Goal: Transaction & Acquisition: Book appointment/travel/reservation

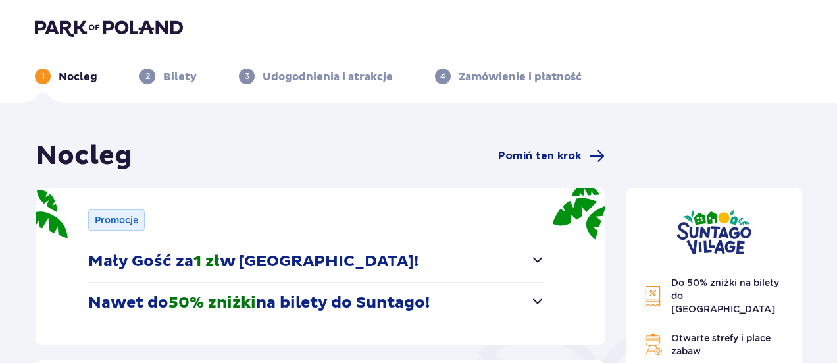
click at [517, 268] on button "Mały Gość za 1 zł w Suntago Village!" at bounding box center [316, 261] width 457 height 41
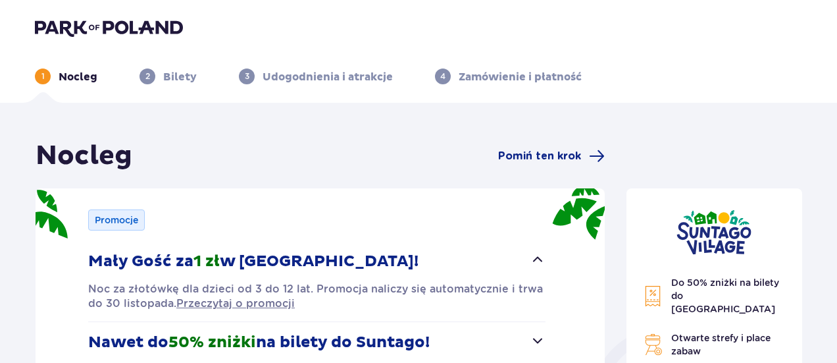
scroll to position [66, 0]
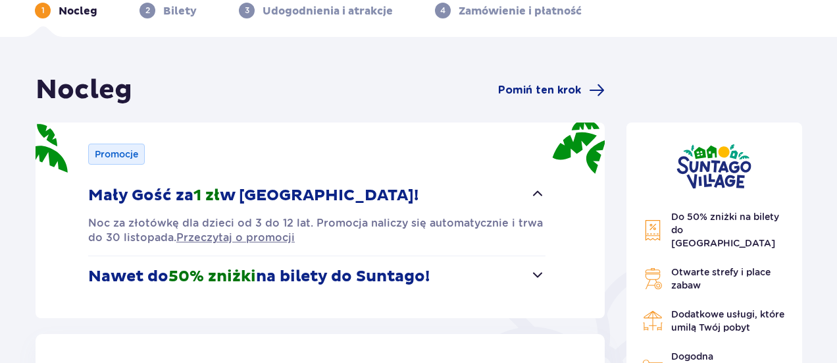
click at [542, 267] on span "button" at bounding box center [538, 275] width 16 height 16
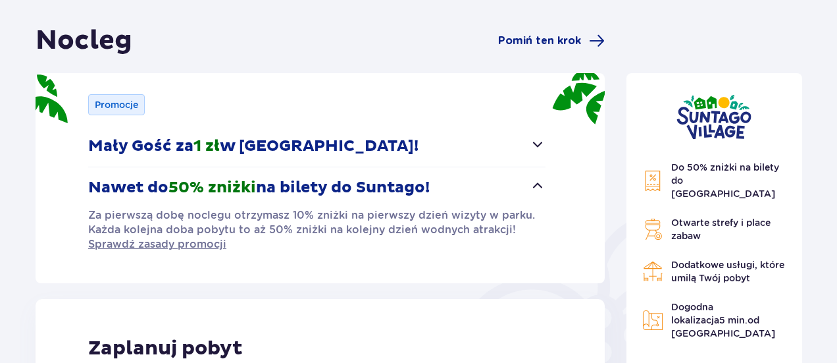
scroll to position [132, 0]
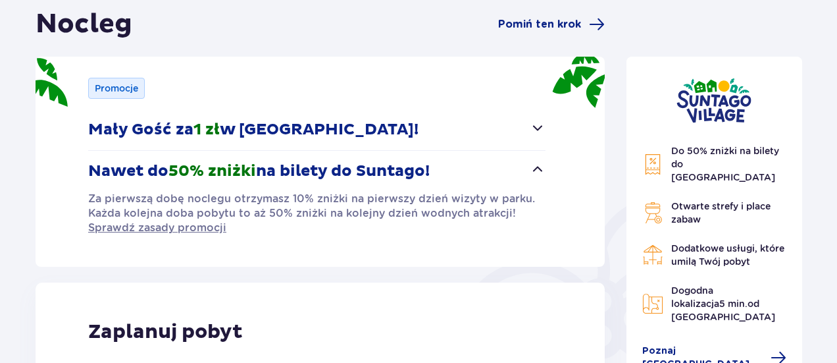
click at [262, 173] on p "Nawet do 50% zniżki na bilety do Suntago!" at bounding box center [259, 171] width 342 height 20
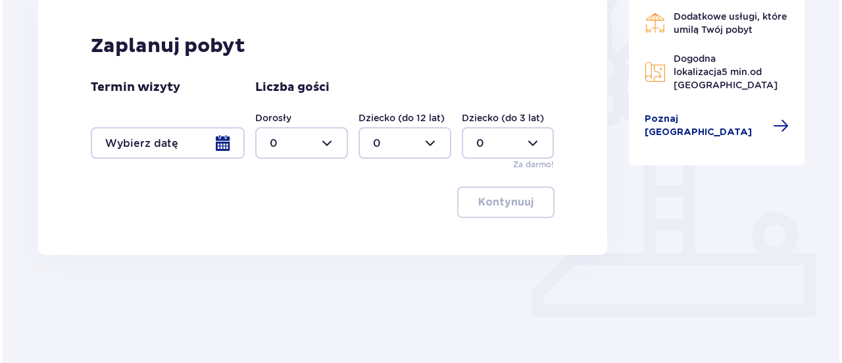
scroll to position [369, 0]
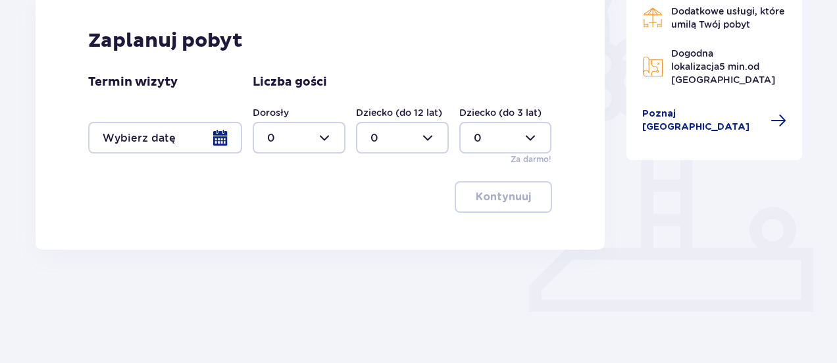
click at [165, 139] on div at bounding box center [165, 138] width 154 height 32
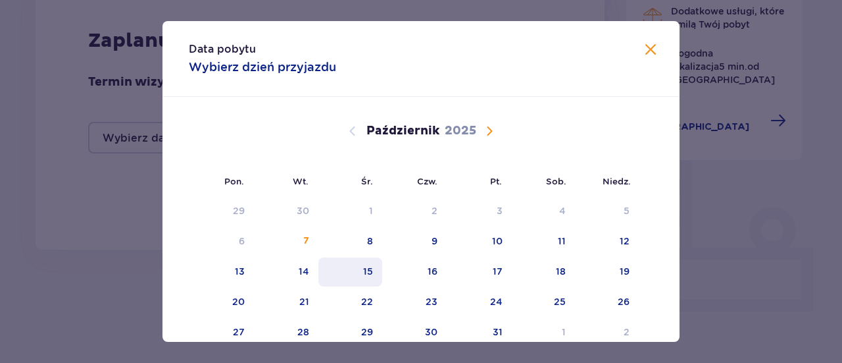
click at [367, 273] on div "15" at bounding box center [368, 271] width 10 height 13
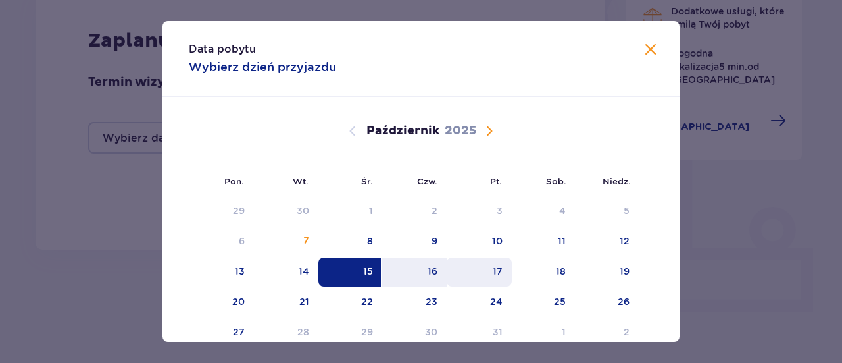
drag, startPoint x: 426, startPoint y: 270, endPoint x: 469, endPoint y: 259, distance: 44.4
click at [426, 270] on div "16" at bounding box center [414, 271] width 65 height 29
type input "15.10.25 - 16.10.25"
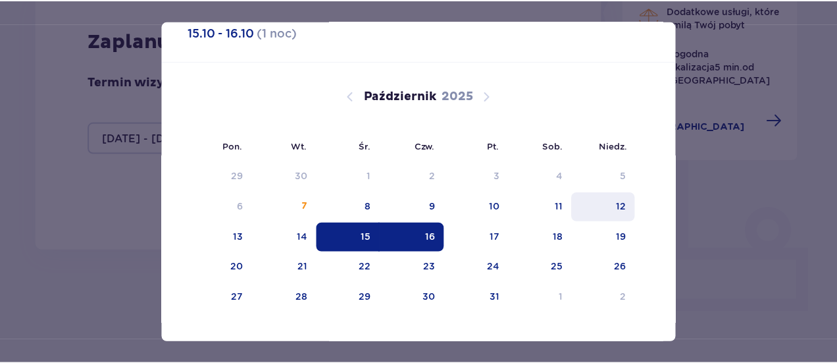
scroll to position [53, 0]
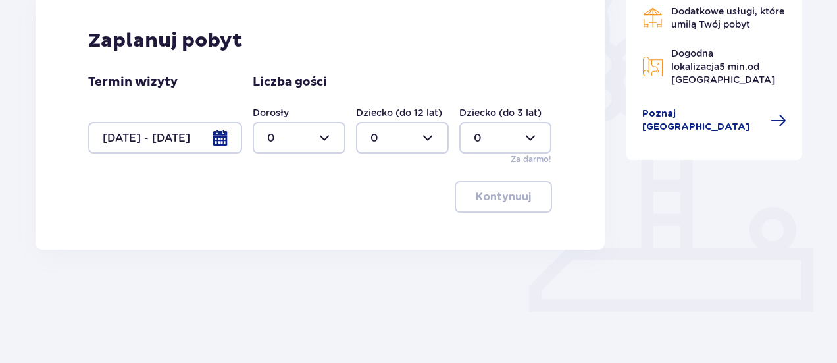
click at [317, 138] on div at bounding box center [299, 138] width 93 height 32
click at [288, 223] on div "4" at bounding box center [299, 222] width 64 height 14
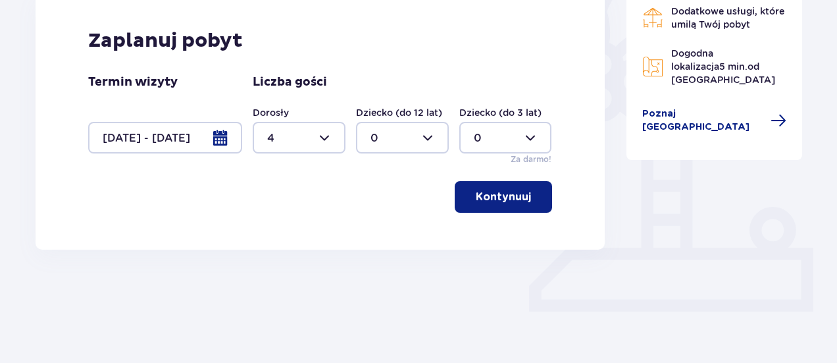
click at [414, 135] on div at bounding box center [402, 138] width 93 height 32
click at [287, 129] on div at bounding box center [299, 138] width 93 height 32
drag, startPoint x: 282, startPoint y: 182, endPoint x: 378, endPoint y: 198, distance: 97.4
click at [281, 182] on div "5" at bounding box center [299, 183] width 64 height 14
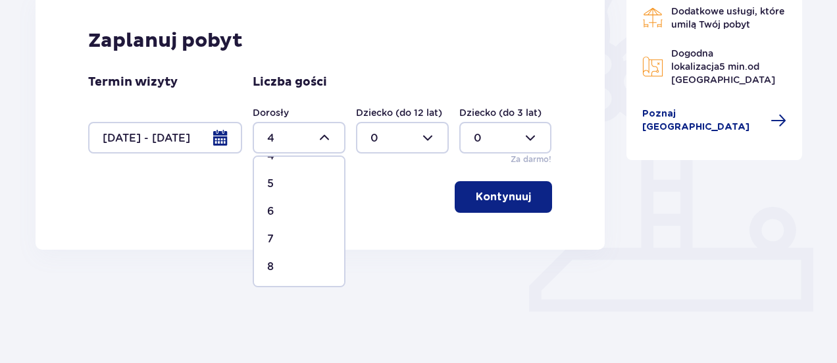
type input "5"
click at [527, 197] on span "button" at bounding box center [534, 197] width 16 height 16
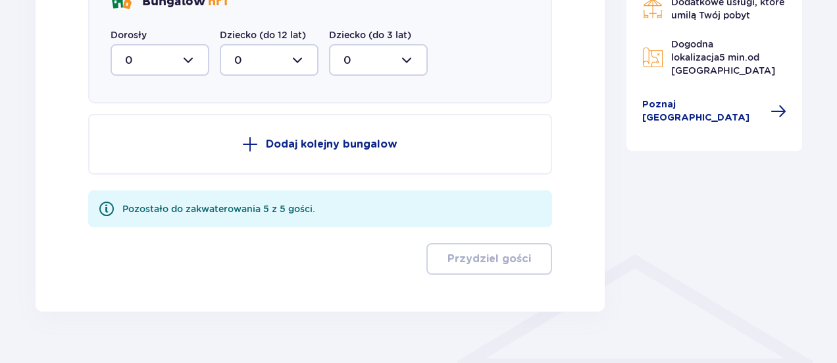
scroll to position [683, 0]
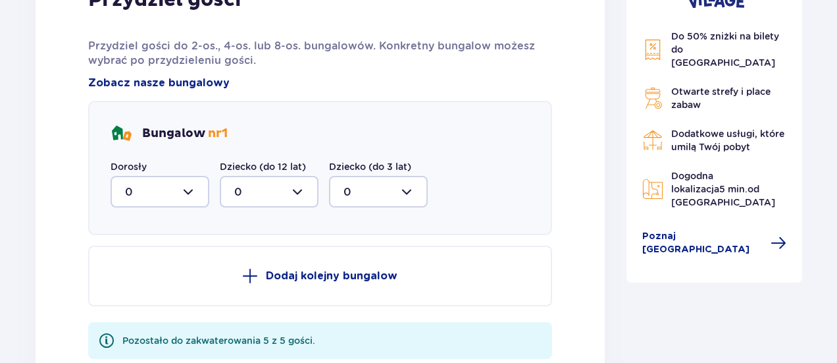
click at [171, 184] on div at bounding box center [160, 192] width 99 height 32
click at [152, 326] on div "5" at bounding box center [160, 320] width 70 height 14
type input "5"
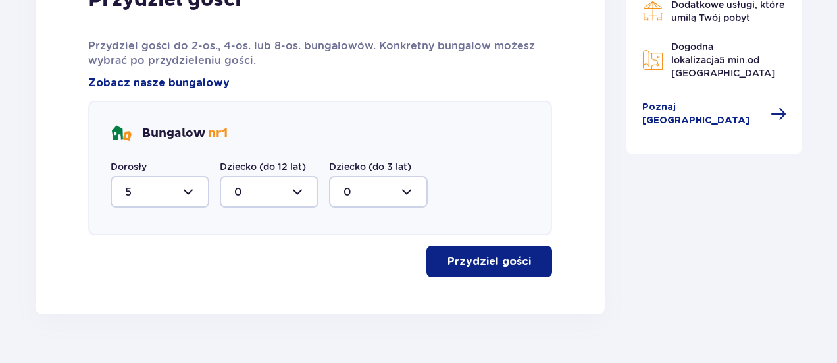
click at [517, 262] on p "Przydziel gości" at bounding box center [490, 261] width 84 height 14
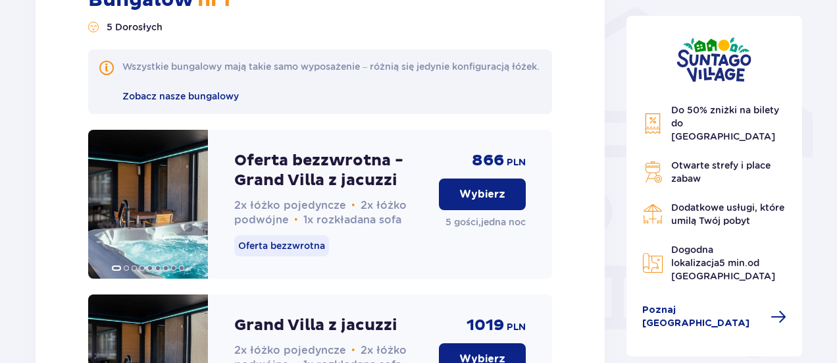
scroll to position [1128, 0]
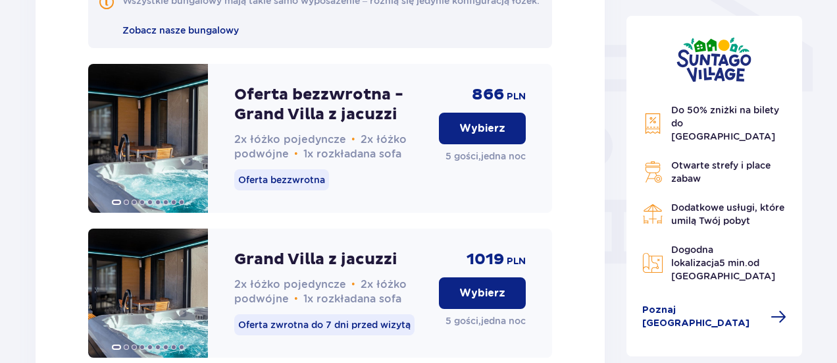
click at [498, 134] on p "Wybierz" at bounding box center [482, 128] width 46 height 14
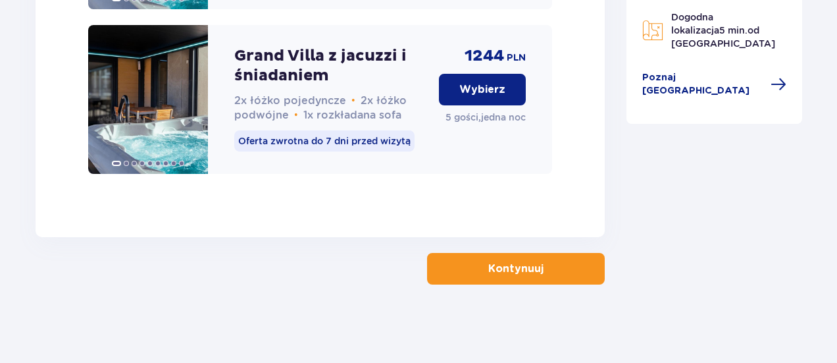
click at [573, 278] on button "Kontynuuj" at bounding box center [516, 269] width 178 height 32
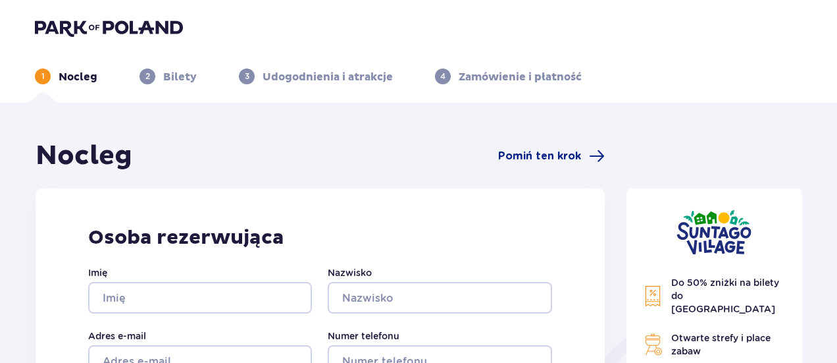
scroll to position [132, 0]
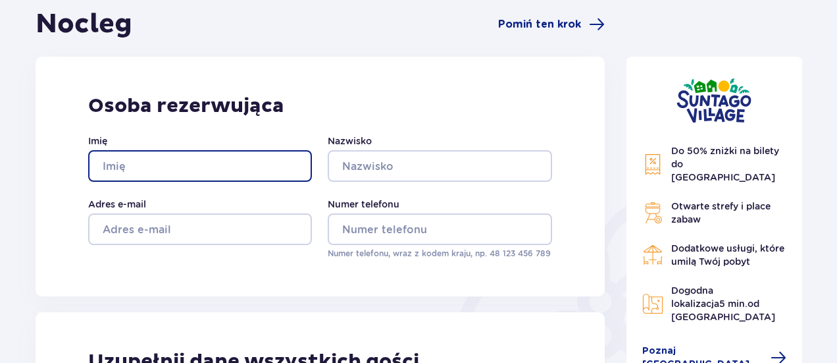
click at [141, 170] on input "Imię" at bounding box center [200, 166] width 224 height 32
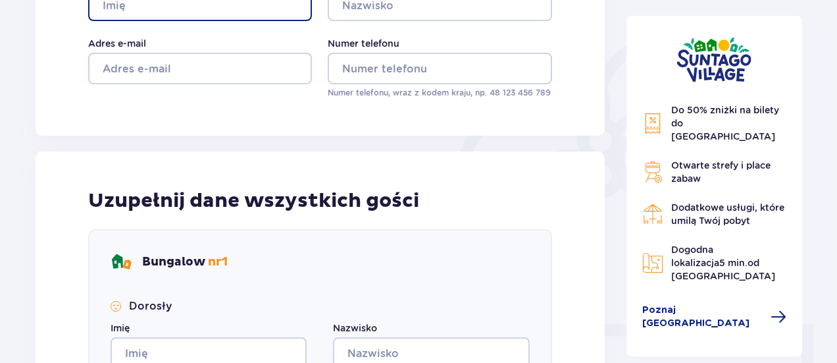
scroll to position [197, 0]
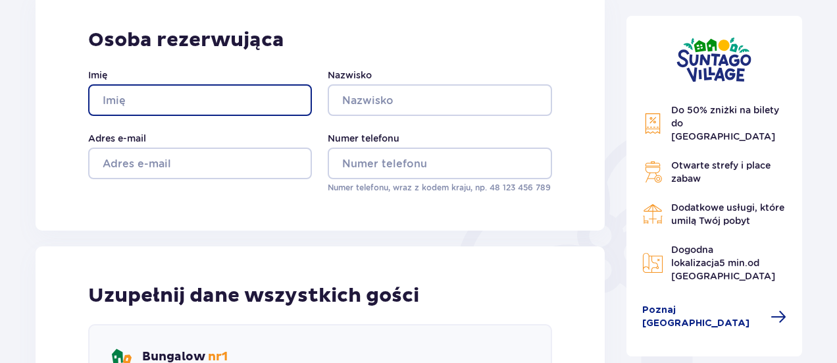
click at [214, 93] on input "Imię" at bounding box center [200, 100] width 224 height 32
type input "Kamila"
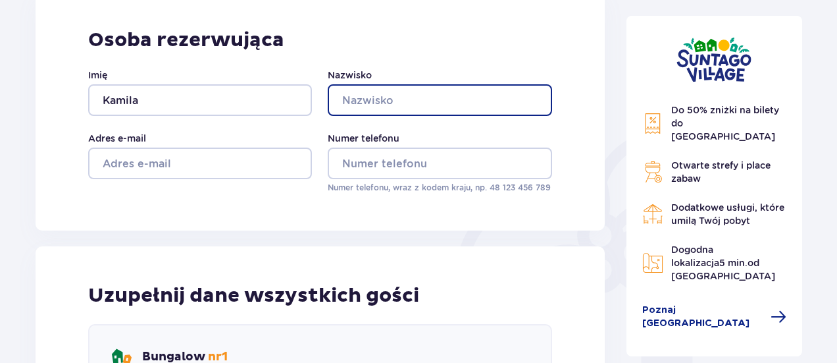
type input "Kozłowska"
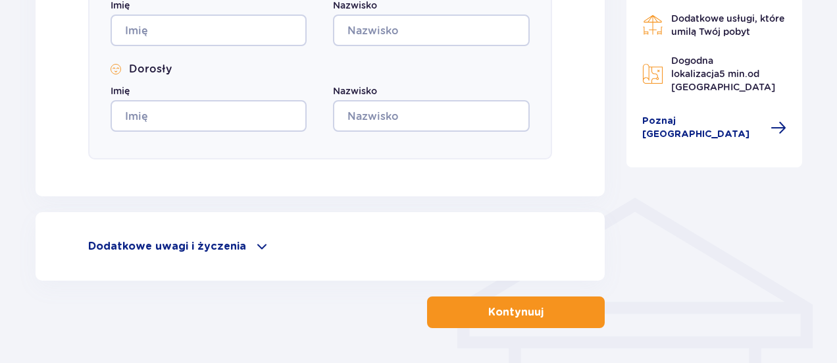
scroll to position [915, 0]
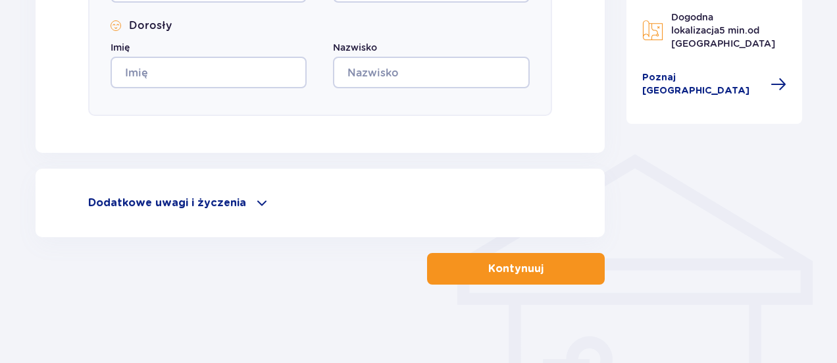
click at [222, 199] on p "Dodatkowe uwagi i życzenia" at bounding box center [167, 202] width 158 height 14
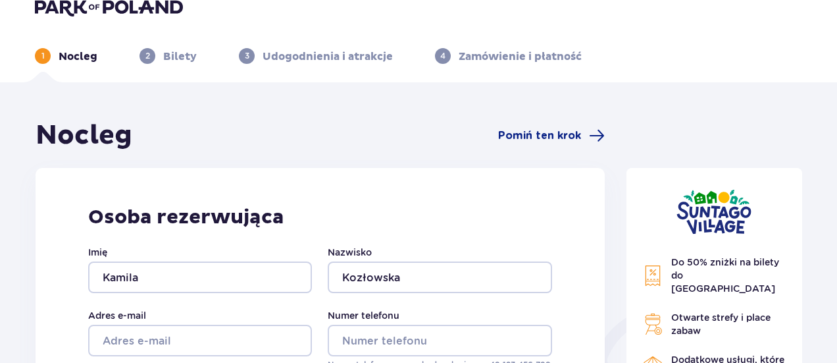
scroll to position [0, 0]
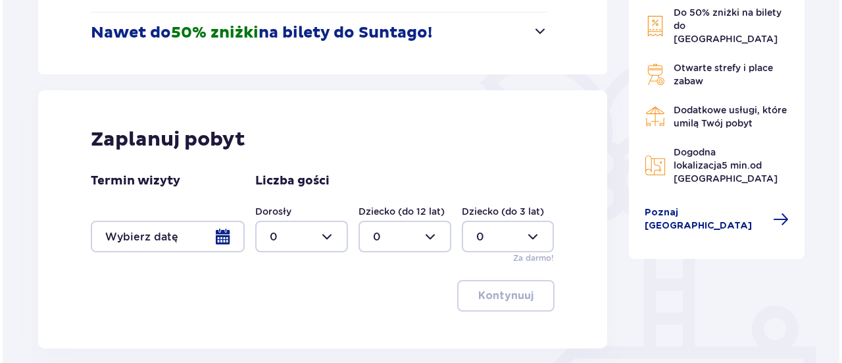
scroll to position [249, 0]
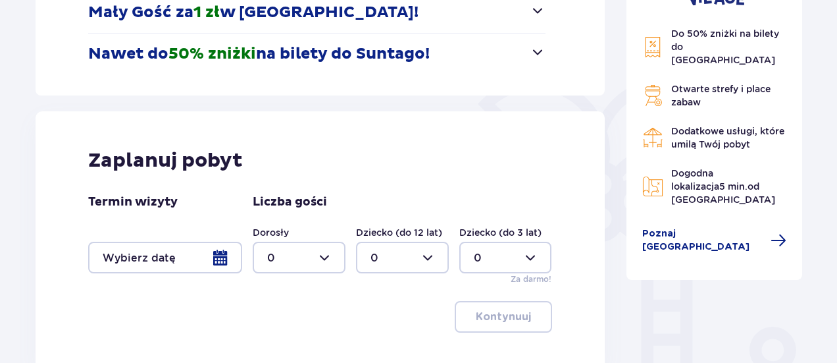
click at [206, 270] on div at bounding box center [165, 258] width 154 height 32
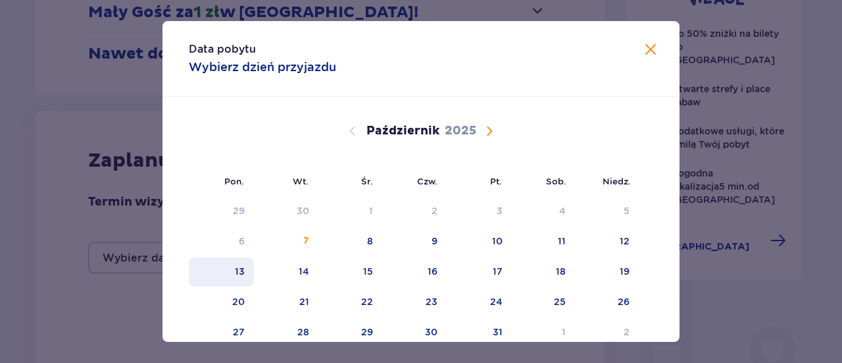
click at [238, 265] on div "13" at bounding box center [240, 271] width 10 height 13
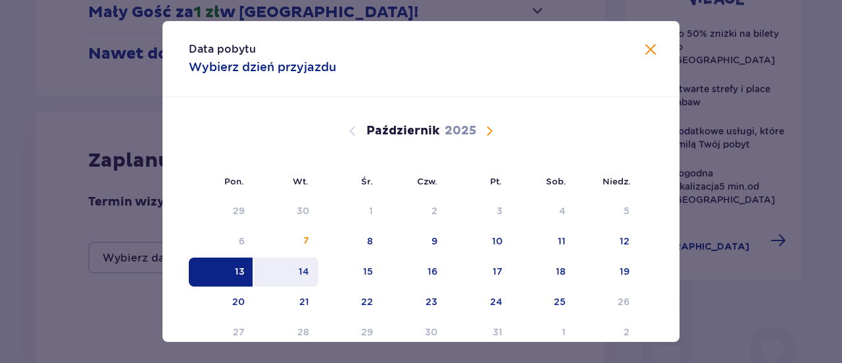
click at [262, 259] on div "14" at bounding box center [286, 271] width 65 height 29
type input "13.10.25 - 14.10.25"
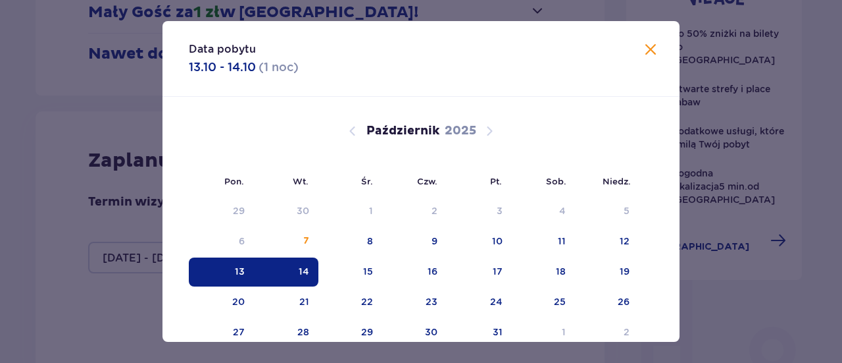
scroll to position [30, 0]
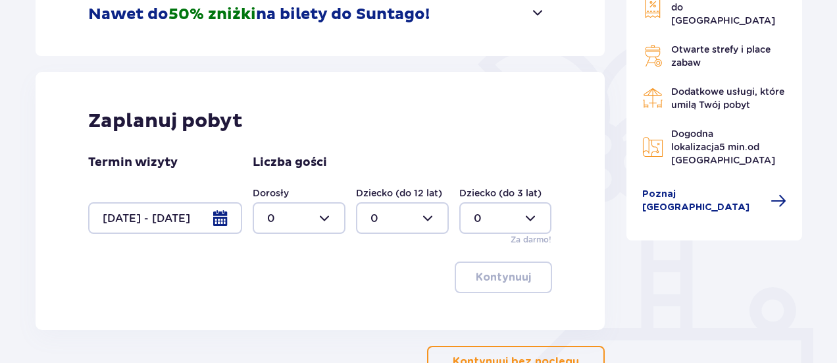
scroll to position [315, 0]
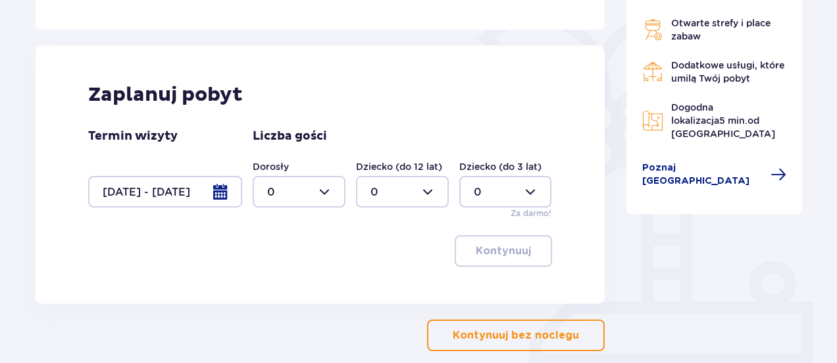
click at [328, 181] on div at bounding box center [299, 192] width 93 height 32
click at [288, 238] on div "5" at bounding box center [299, 237] width 64 height 14
type input "5"
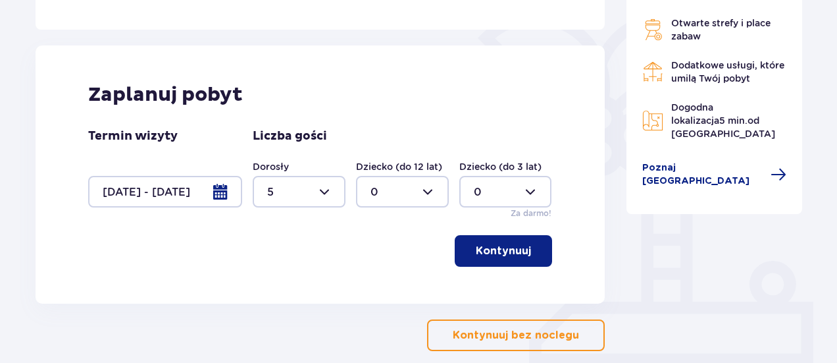
click at [523, 254] on button "Kontynuuj" at bounding box center [503, 251] width 97 height 32
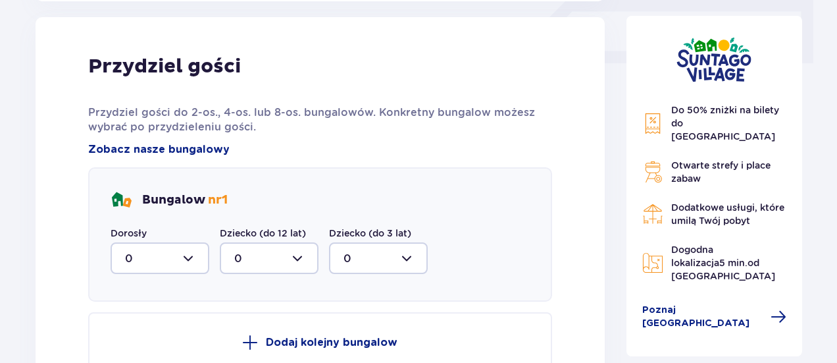
scroll to position [617, 0]
click at [146, 265] on div at bounding box center [160, 258] width 99 height 32
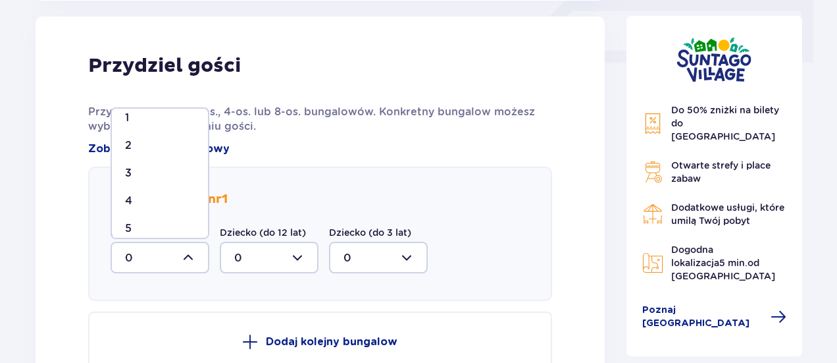
scroll to position [50, 0]
click at [157, 215] on div "5" at bounding box center [160, 217] width 70 height 14
type input "5"
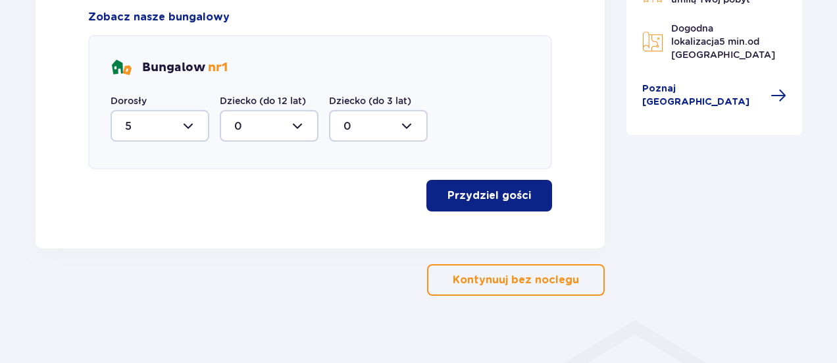
click at [508, 193] on p "Przydziel gości" at bounding box center [490, 195] width 84 height 14
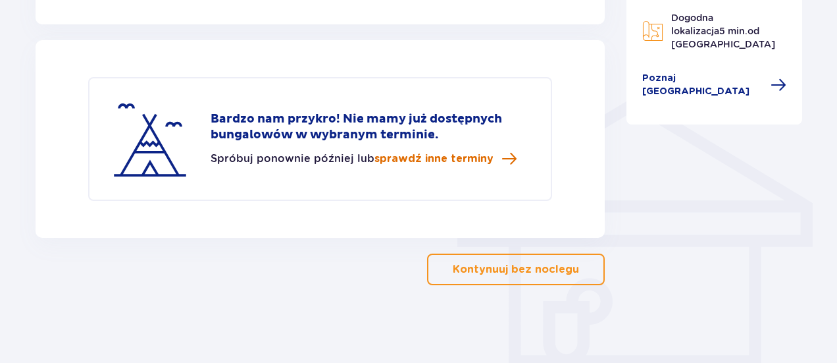
click at [415, 160] on span "sprawdź inne terminy" at bounding box center [433, 158] width 119 height 14
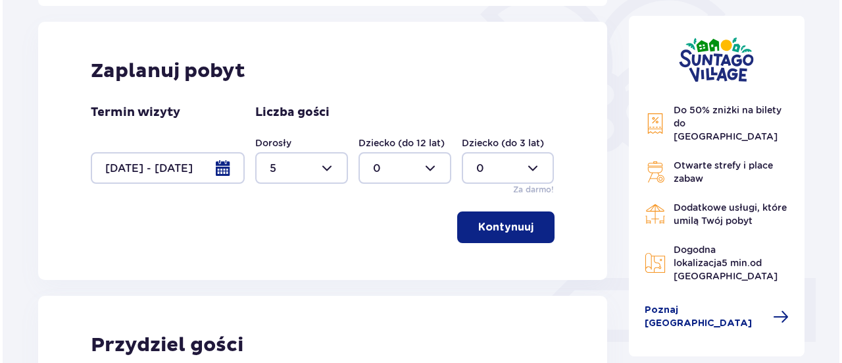
scroll to position [326, 0]
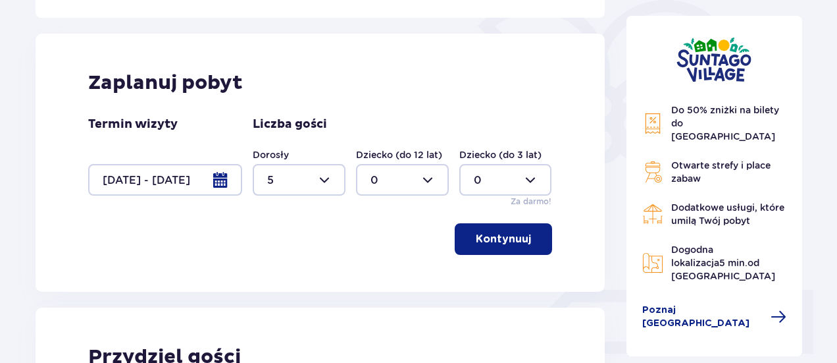
click at [220, 182] on div at bounding box center [165, 180] width 154 height 32
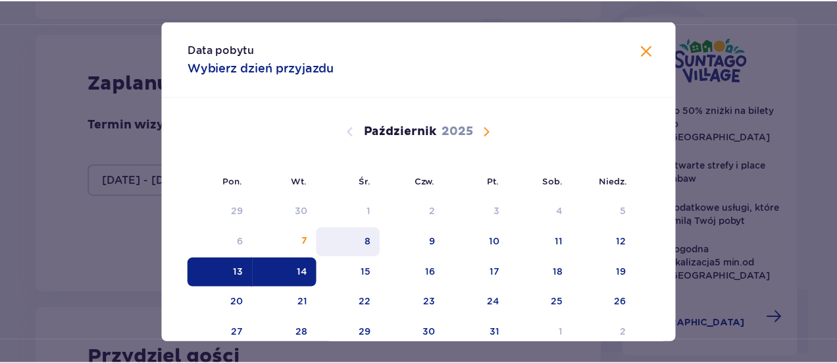
scroll to position [53, 0]
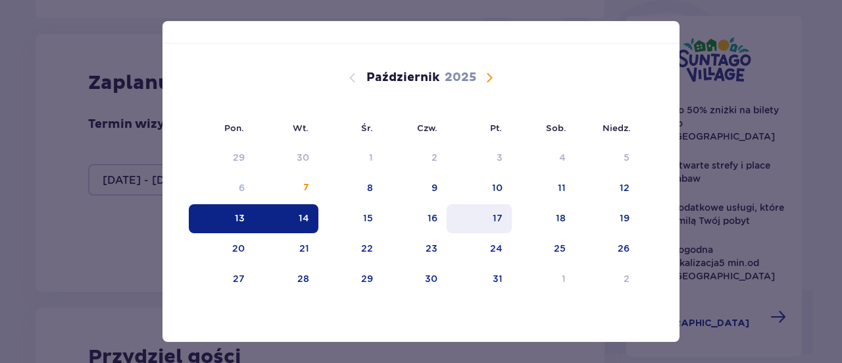
click at [465, 214] on div "17" at bounding box center [479, 218] width 65 height 29
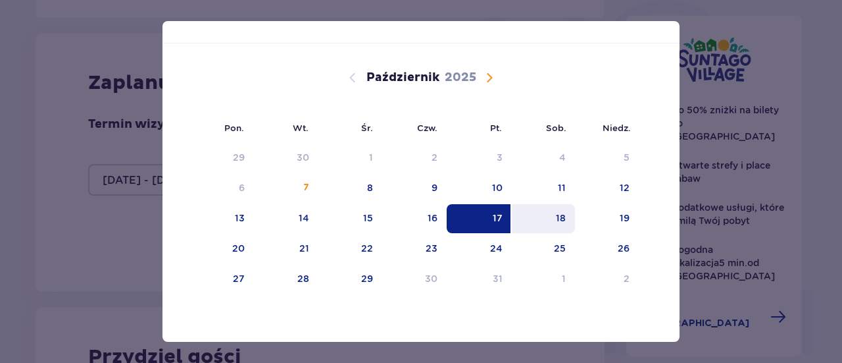
click at [538, 214] on div "18" at bounding box center [544, 218] width 64 height 29
type input "17.10.25 - 18.10.25"
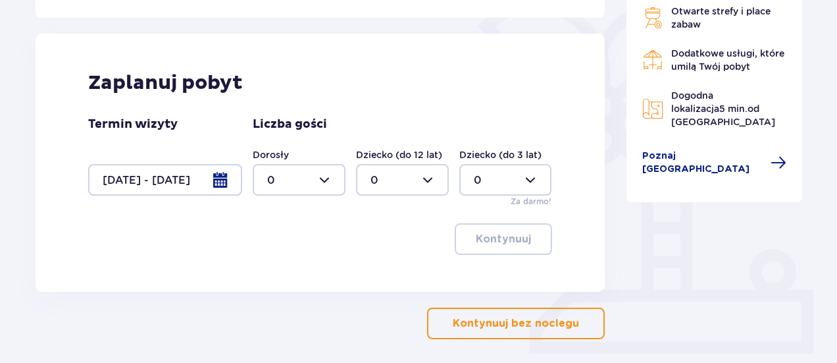
click at [287, 167] on div at bounding box center [299, 180] width 93 height 32
click at [286, 228] on div "5" at bounding box center [299, 225] width 64 height 14
type input "5"
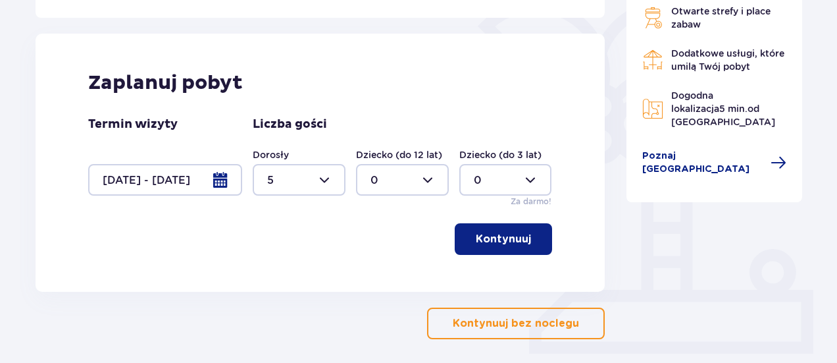
click at [561, 228] on div "Zaplanuj pobyt Termin wizyty 17.10.25 - 18.10.25 Liczba gości Dorosły 5 Dziecko…" at bounding box center [320, 163] width 569 height 258
click at [526, 235] on span "button" at bounding box center [534, 239] width 16 height 16
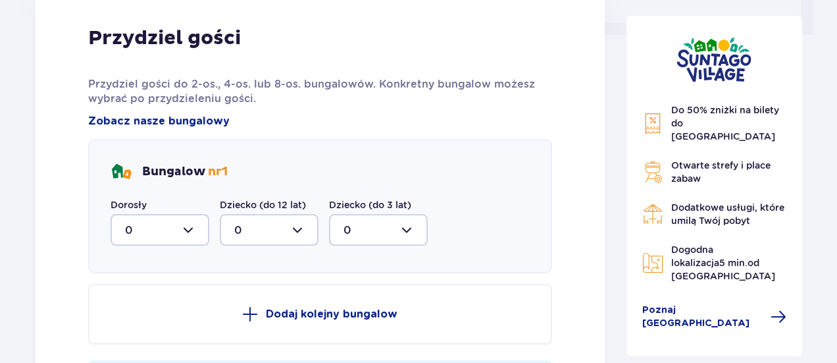
scroll to position [683, 0]
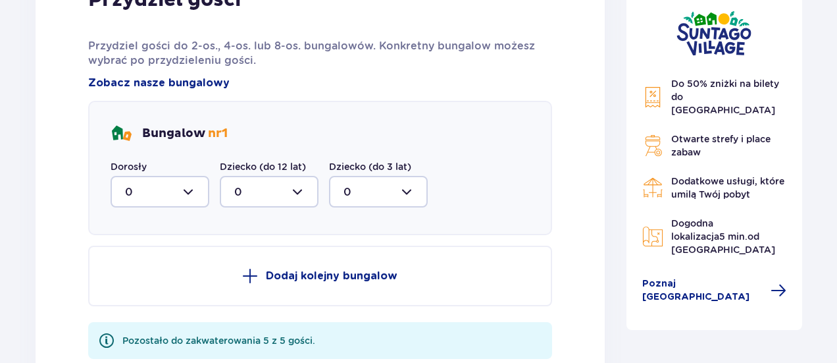
click at [134, 184] on div at bounding box center [160, 192] width 99 height 32
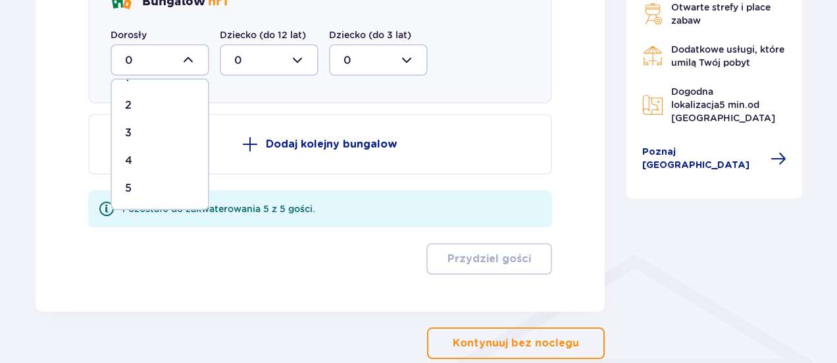
click at [134, 181] on div "5" at bounding box center [160, 188] width 70 height 14
type input "5"
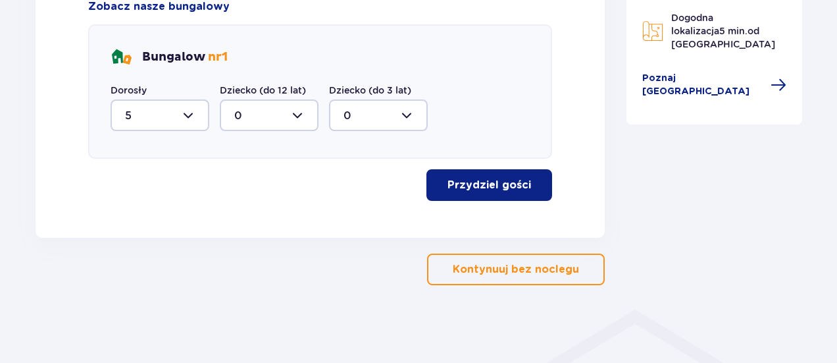
click at [523, 185] on button "Przydziel gości" at bounding box center [489, 185] width 126 height 32
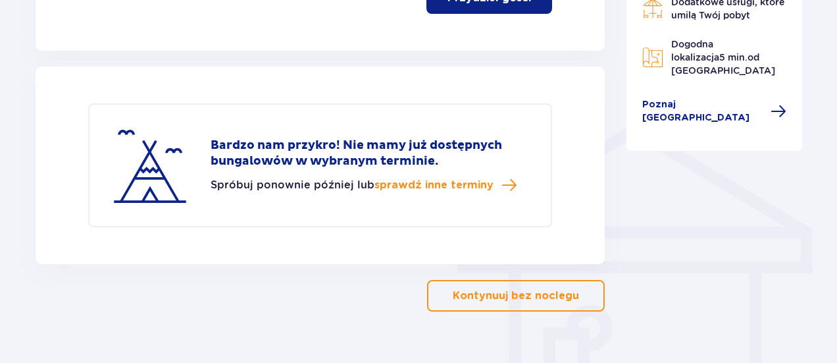
scroll to position [973, 0]
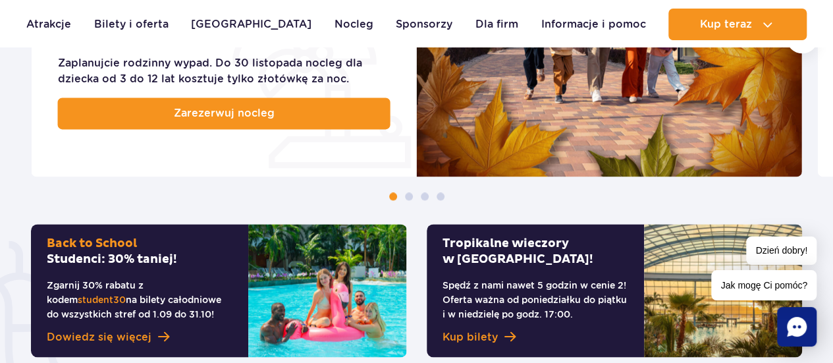
scroll to position [921, 0]
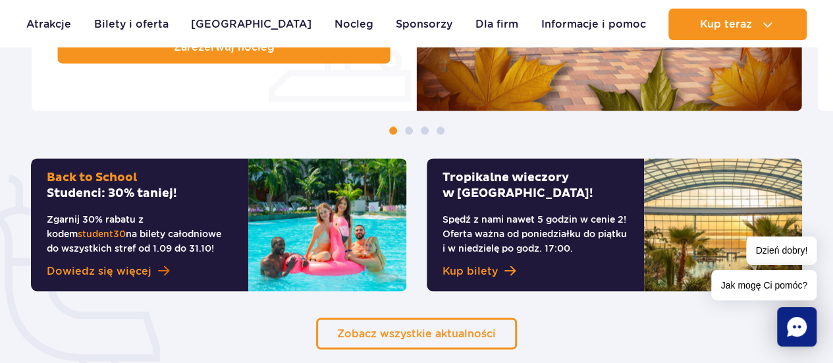
click at [153, 269] on link "Dowiedz się więcej" at bounding box center [140, 271] width 186 height 16
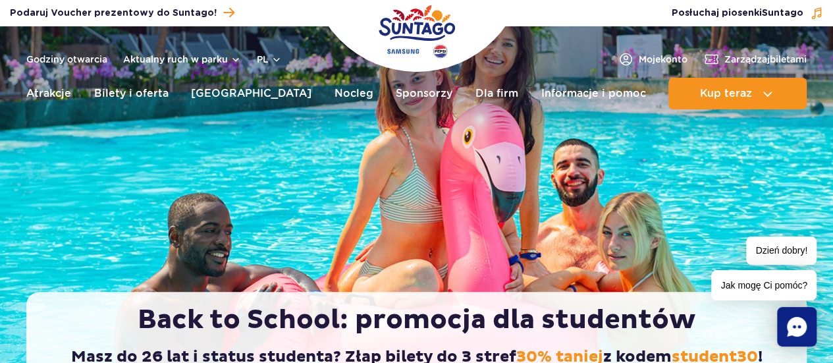
scroll to position [66, 0]
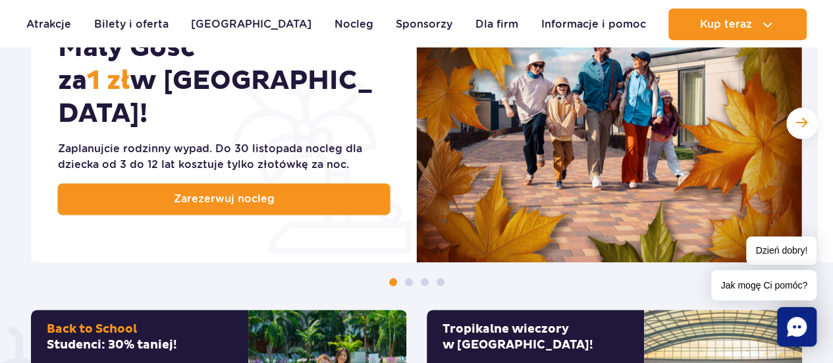
scroll to position [724, 0]
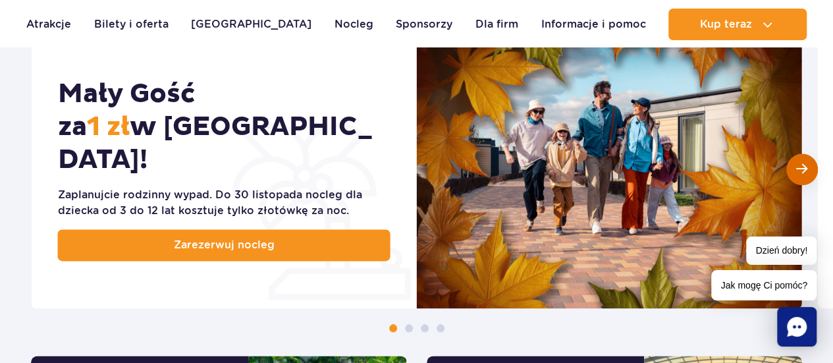
click at [801, 170] on span "Następny slajd" at bounding box center [801, 169] width 11 height 13
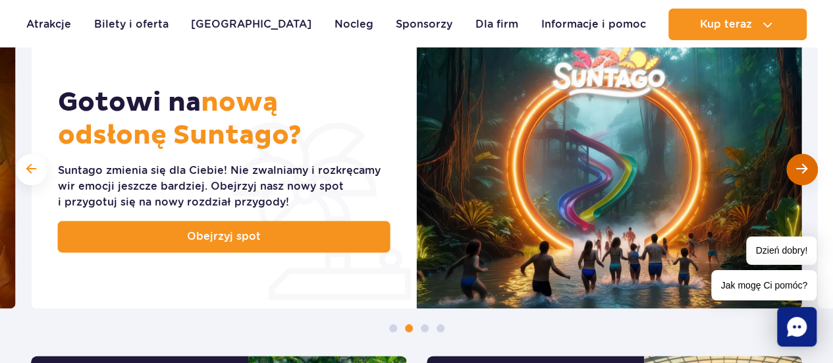
click at [801, 170] on span "Następny slajd" at bounding box center [801, 169] width 11 height 13
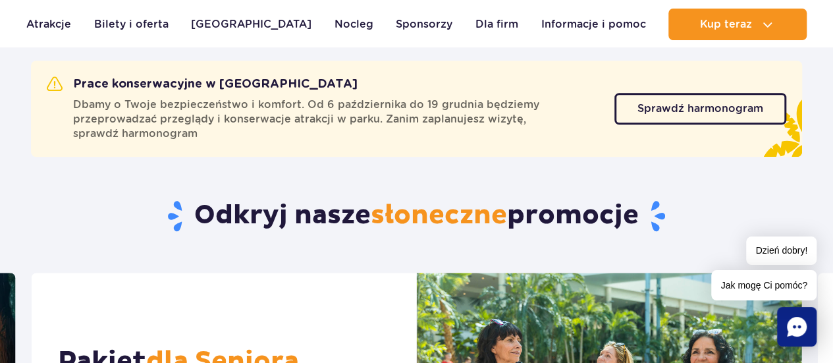
scroll to position [263, 0]
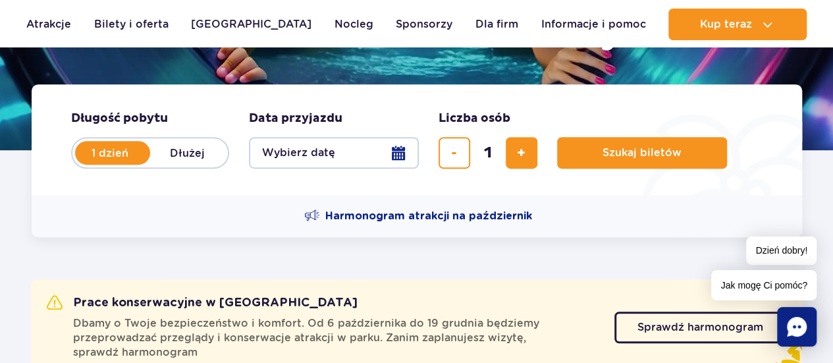
click at [336, 154] on button "Wybierz datę" at bounding box center [334, 153] width 170 height 32
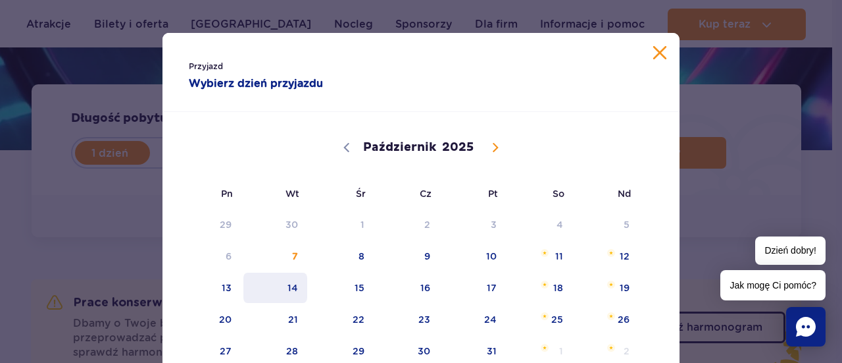
drag, startPoint x: 287, startPoint y: 288, endPoint x: 326, endPoint y: 285, distance: 39.6
click at [286, 288] on span "14" at bounding box center [275, 287] width 66 height 30
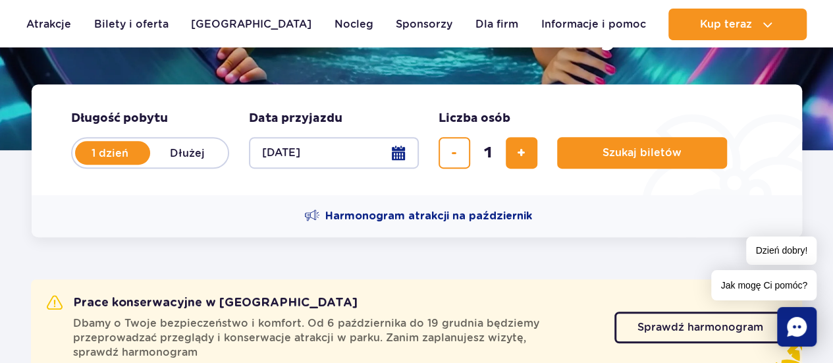
click at [349, 142] on button "14.10.25" at bounding box center [334, 153] width 170 height 32
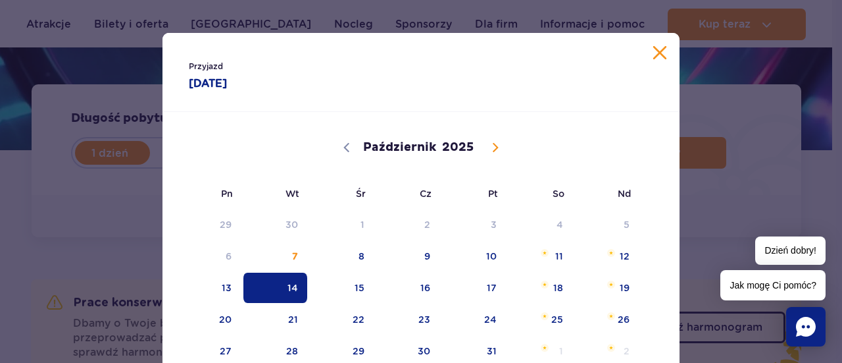
click at [55, 224] on div "Przyjazd 14.10.25 14.10.2025 Październik Listopad Grudzień 2025 Pn Wt Śr Cz Pt …" at bounding box center [421, 181] width 842 height 363
click at [654, 55] on button "Zamknij kalendarz" at bounding box center [660, 52] width 13 height 13
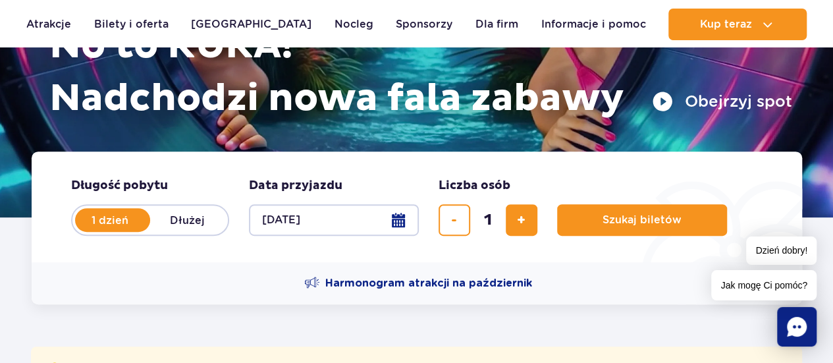
scroll to position [197, 0]
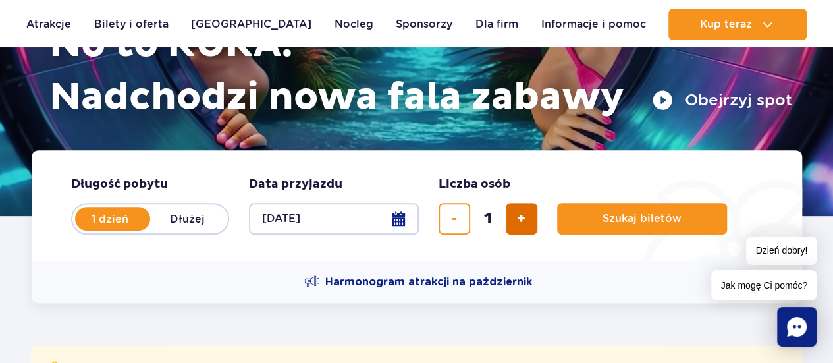
click at [529, 224] on button "dodaj bilet" at bounding box center [521, 219] width 32 height 32
type input "5"
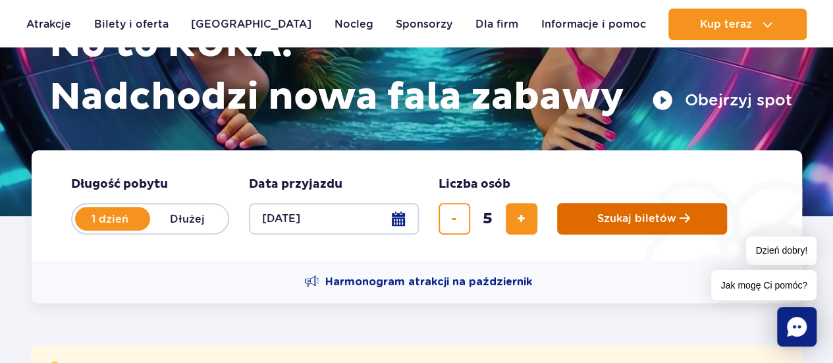
click at [609, 220] on span "Szukaj biletów" at bounding box center [636, 219] width 79 height 12
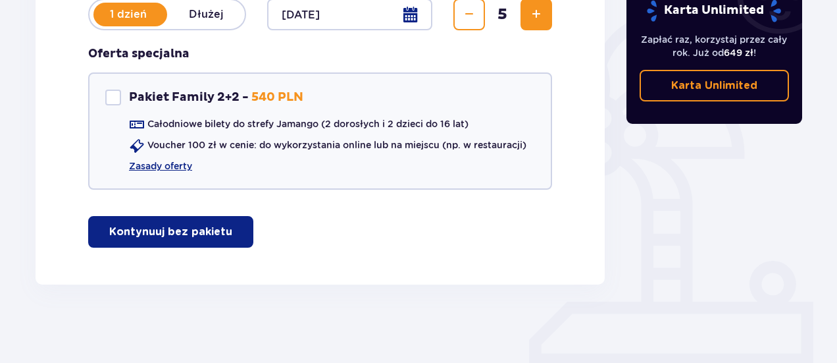
scroll to position [249, 0]
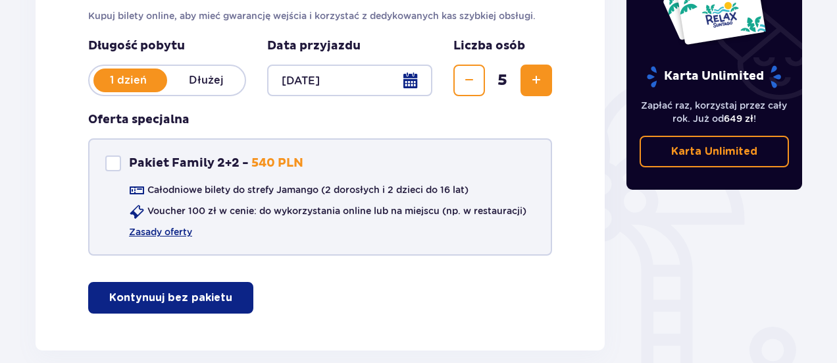
click at [115, 156] on div "Pakiet Family 2+2" at bounding box center [113, 163] width 16 height 16
checkbox input "true"
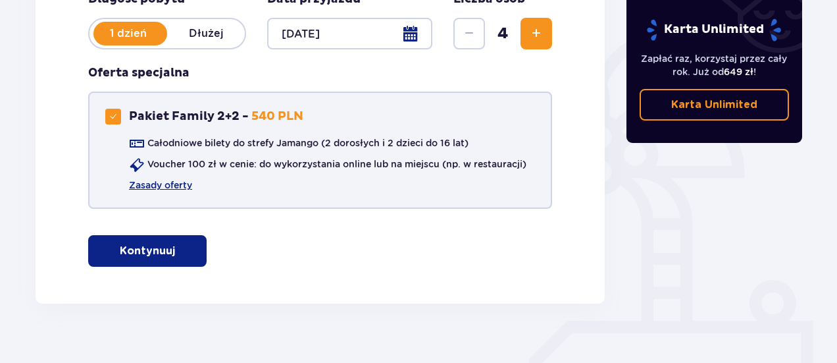
scroll to position [315, 0]
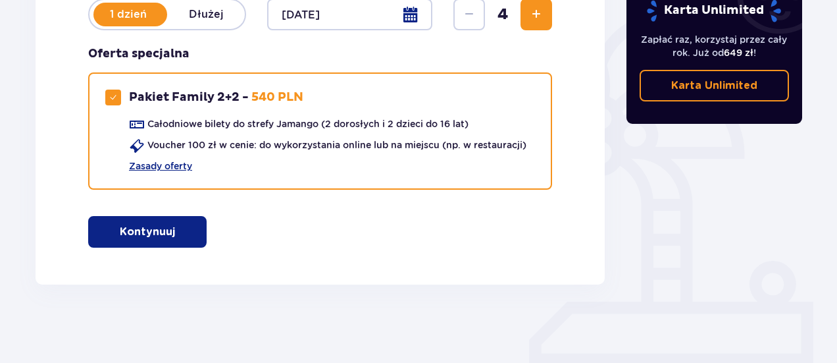
click at [161, 236] on p "Kontynuuj" at bounding box center [147, 231] width 55 height 14
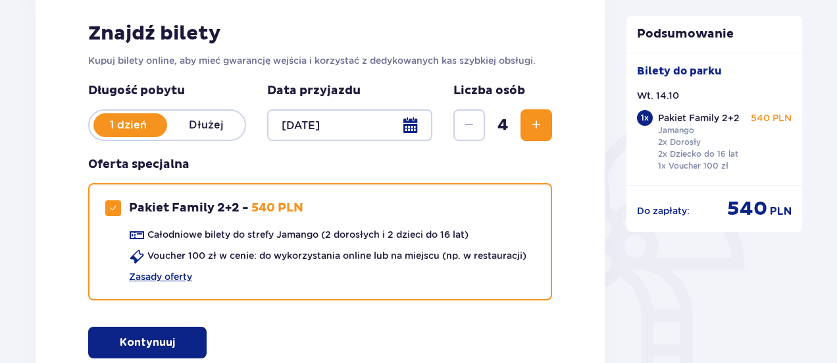
click at [536, 127] on span "Zwiększ" at bounding box center [536, 125] width 16 height 16
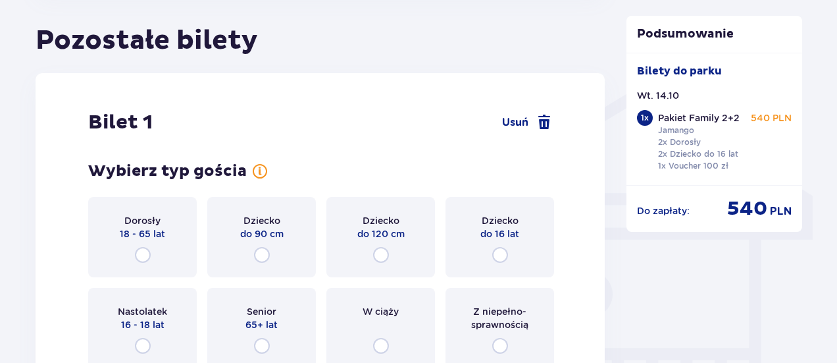
scroll to position [1037, 0]
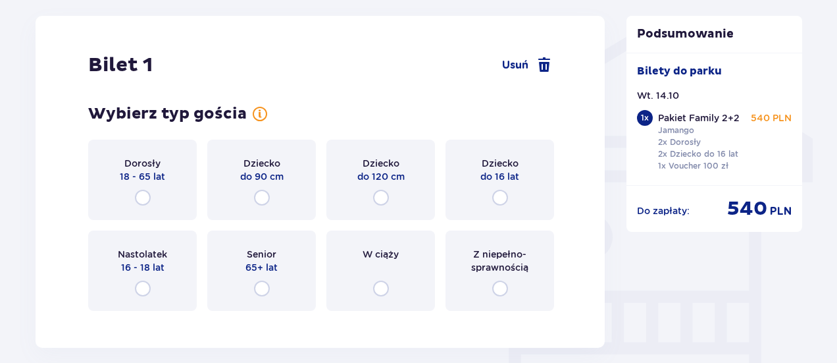
click at [137, 199] on input "radio" at bounding box center [143, 198] width 16 height 16
radio input "true"
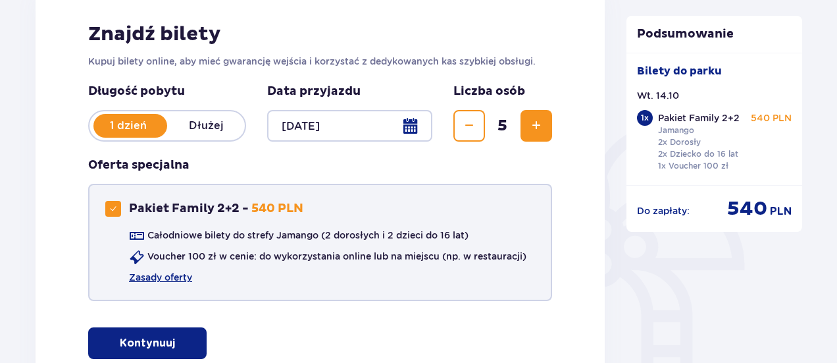
scroll to position [240, 0]
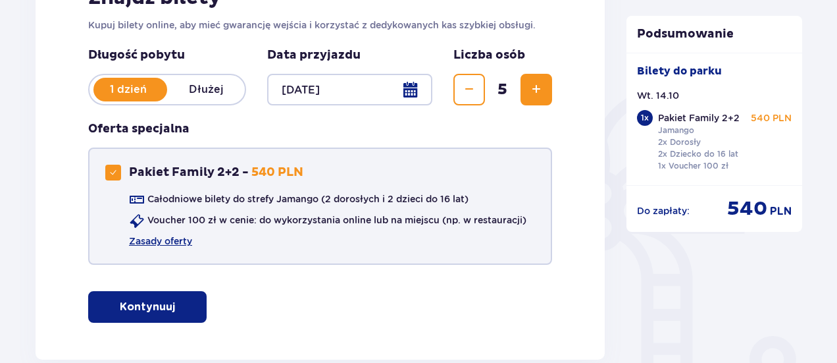
click at [115, 166] on div "Pakiet Family 2+2" at bounding box center [113, 173] width 16 height 16
checkbox input "false"
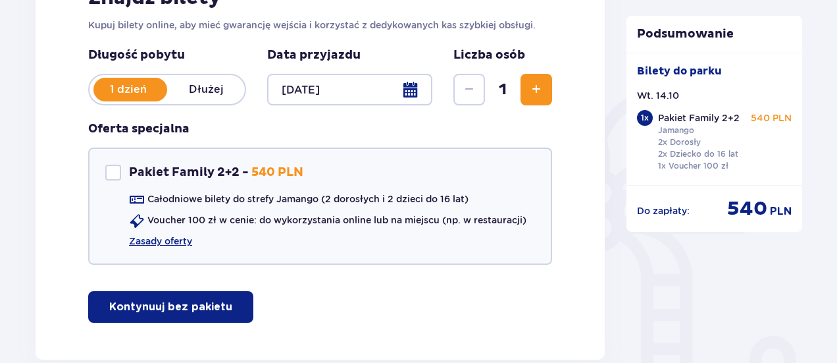
click at [550, 84] on button "Zwiększ" at bounding box center [537, 90] width 32 height 32
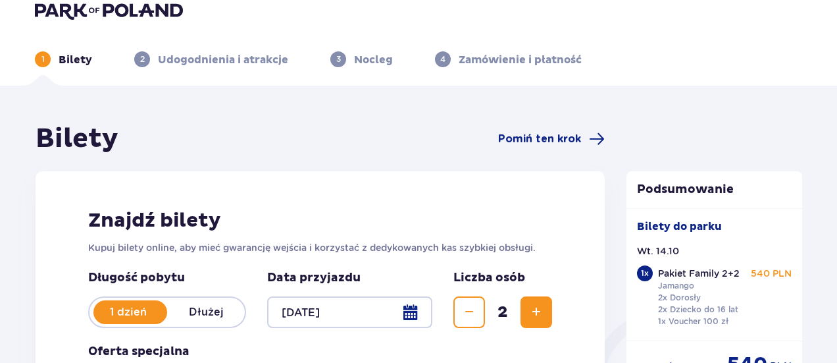
scroll to position [0, 0]
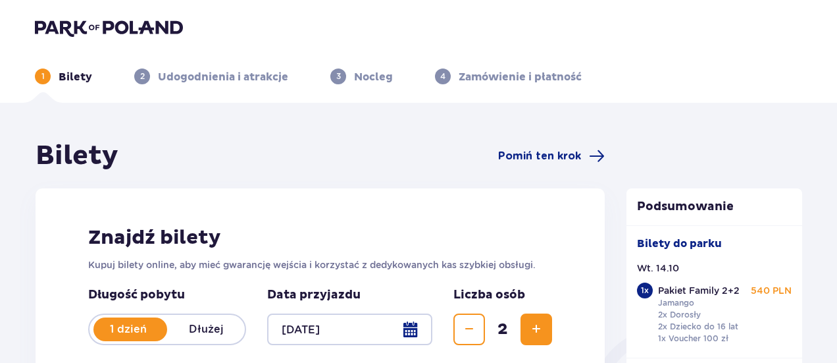
click at [121, 11] on header "1 Bilety 2 Udogodnienia i atrakcje 3 Nocleg 4 Zamówienie i płatność" at bounding box center [418, 51] width 837 height 103
click at [125, 22] on img at bounding box center [109, 27] width 148 height 18
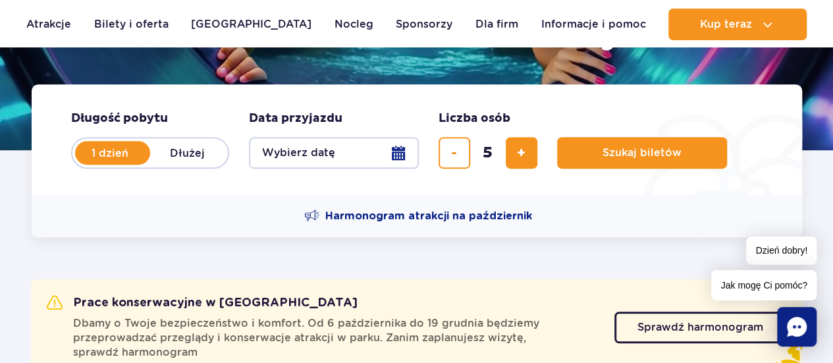
click at [397, 153] on button "Wybierz datę" at bounding box center [334, 153] width 170 height 32
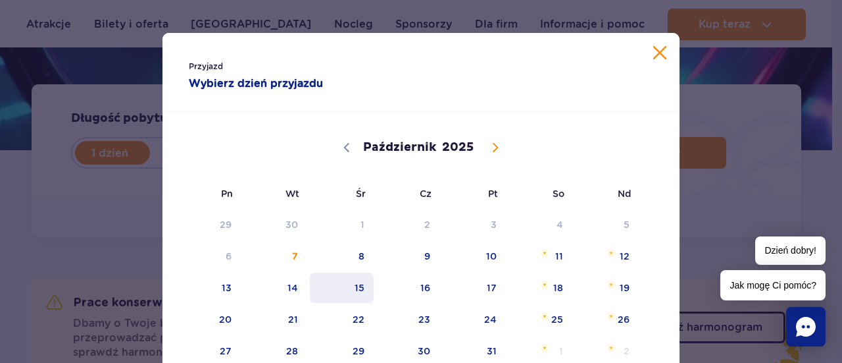
click at [359, 286] on span "15" at bounding box center [342, 287] width 66 height 30
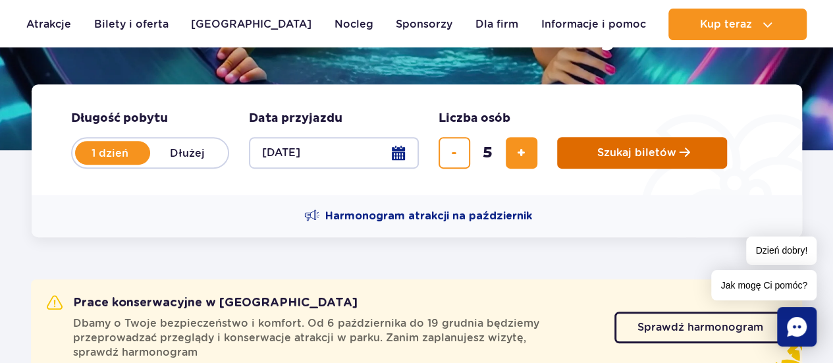
click at [653, 160] on button "Szukaj biletów" at bounding box center [642, 153] width 170 height 32
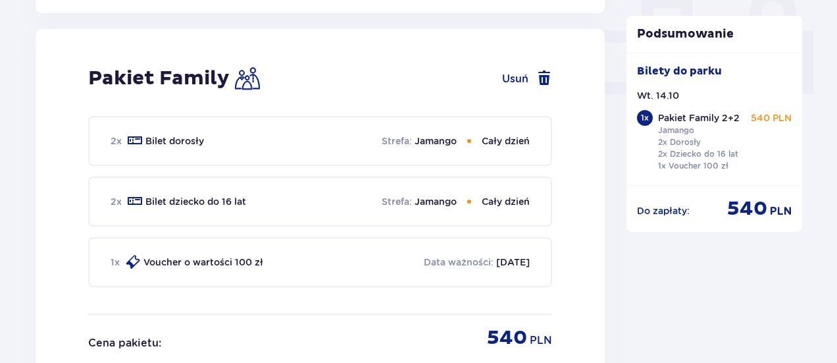
scroll to position [658, 0]
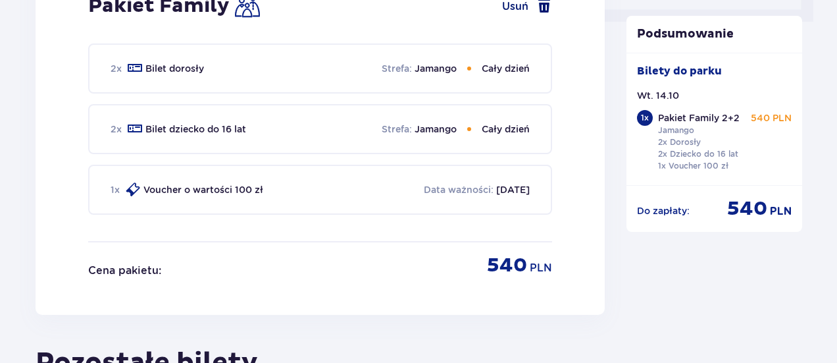
click at [538, 6] on span at bounding box center [544, 6] width 16 height 16
checkbox input "false"
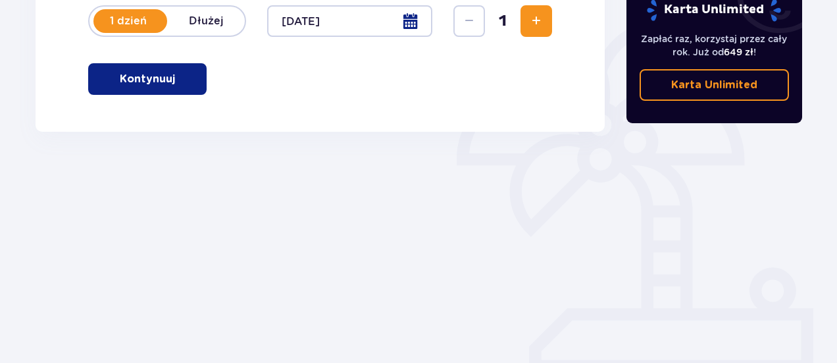
scroll to position [308, 0]
click at [540, 18] on span "Zwiększ" at bounding box center [536, 21] width 16 height 16
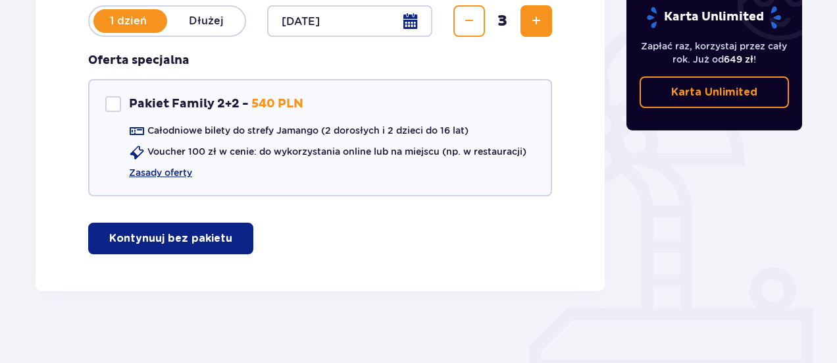
click at [540, 19] on span "Zwiększ" at bounding box center [536, 21] width 16 height 16
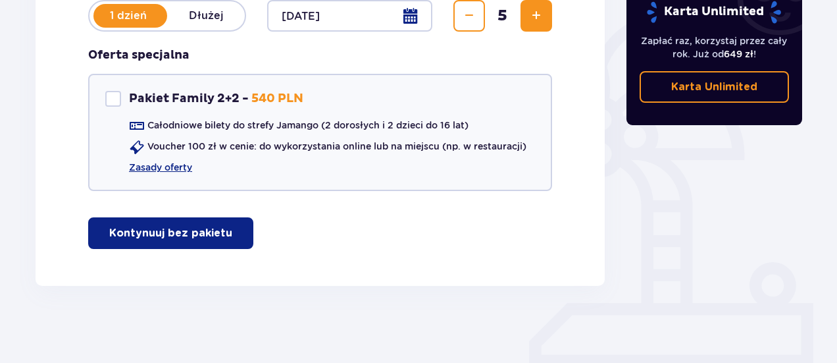
scroll to position [315, 0]
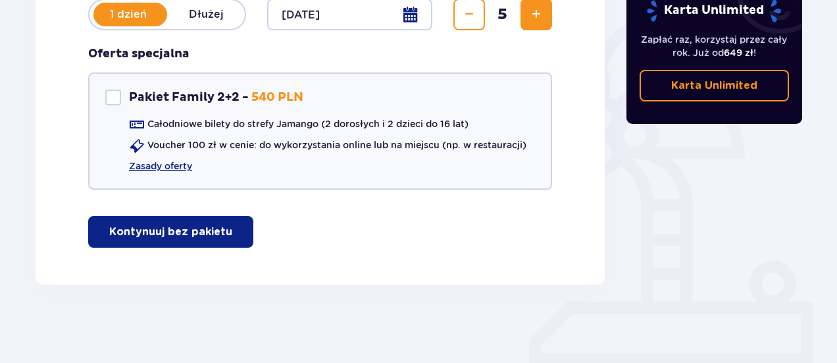
drag, startPoint x: 221, startPoint y: 234, endPoint x: 276, endPoint y: 240, distance: 55.6
click at [221, 235] on button "Kontynuuj bez pakietu" at bounding box center [170, 232] width 165 height 32
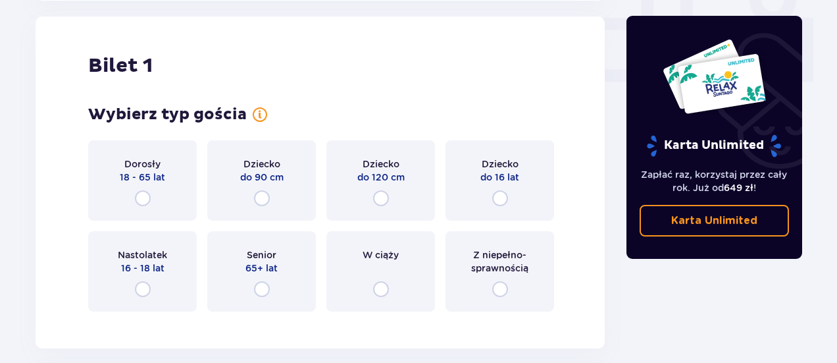
scroll to position [599, 0]
click at [178, 197] on div "Dorosły 18 - 65 lat" at bounding box center [142, 180] width 109 height 80
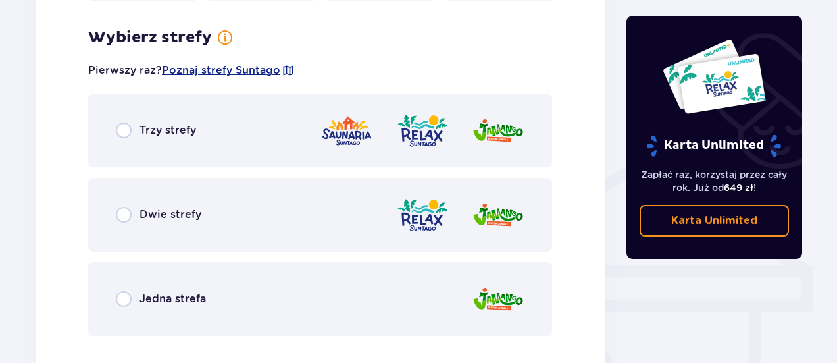
scroll to position [920, 0]
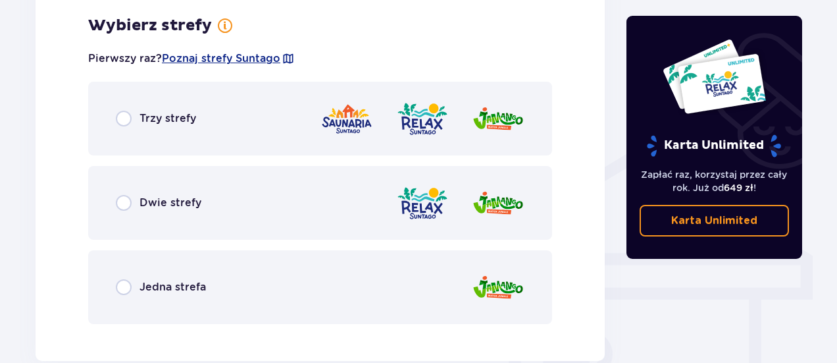
click at [186, 128] on div "Trzy strefy" at bounding box center [320, 119] width 464 height 74
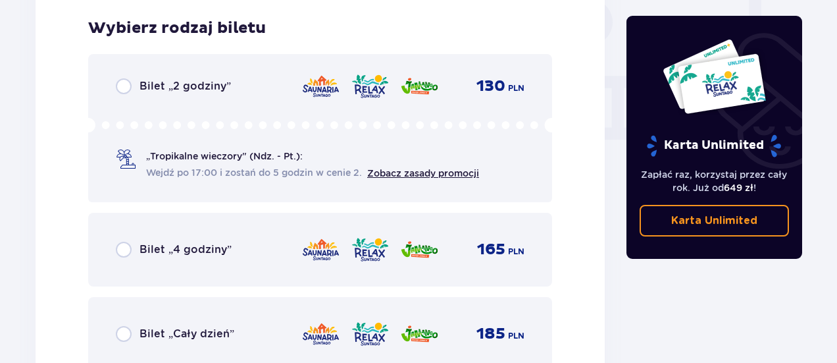
scroll to position [1254, 0]
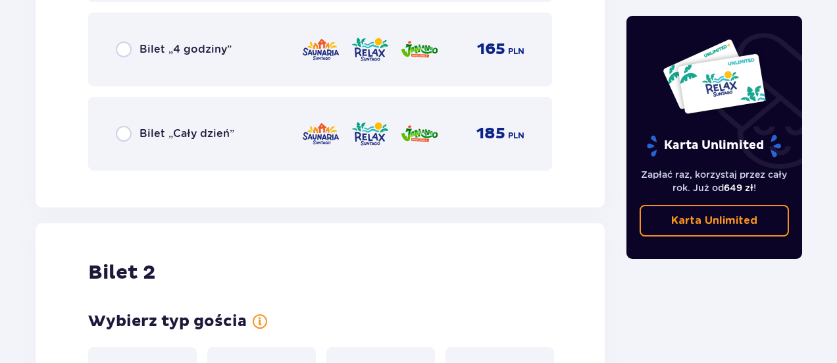
click at [207, 130] on span "Bilet „Cały dzień”" at bounding box center [187, 133] width 95 height 14
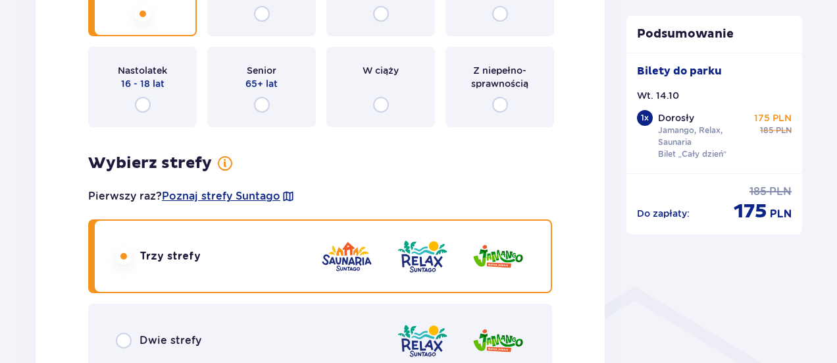
scroll to position [921, 0]
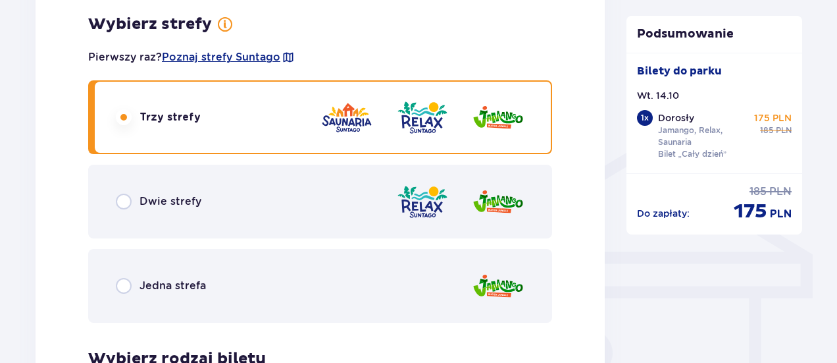
click at [275, 284] on div "Jedna strefa" at bounding box center [320, 286] width 464 height 74
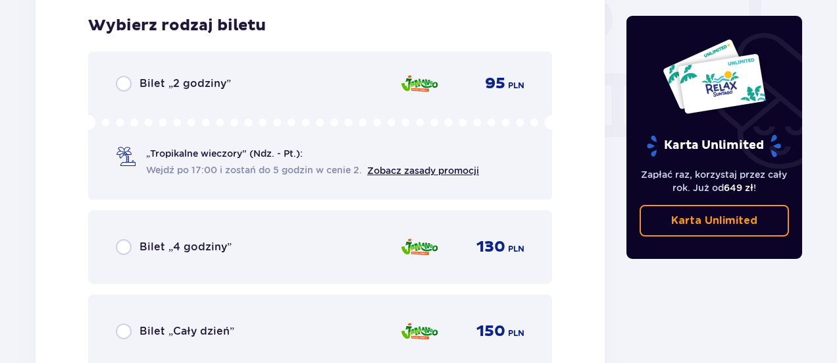
scroll to position [991, 0]
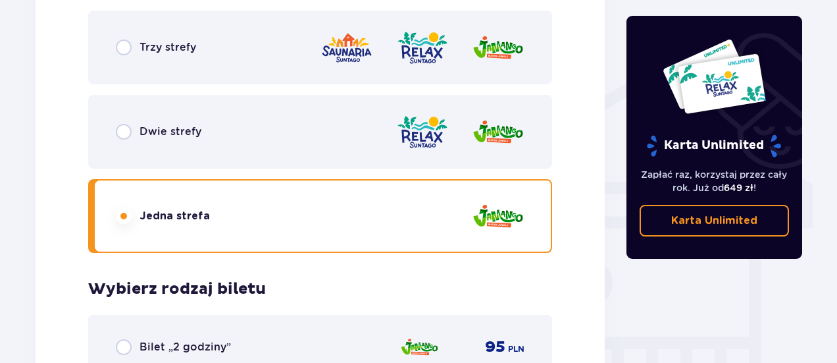
click at [188, 120] on div "Dwie strefy" at bounding box center [320, 132] width 464 height 74
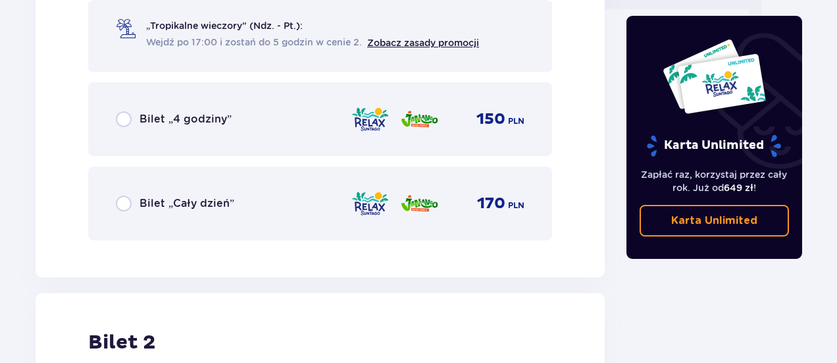
click at [224, 214] on div "Bilet „Cały dzień” 170 PLN" at bounding box center [320, 204] width 409 height 28
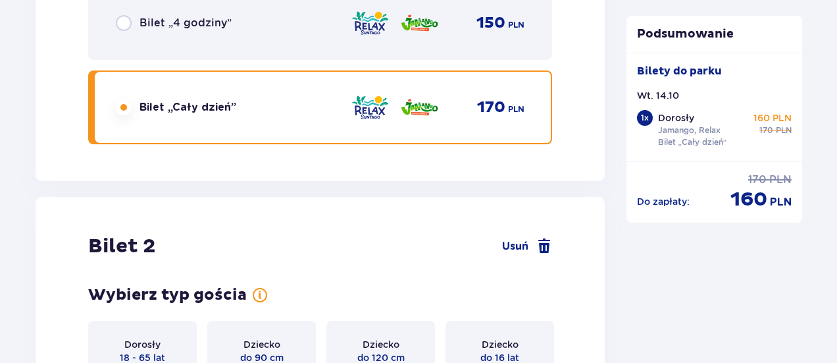
scroll to position [1659, 0]
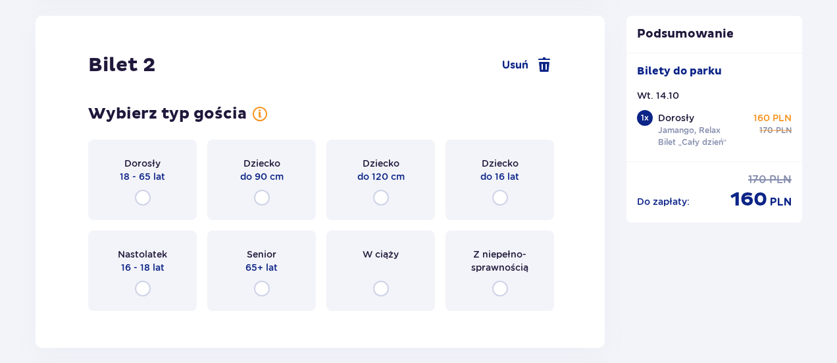
click at [165, 176] on span "18 - 65 lat" at bounding box center [142, 176] width 45 height 13
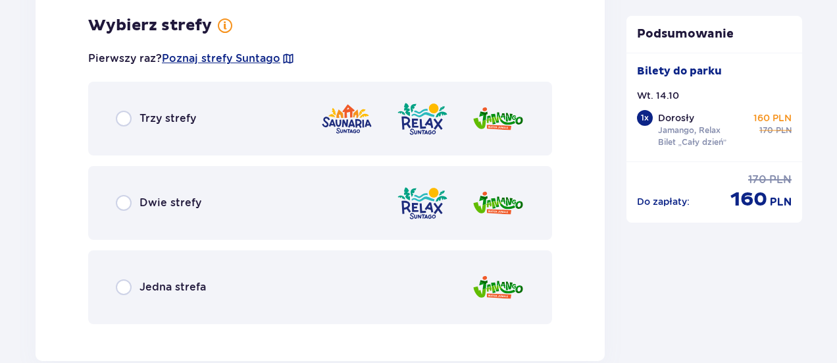
scroll to position [2046, 0]
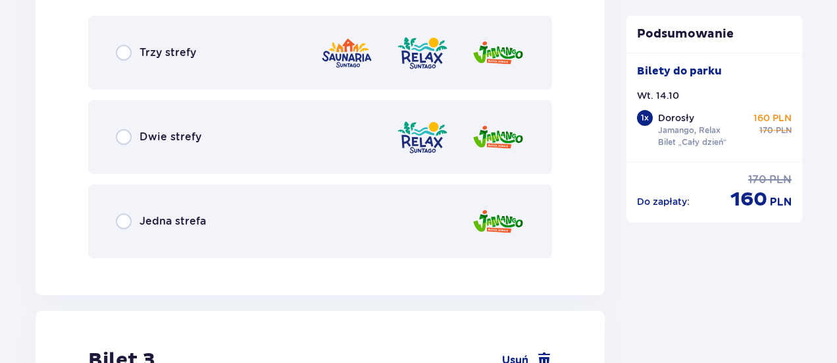
click at [209, 136] on div "Dwie strefy" at bounding box center [320, 137] width 464 height 74
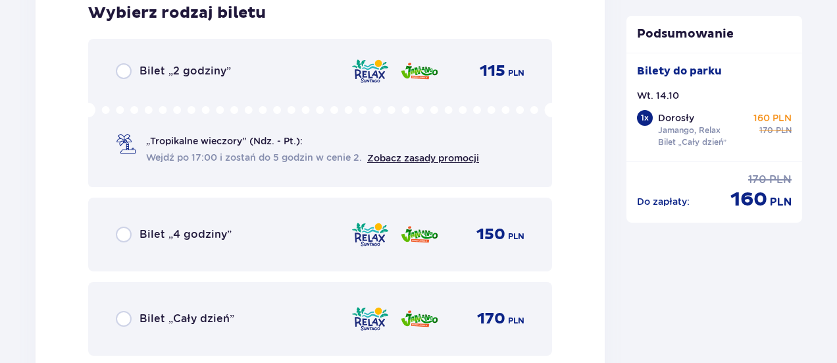
scroll to position [2408, 0]
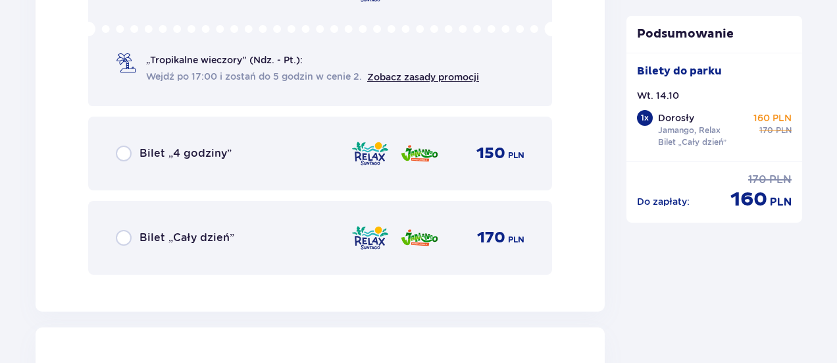
click at [236, 235] on div "Bilet „Cały dzień” 170 PLN" at bounding box center [320, 238] width 409 height 28
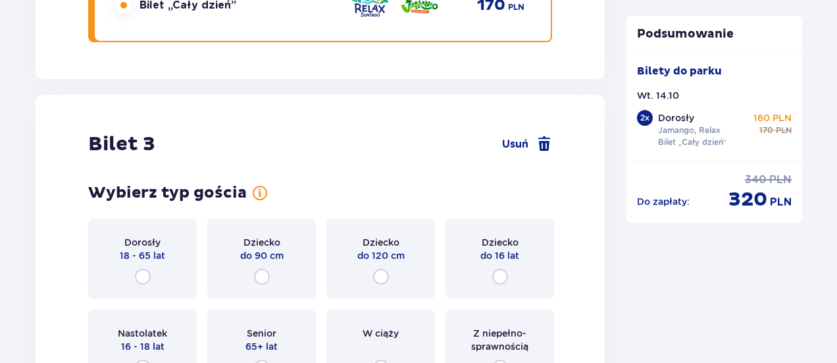
scroll to position [2719, 0]
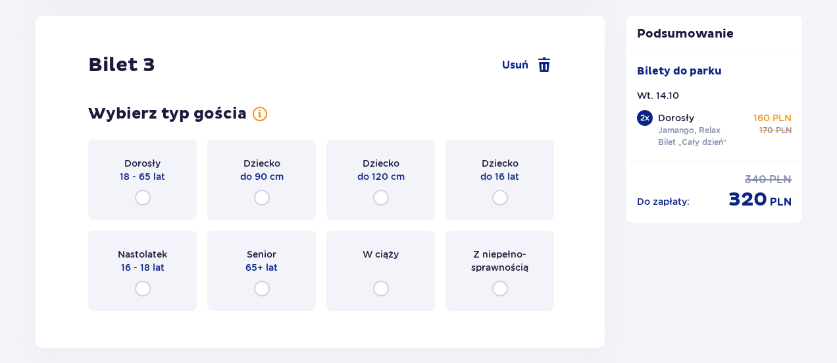
click at [495, 188] on div "Dziecko do 16 lat" at bounding box center [500, 180] width 109 height 80
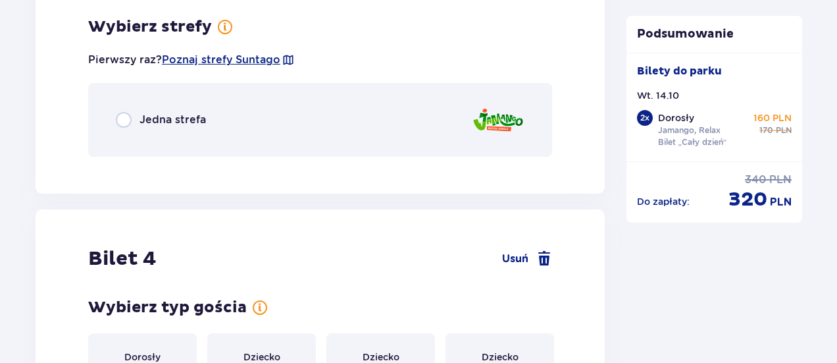
scroll to position [3040, 0]
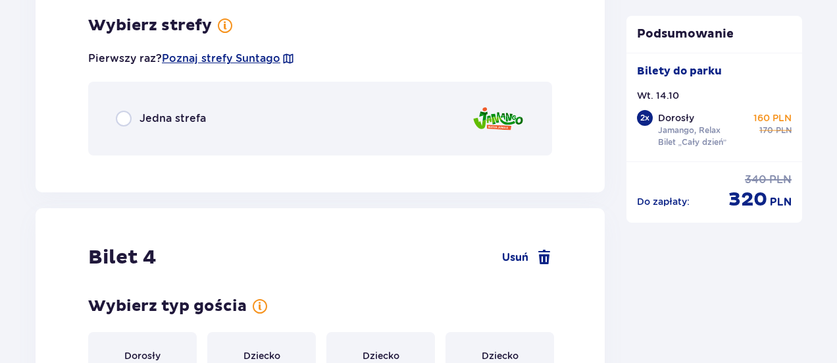
click at [286, 132] on div "Jedna strefa" at bounding box center [320, 119] width 464 height 74
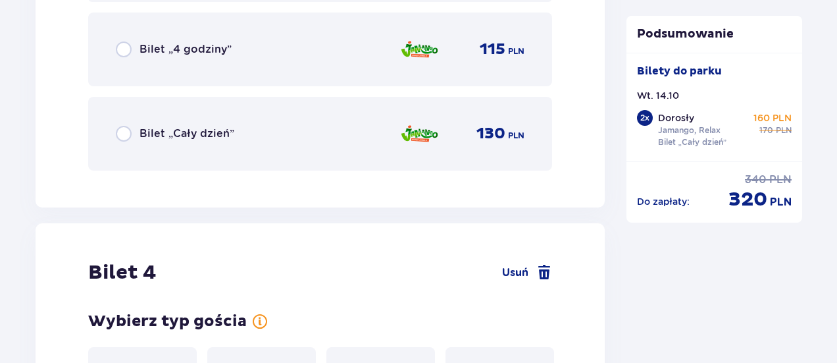
click at [210, 131] on span "Bilet „Cały dzień”" at bounding box center [187, 133] width 95 height 14
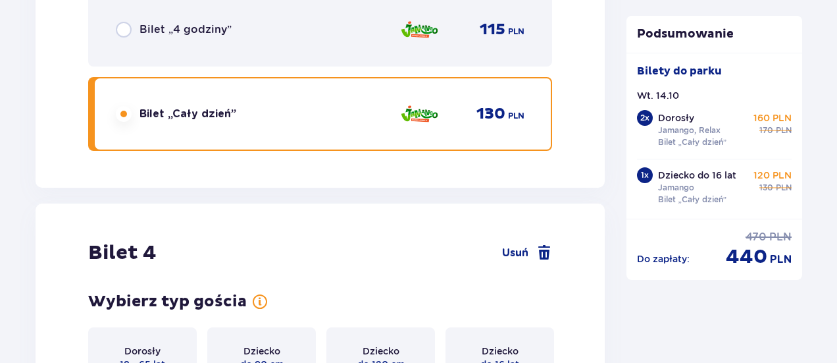
scroll to position [3611, 0]
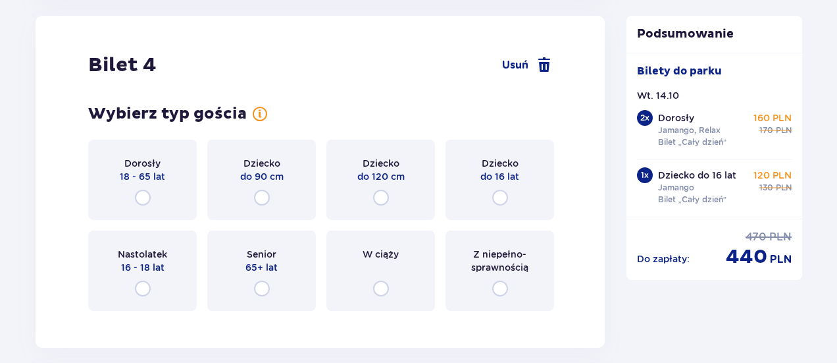
click at [152, 187] on div "Dorosły 18 - 65 lat" at bounding box center [142, 180] width 109 height 80
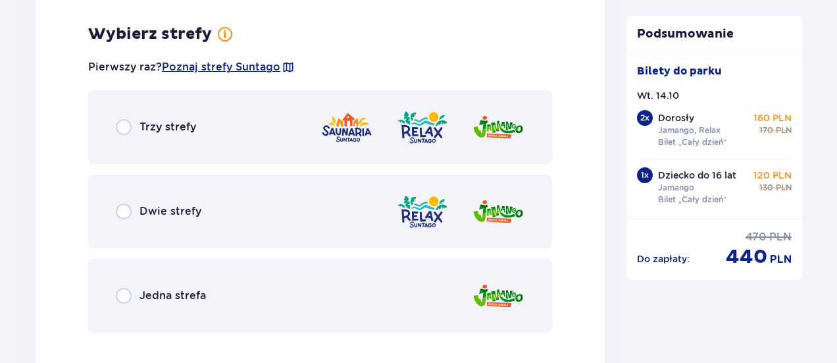
scroll to position [3932, 0]
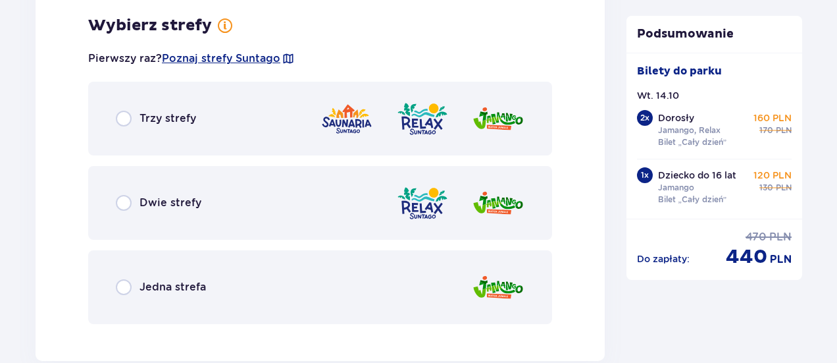
click at [228, 205] on div "Dwie strefy" at bounding box center [320, 203] width 464 height 74
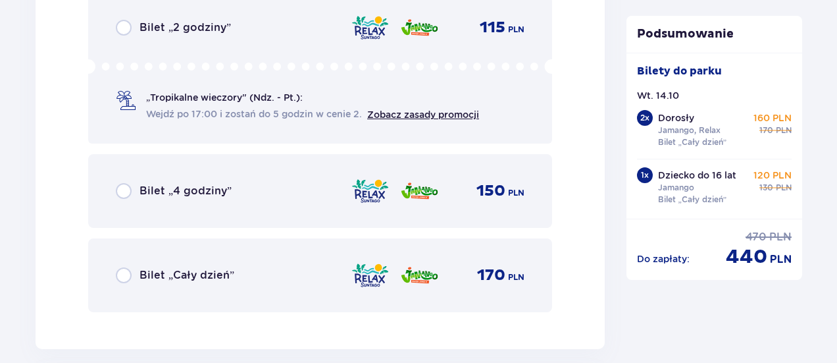
scroll to position [4398, 0]
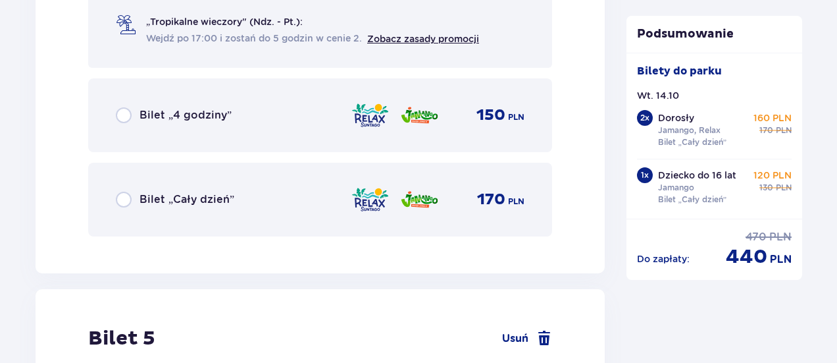
click at [213, 203] on span "Bilet „Cały dzień”" at bounding box center [187, 199] width 95 height 14
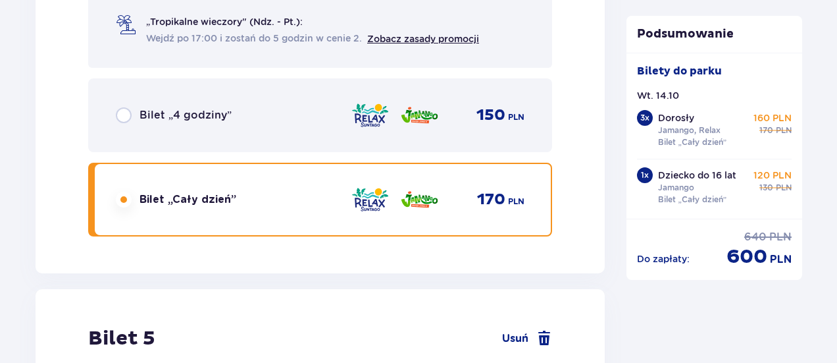
scroll to position [4671, 0]
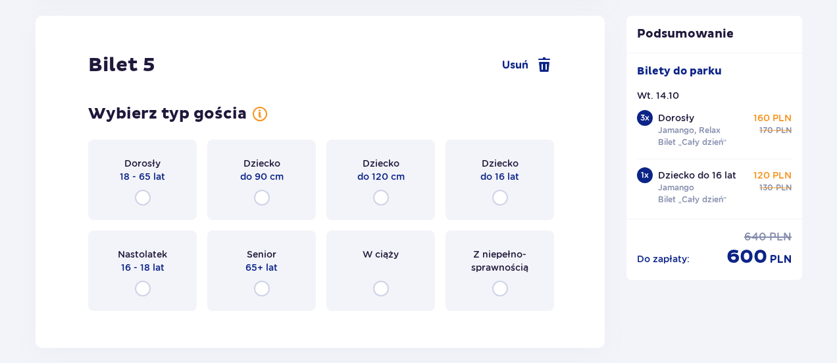
click at [141, 199] on input "radio" at bounding box center [143, 198] width 16 height 16
radio input "true"
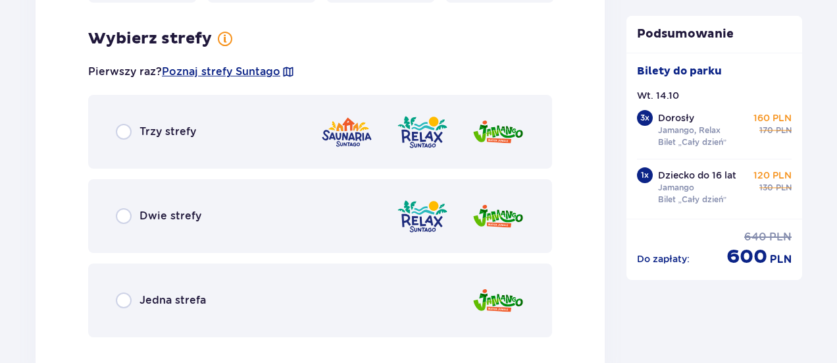
scroll to position [5058, 0]
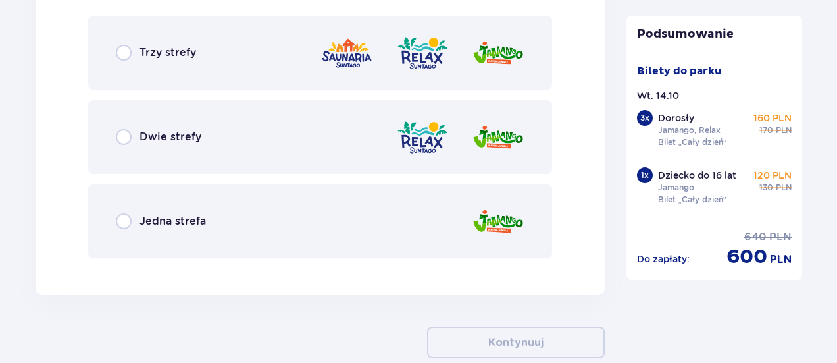
drag, startPoint x: 208, startPoint y: 213, endPoint x: 790, endPoint y: 199, distance: 582.6
click at [207, 214] on div "Jedna strefa" at bounding box center [320, 221] width 464 height 74
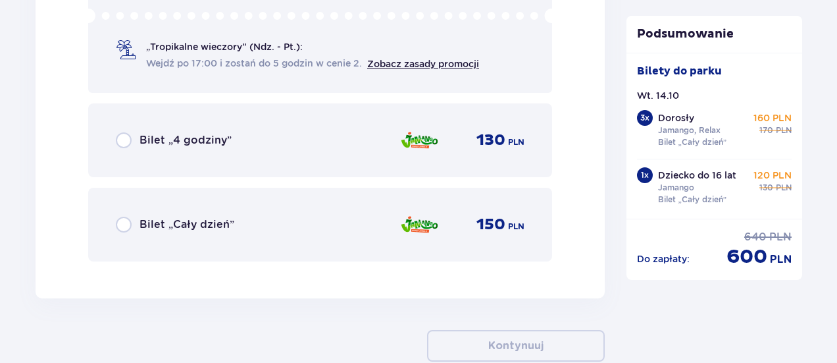
scroll to position [5458, 0]
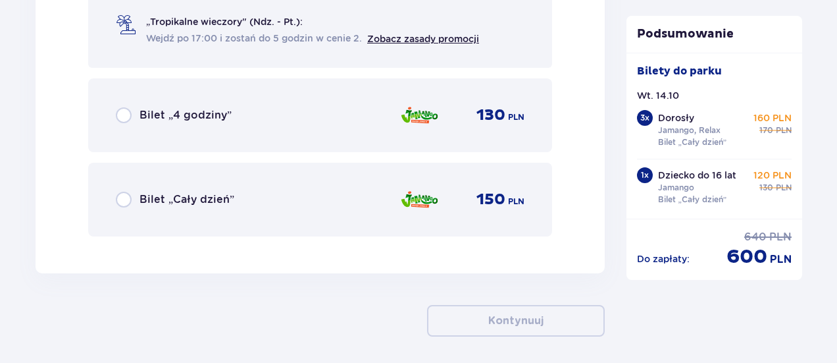
click at [157, 201] on span "Bilet „Cały dzień”" at bounding box center [187, 199] width 95 height 14
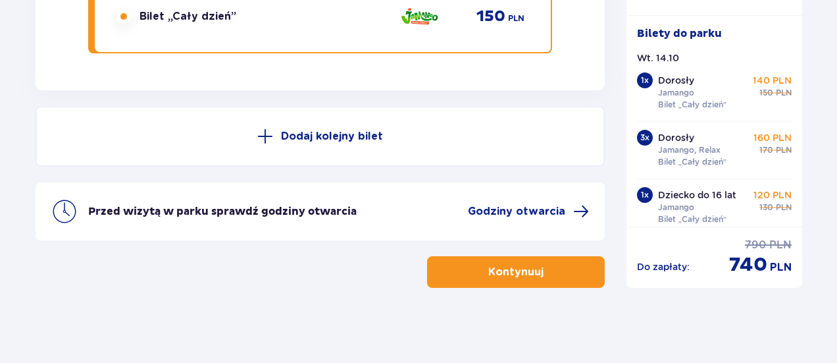
scroll to position [5645, 0]
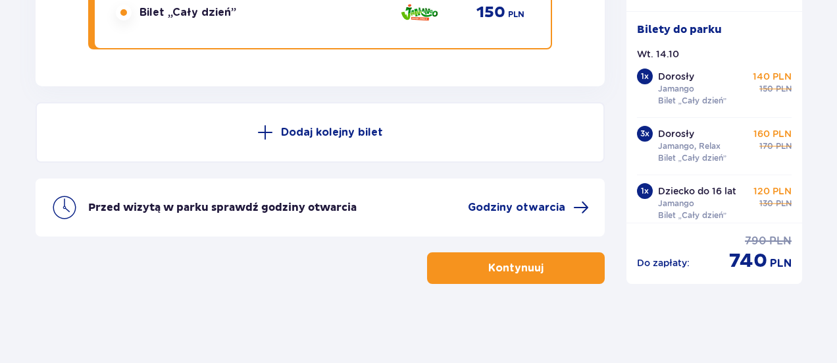
click at [513, 259] on button "Kontynuuj" at bounding box center [516, 268] width 178 height 32
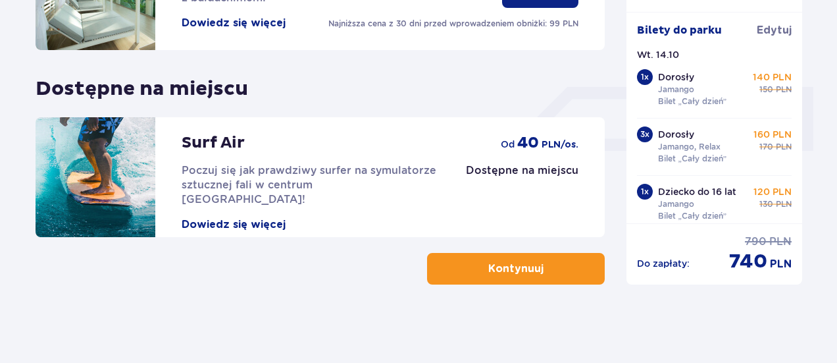
scroll to position [529, 0]
click at [551, 267] on span "button" at bounding box center [546, 269] width 16 height 16
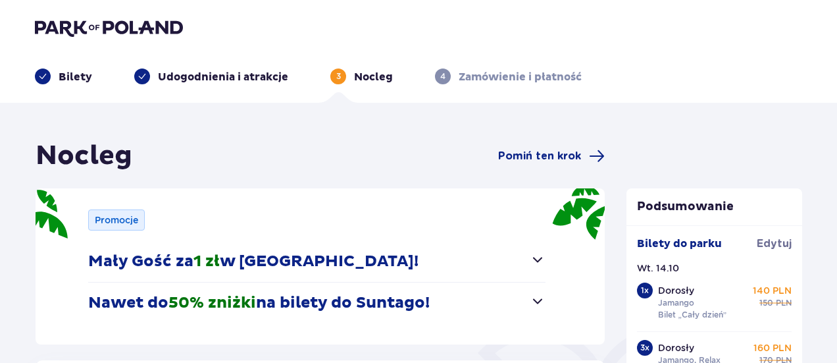
scroll to position [66, 0]
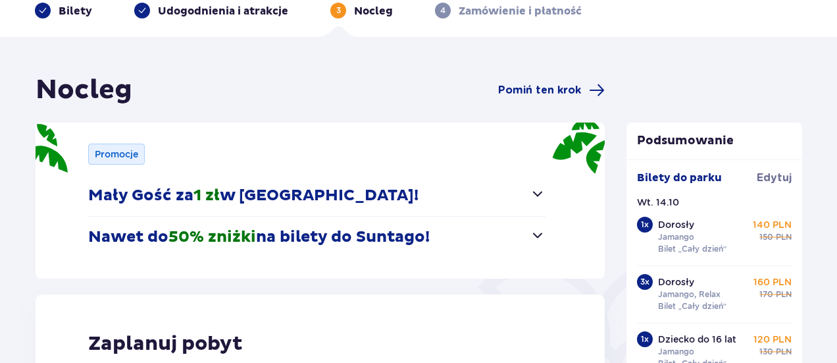
click at [541, 245] on button "Nawet do 50% zniżki na bilety do Suntago!" at bounding box center [316, 237] width 457 height 41
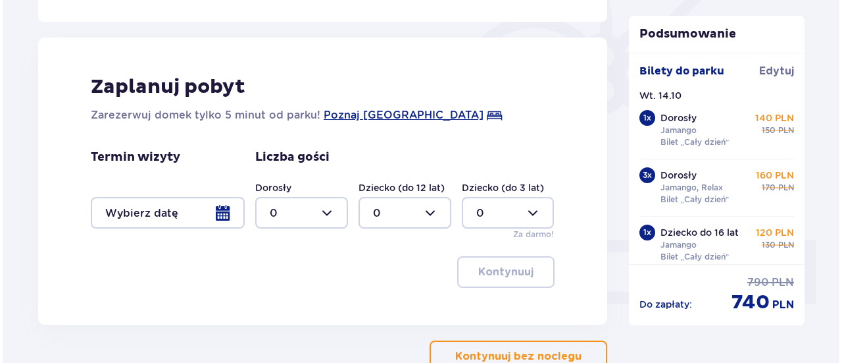
scroll to position [395, 0]
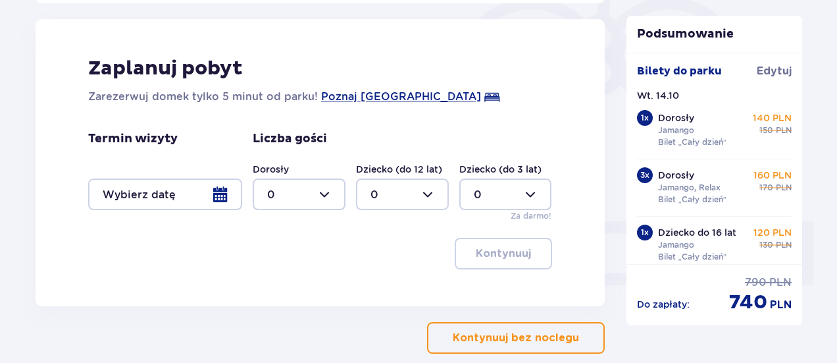
click at [218, 193] on div at bounding box center [165, 194] width 154 height 32
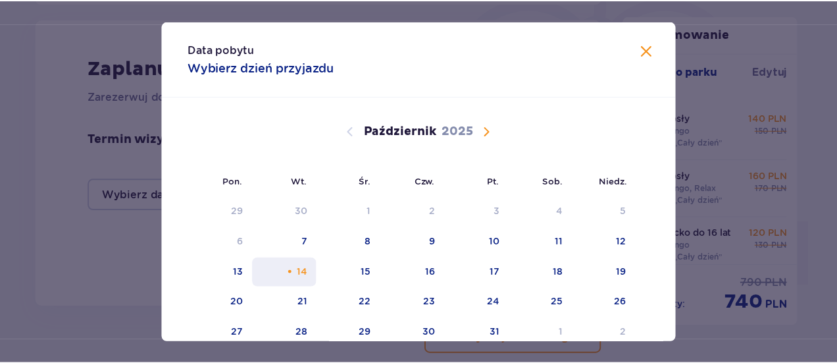
scroll to position [65, 0]
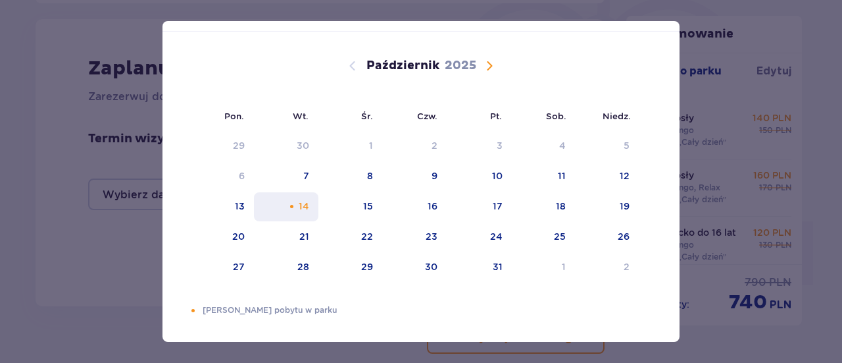
click at [297, 197] on div "14" at bounding box center [286, 206] width 65 height 29
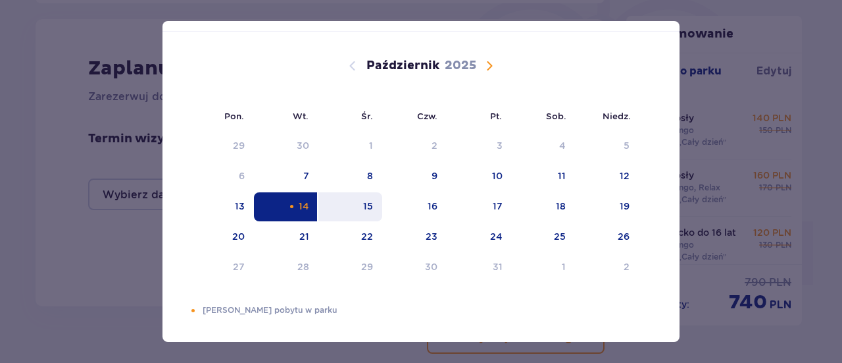
click at [349, 198] on div "15" at bounding box center [351, 206] width 64 height 29
type input "14.10.25 - 15.10.25"
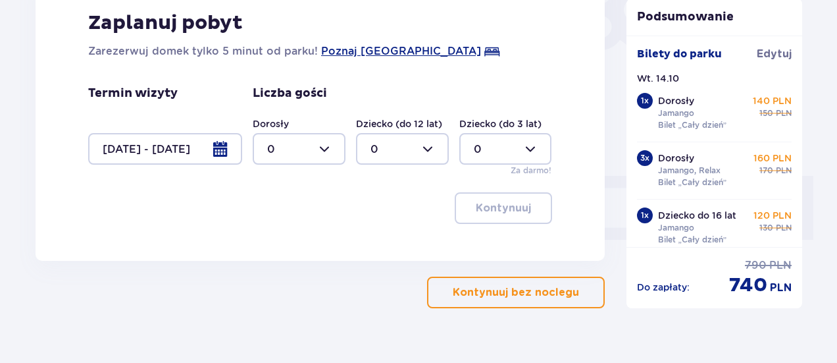
scroll to position [461, 0]
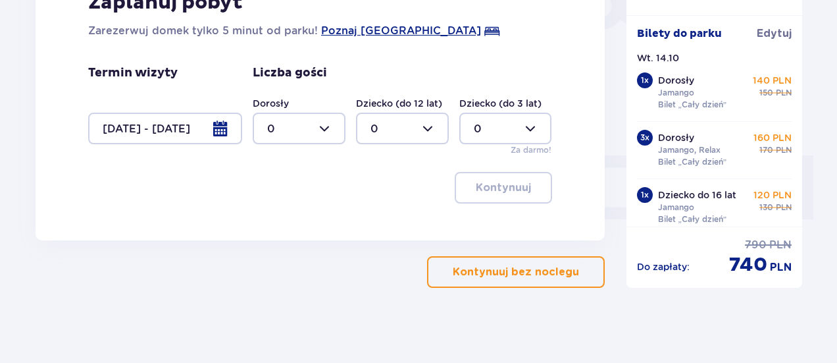
click at [336, 128] on div at bounding box center [299, 129] width 93 height 32
click at [295, 243] on div "5" at bounding box center [299, 240] width 64 height 14
type input "5"
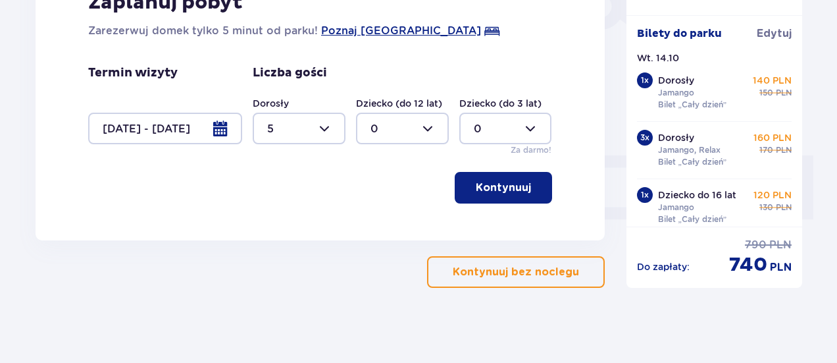
click at [492, 189] on p "Kontynuuj" at bounding box center [503, 187] width 55 height 14
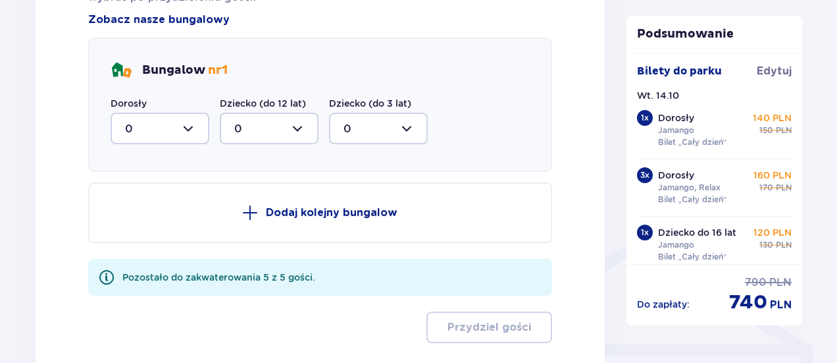
scroll to position [832, 0]
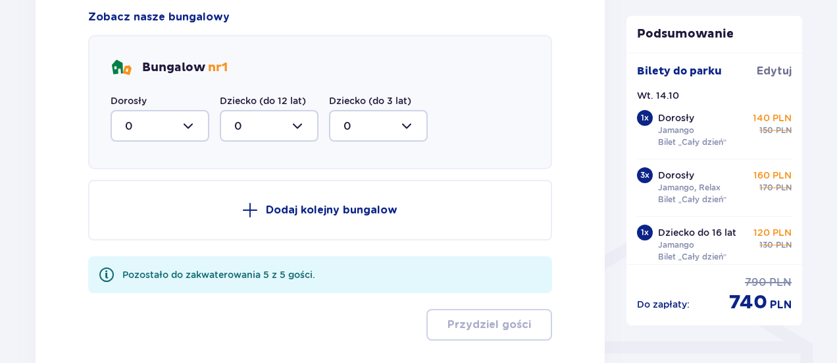
click at [169, 117] on div at bounding box center [160, 126] width 99 height 32
click at [151, 254] on div "5" at bounding box center [160, 254] width 70 height 14
type input "5"
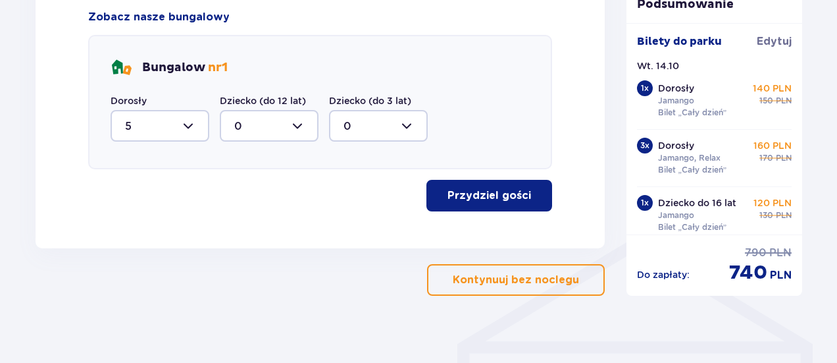
click at [492, 195] on p "Przydziel gości" at bounding box center [490, 195] width 84 height 14
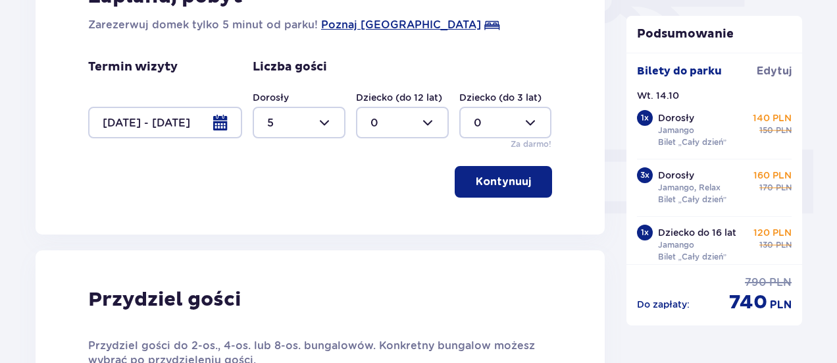
scroll to position [332, 0]
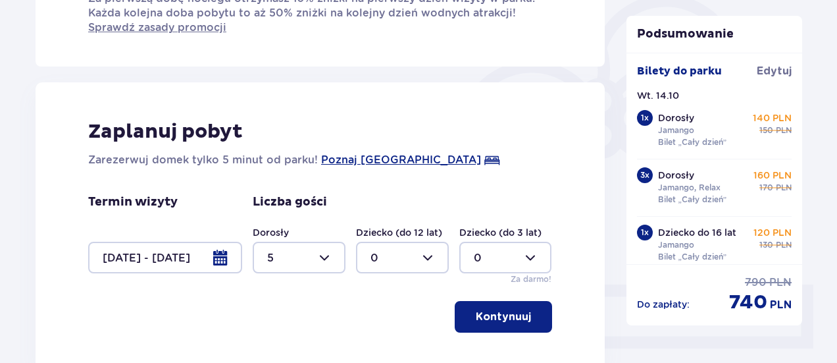
click at [227, 247] on div at bounding box center [165, 258] width 154 height 32
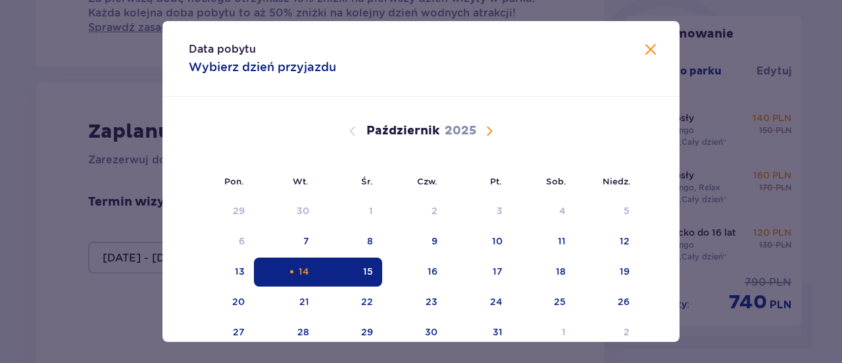
click at [367, 268] on div "15" at bounding box center [368, 271] width 10 height 13
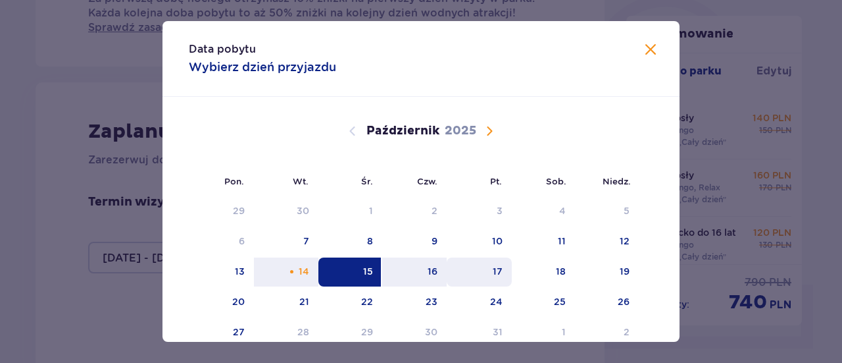
click at [422, 267] on div "16" at bounding box center [414, 271] width 65 height 29
type input "[DATE] - [DATE]"
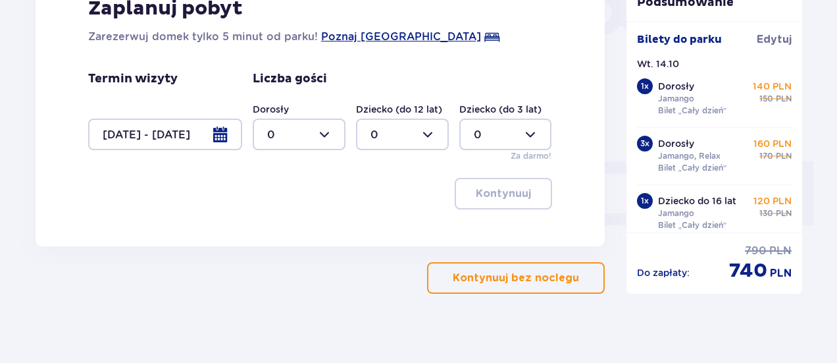
scroll to position [463, 0]
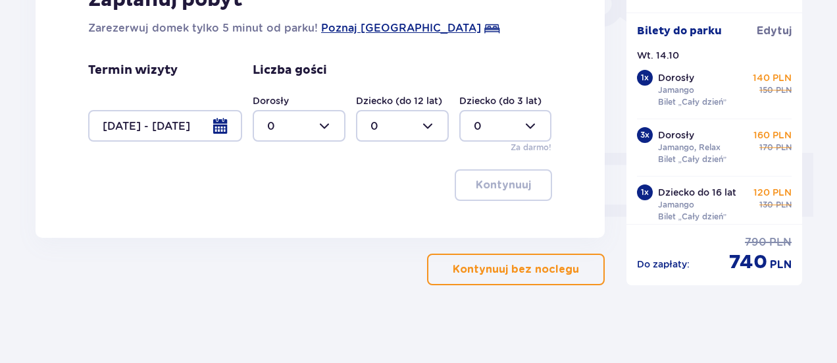
click at [295, 126] on div at bounding box center [299, 126] width 93 height 32
click at [290, 236] on div "5" at bounding box center [299, 237] width 64 height 14
type input "5"
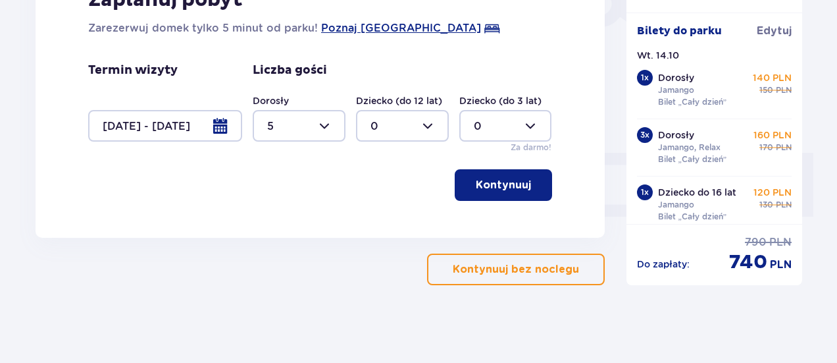
click at [482, 178] on p "Kontynuuj" at bounding box center [503, 185] width 55 height 14
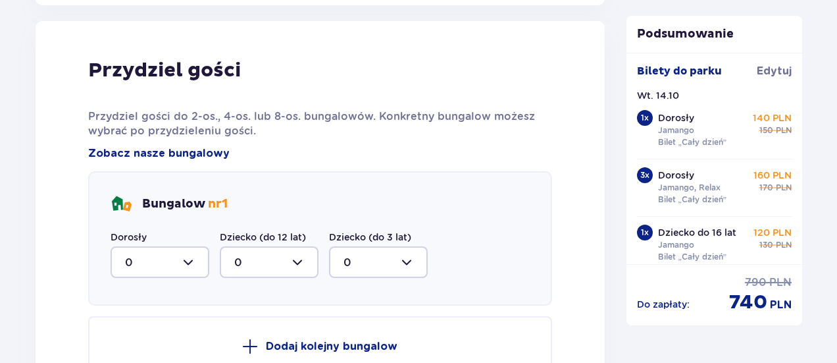
scroll to position [700, 0]
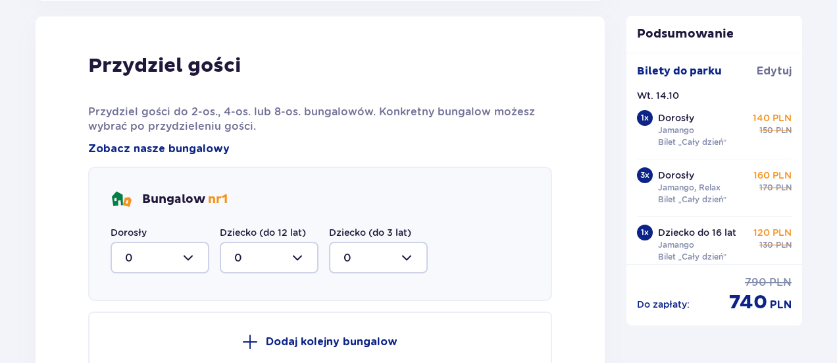
click at [149, 251] on div at bounding box center [160, 258] width 99 height 32
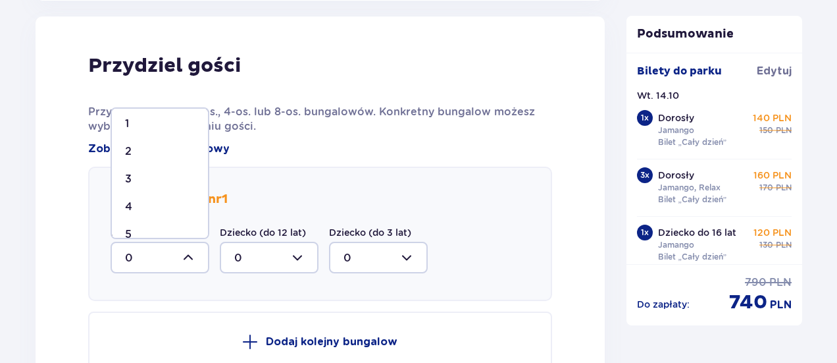
scroll to position [50, 0]
click at [147, 211] on div "5" at bounding box center [160, 217] width 70 height 14
type input "5"
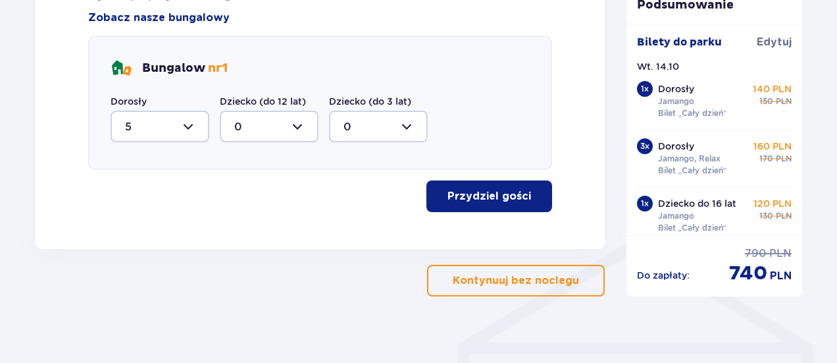
scroll to position [832, 0]
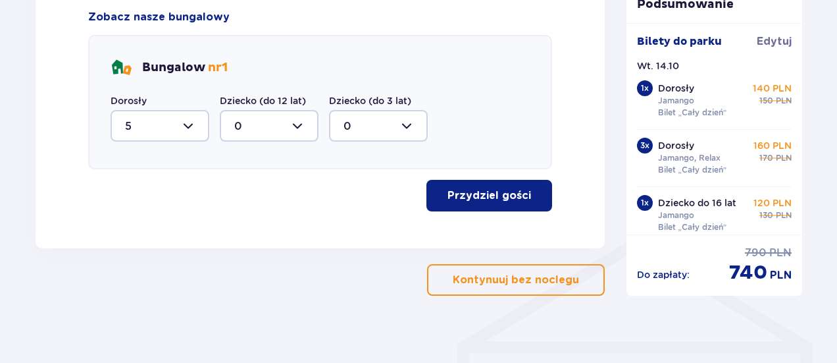
click at [479, 197] on p "Przydziel gości" at bounding box center [490, 195] width 84 height 14
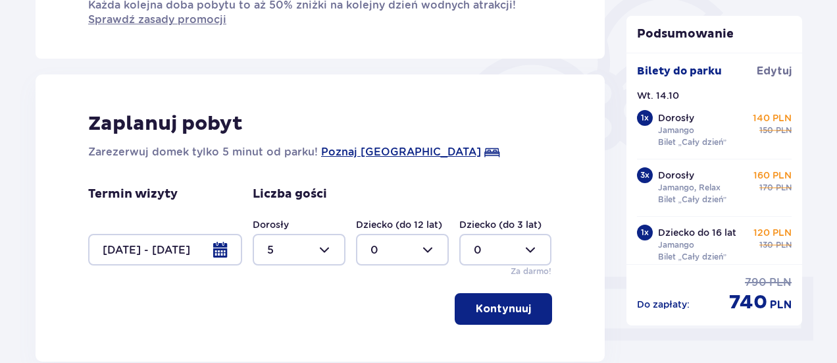
scroll to position [461, 0]
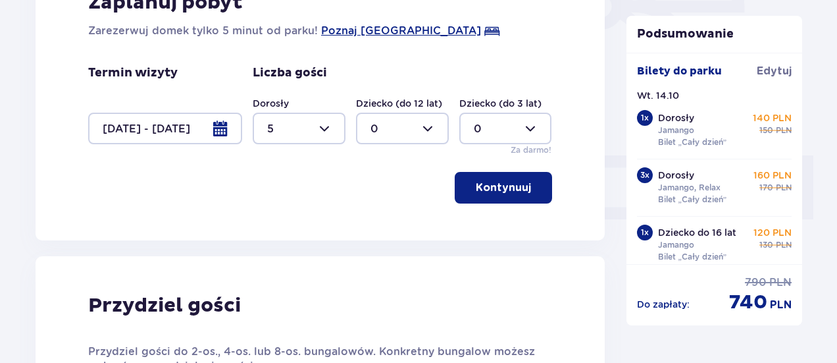
click at [186, 136] on div at bounding box center [165, 129] width 154 height 32
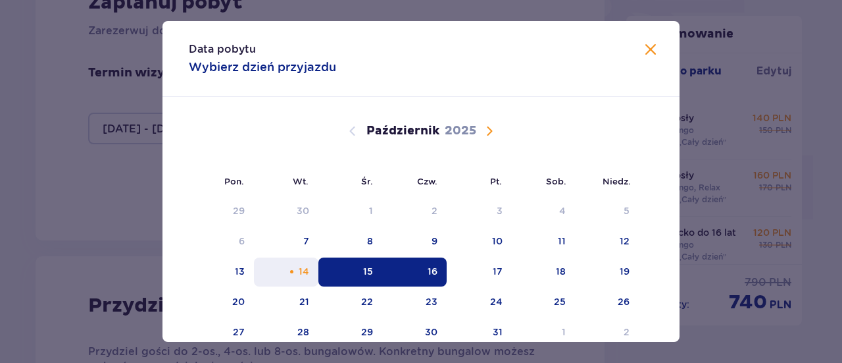
click at [295, 267] on div "14" at bounding box center [286, 271] width 65 height 29
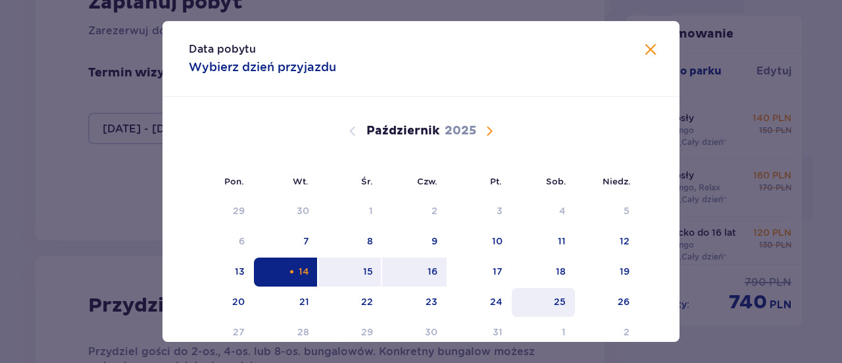
click at [407, 264] on div "16" at bounding box center [414, 271] width 65 height 29
type input "14.10.25 - 16.10.25"
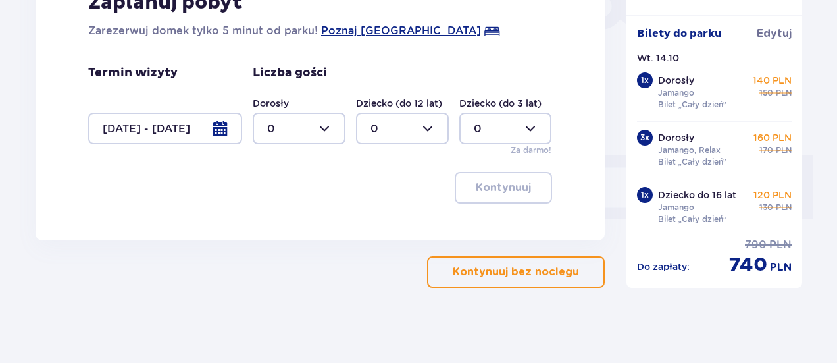
click at [299, 110] on div "Dorosły 0" at bounding box center [299, 120] width 93 height 47
click at [305, 130] on div at bounding box center [299, 129] width 93 height 32
click at [293, 243] on div "5" at bounding box center [299, 240] width 64 height 14
type input "5"
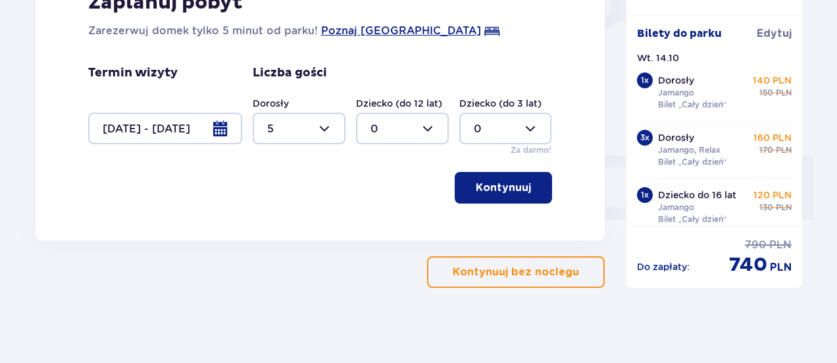
click at [505, 182] on p "Kontynuuj" at bounding box center [503, 187] width 55 height 14
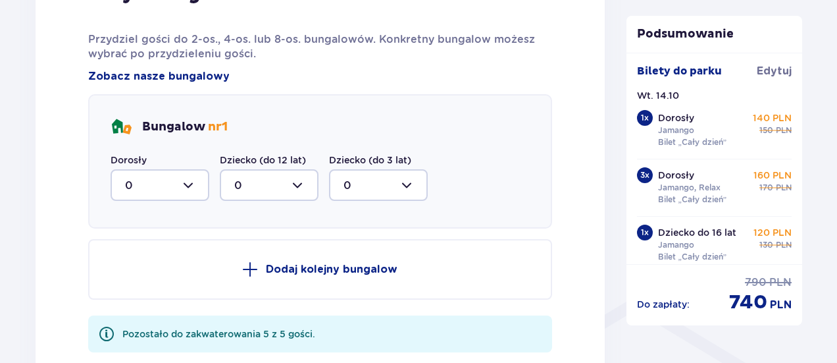
scroll to position [832, 0]
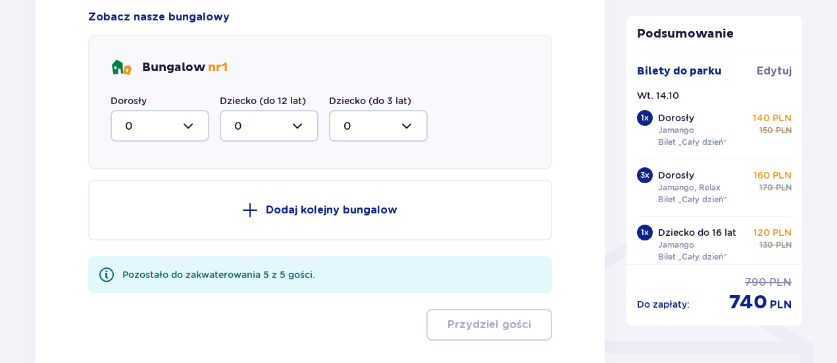
click at [133, 114] on div at bounding box center [160, 126] width 99 height 32
drag, startPoint x: 147, startPoint y: 259, endPoint x: 174, endPoint y: 257, distance: 27.1
click at [147, 260] on div "5" at bounding box center [160, 254] width 70 height 14
type input "5"
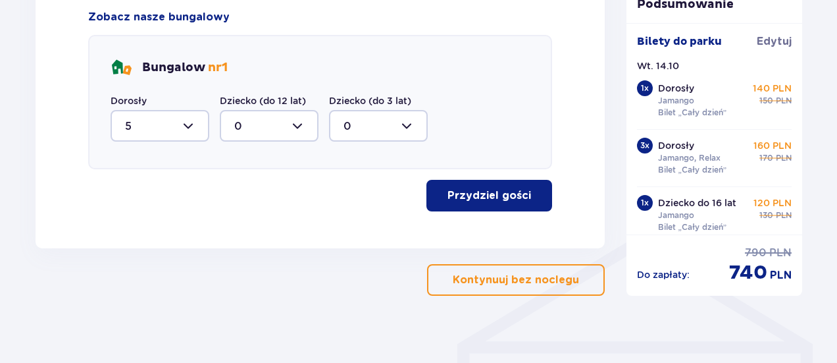
click at [509, 195] on p "Przydziel gości" at bounding box center [490, 195] width 84 height 14
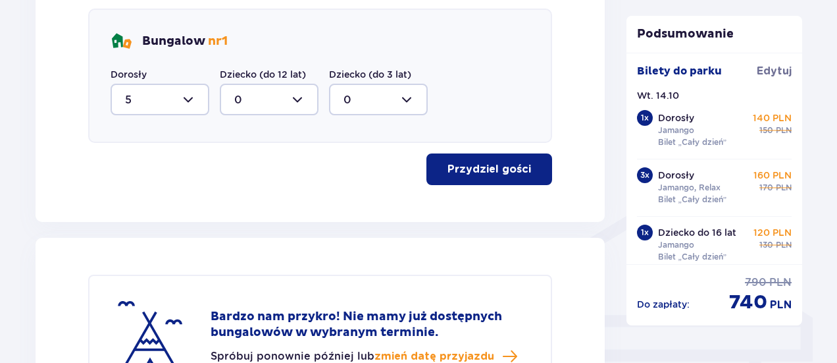
drag, startPoint x: 154, startPoint y: 98, endPoint x: 161, endPoint y: 105, distance: 9.3
click at [154, 98] on div at bounding box center [160, 100] width 99 height 32
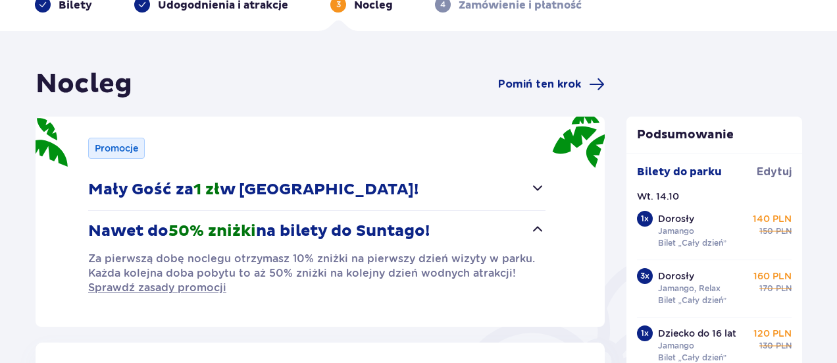
scroll to position [0, 0]
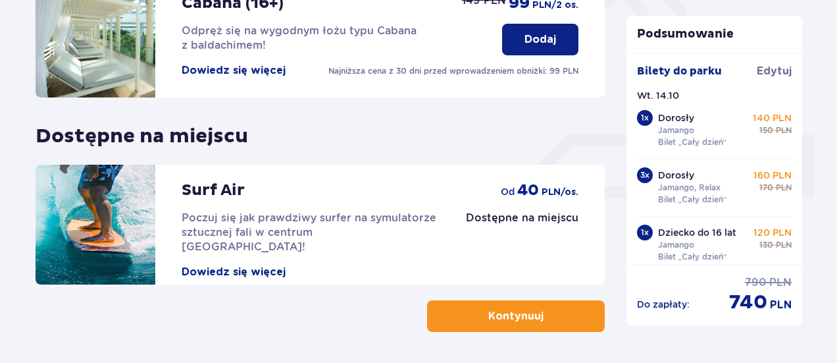
scroll to position [519, 0]
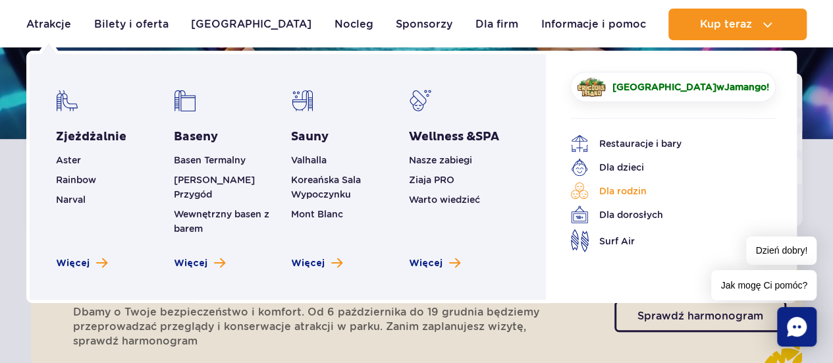
scroll to position [197, 0]
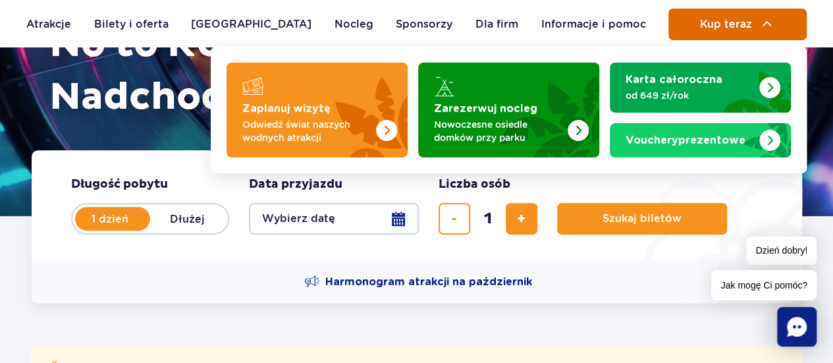
click at [767, 18] on img at bounding box center [767, 24] width 16 height 16
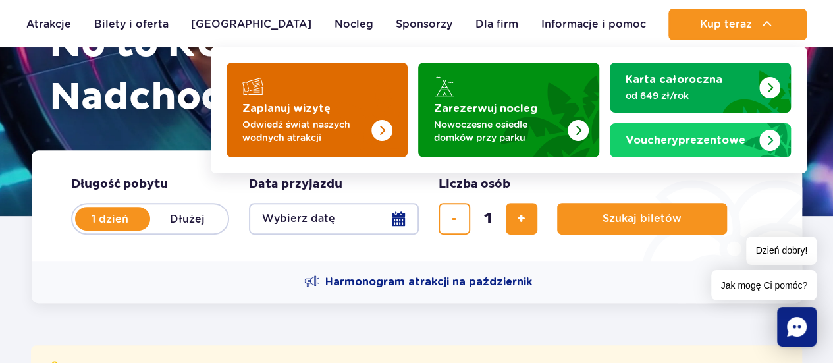
click at [355, 143] on p "Odwiedź świat naszych wodnych atrakcji" at bounding box center [306, 131] width 128 height 26
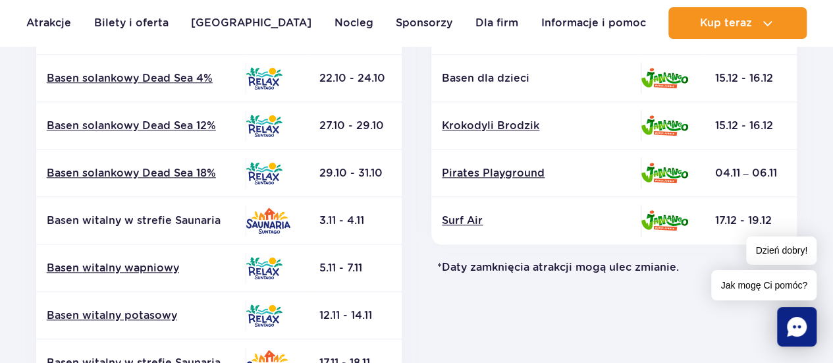
scroll to position [592, 0]
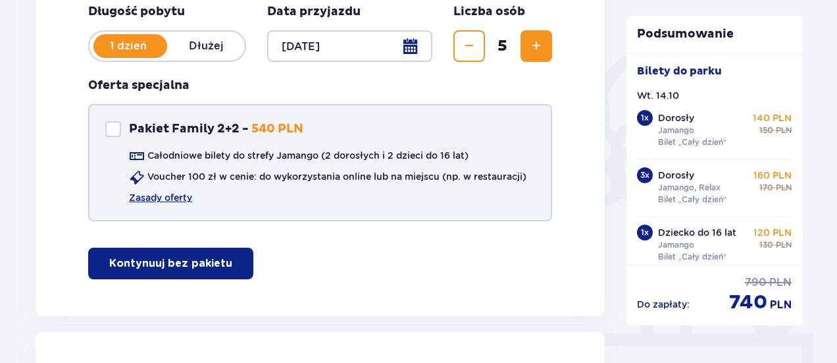
scroll to position [263, 0]
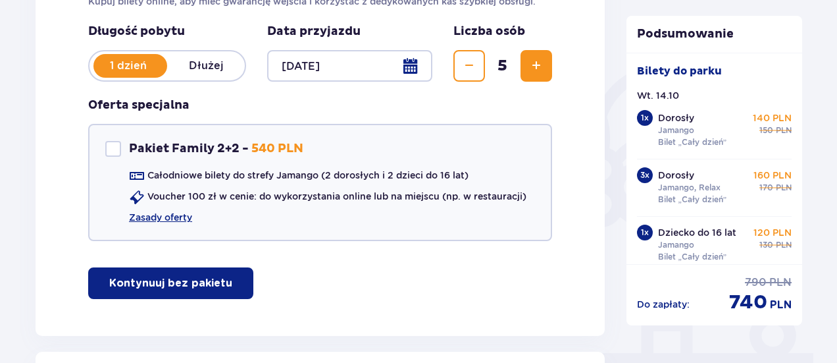
click at [411, 61] on div at bounding box center [349, 66] width 165 height 32
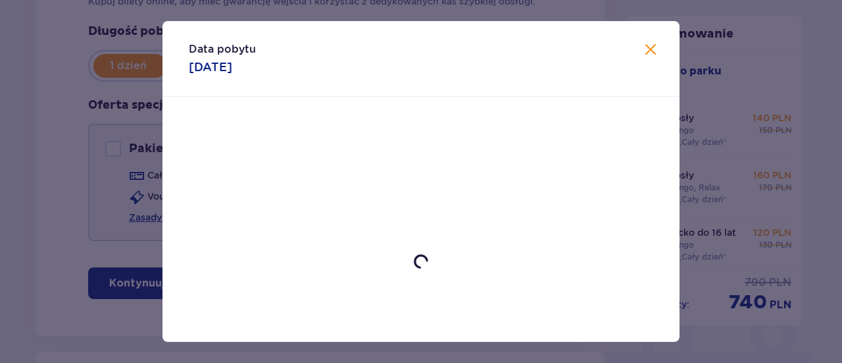
click at [416, 68] on div "Data pobytu [DATE]" at bounding box center [421, 59] width 517 height 76
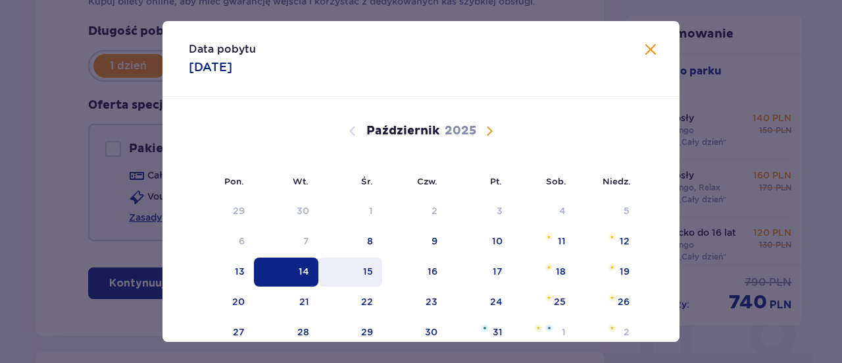
click at [356, 278] on div "15" at bounding box center [351, 271] width 64 height 29
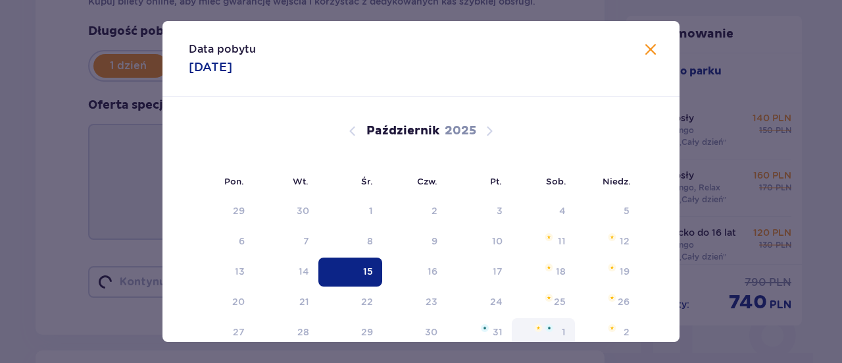
type input "[DATE]"
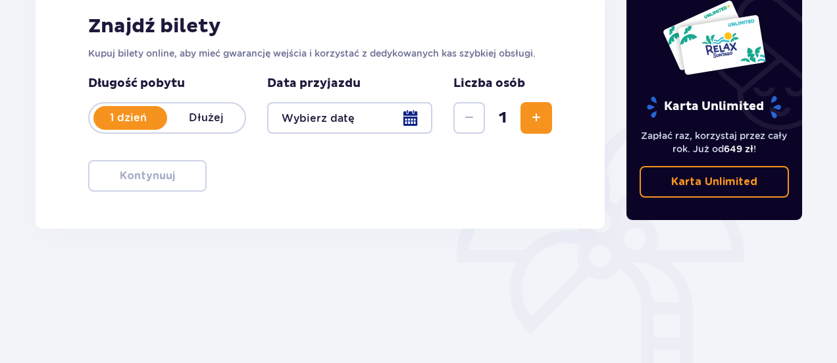
scroll to position [132, 0]
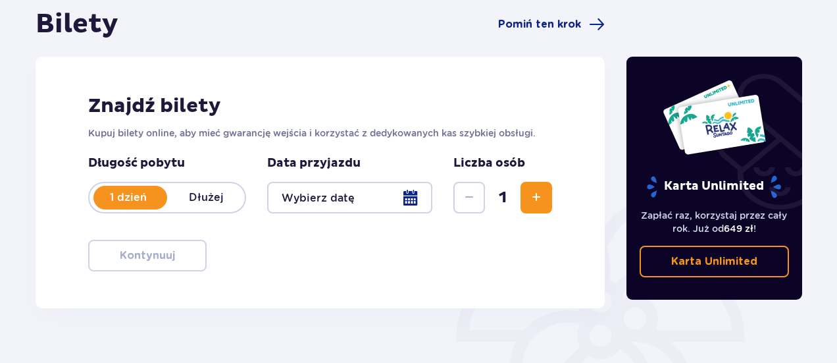
click at [534, 190] on span "Zwiększ" at bounding box center [536, 198] width 16 height 16
click at [411, 192] on div at bounding box center [349, 198] width 165 height 32
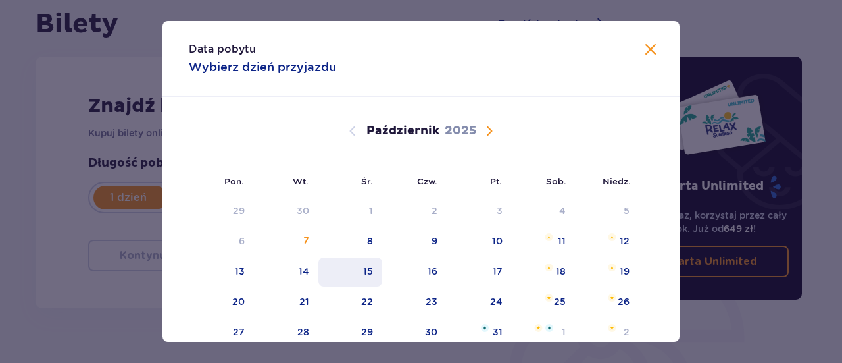
click at [371, 276] on div "15" at bounding box center [368, 271] width 10 height 13
type input "[DATE]"
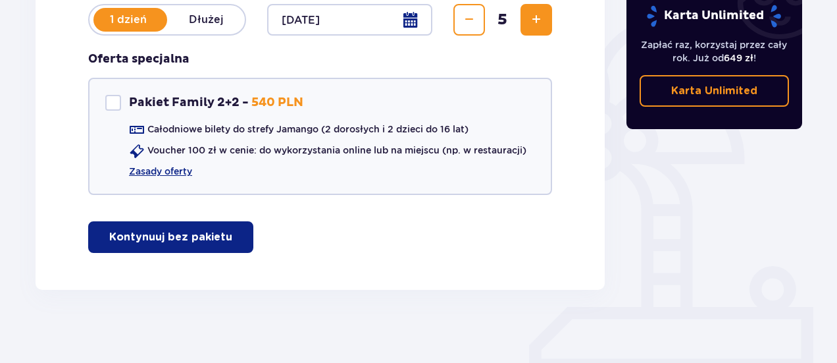
scroll to position [315, 0]
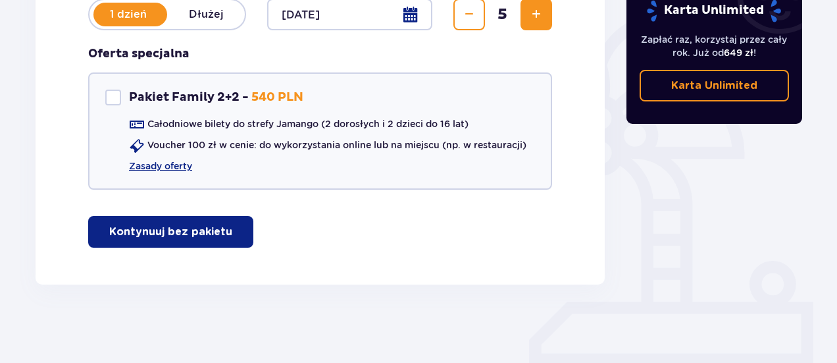
click at [134, 230] on p "Kontynuuj bez pakietu" at bounding box center [170, 231] width 123 height 14
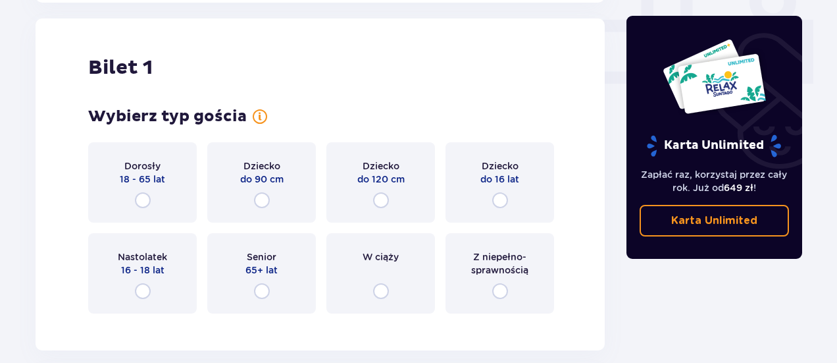
scroll to position [599, 0]
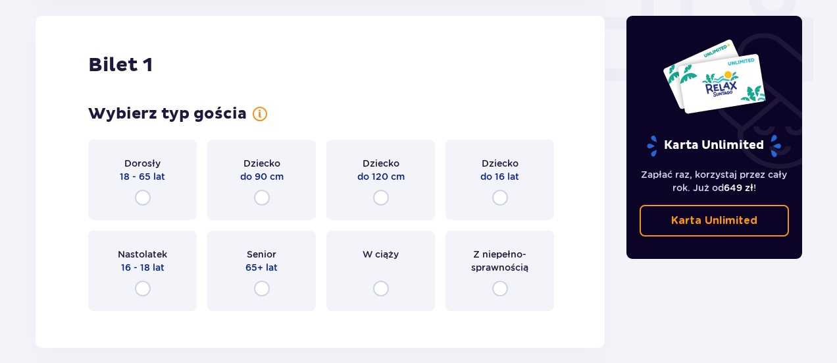
click at [148, 193] on input "radio" at bounding box center [143, 198] width 16 height 16
radio input "true"
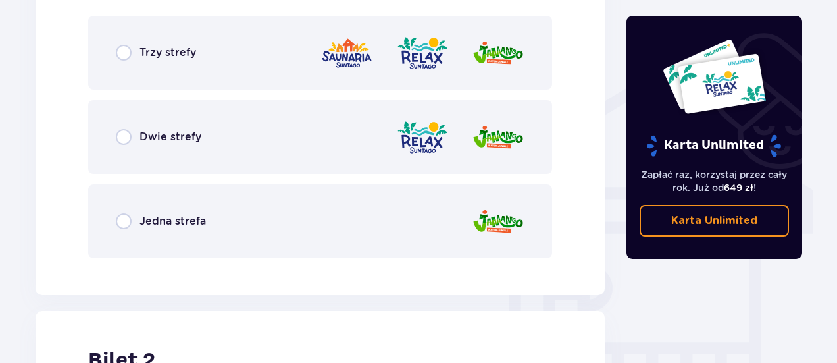
click at [194, 134] on span "Dwie strefy" at bounding box center [171, 137] width 62 height 14
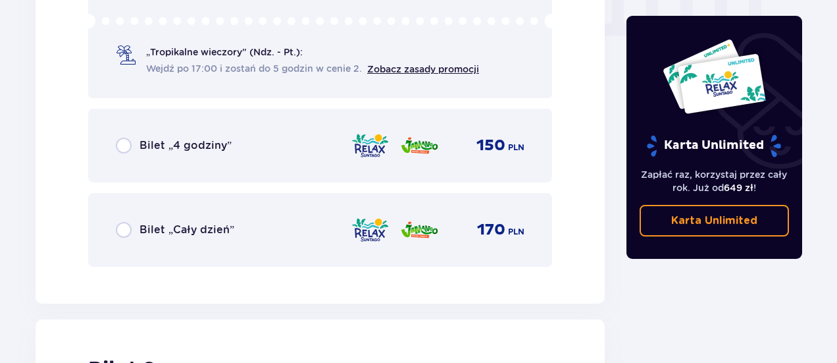
scroll to position [1452, 0]
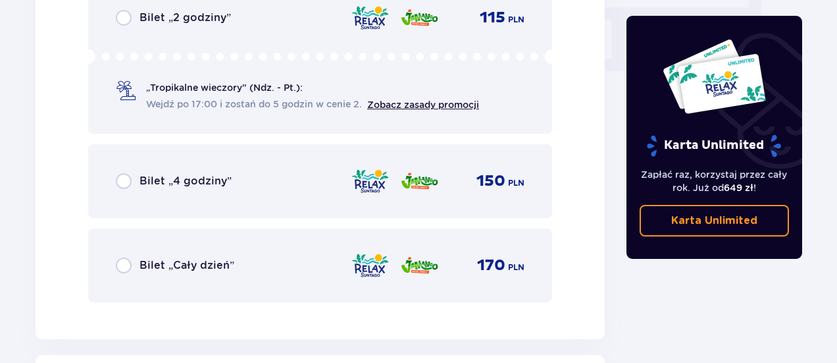
click at [209, 275] on div "Bilet „Cały dzień” 170 PLN" at bounding box center [320, 265] width 409 height 28
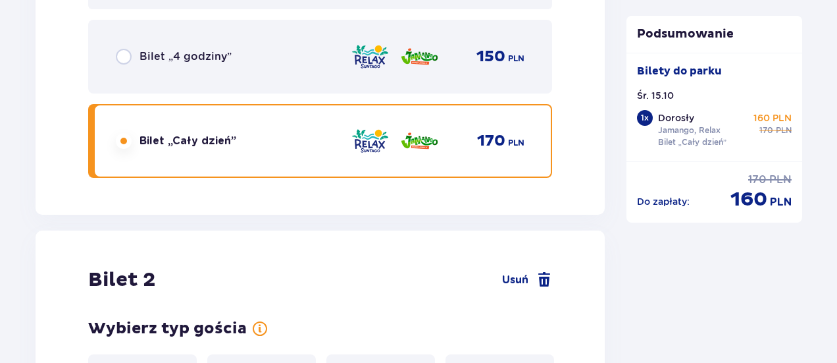
scroll to position [1659, 0]
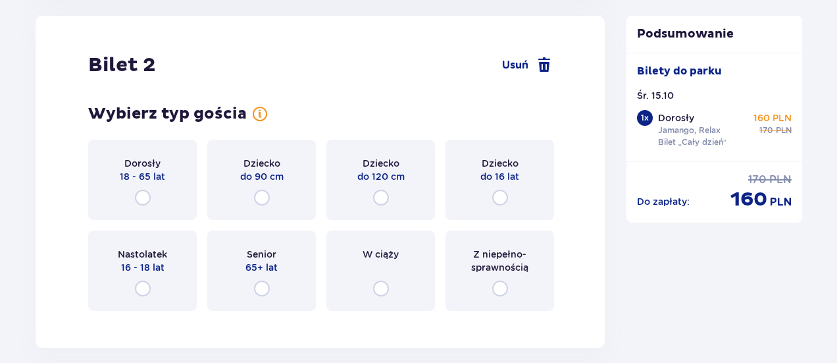
click at [159, 92] on div "Bilet 2 Usuń Wybierz typ gościa dla biletu o numerze 2 Dorosły 18 - 65 lat Dzie…" at bounding box center [320, 182] width 569 height 332
click at [149, 234] on div "Nastolatek 16 - 18 lat" at bounding box center [142, 270] width 109 height 80
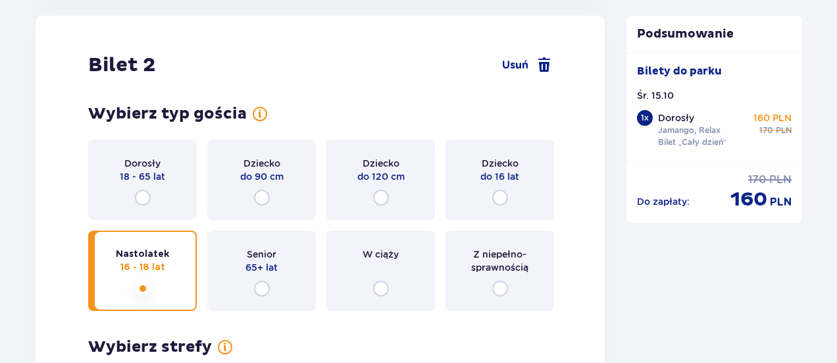
click at [147, 199] on input "radio" at bounding box center [143, 198] width 16 height 16
radio input "true"
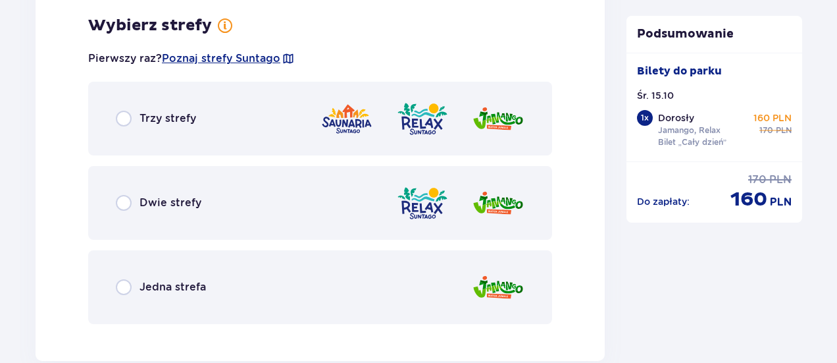
click at [190, 205] on span "Dwie strefy" at bounding box center [171, 202] width 62 height 14
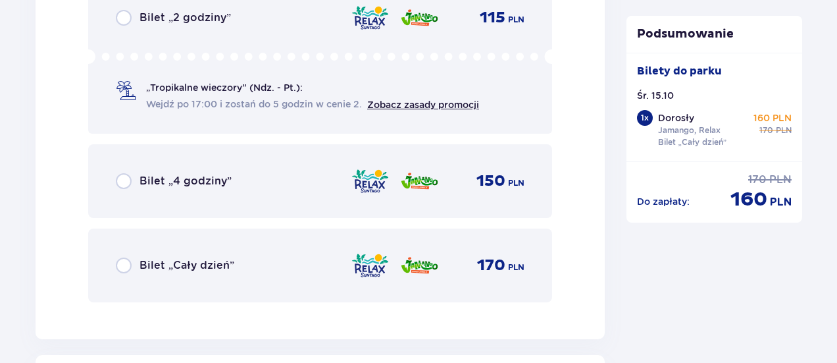
click at [218, 256] on div "Bilet „Cały dzień” 170 PLN" at bounding box center [320, 265] width 409 height 28
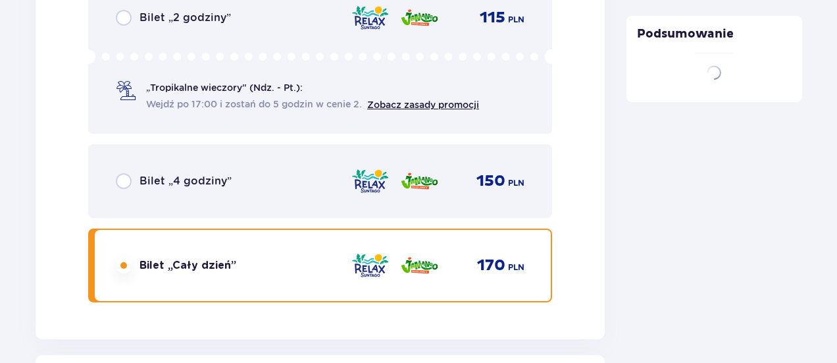
scroll to position [2413, 0]
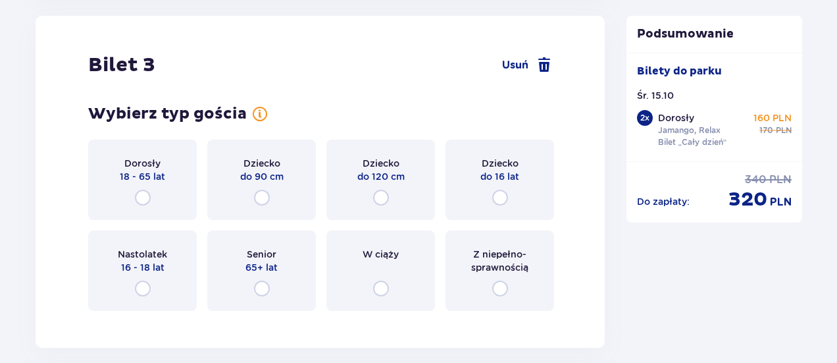
click at [139, 143] on div "Dorosły 18 - 65 lat" at bounding box center [142, 180] width 109 height 80
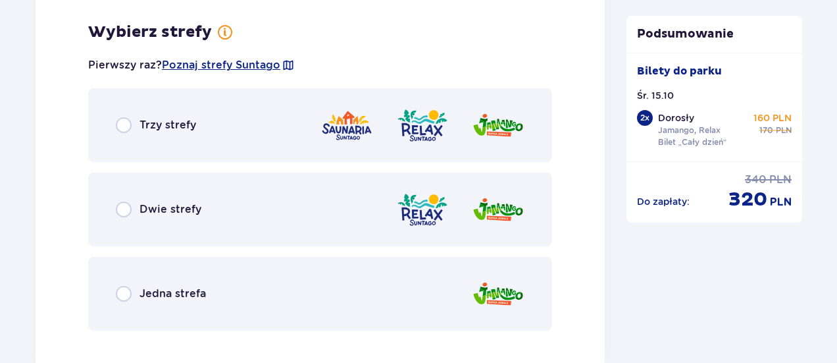
scroll to position [3040, 0]
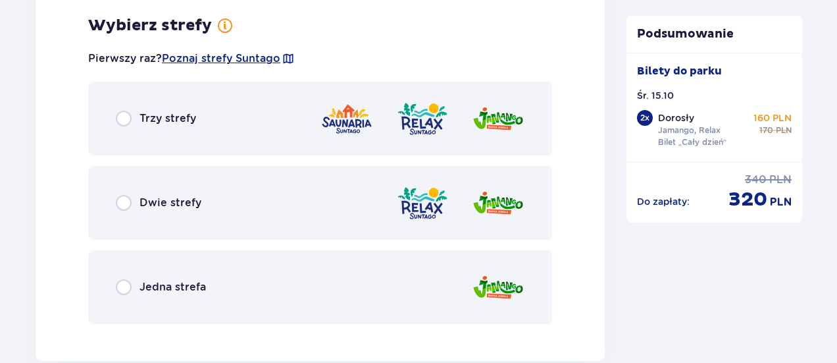
click at [211, 205] on div "Dwie strefy" at bounding box center [320, 203] width 464 height 74
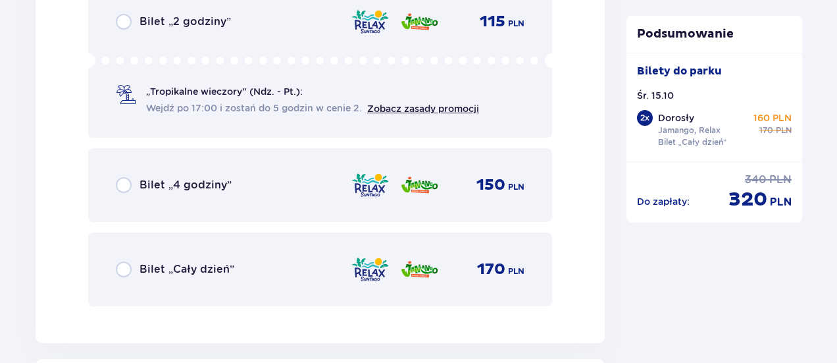
scroll to position [3506, 0]
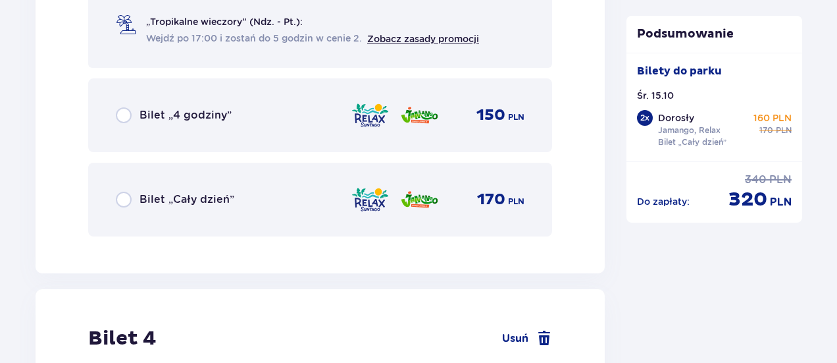
click at [240, 194] on div "Bilet „Cały dzień” 170 PLN" at bounding box center [320, 200] width 409 height 28
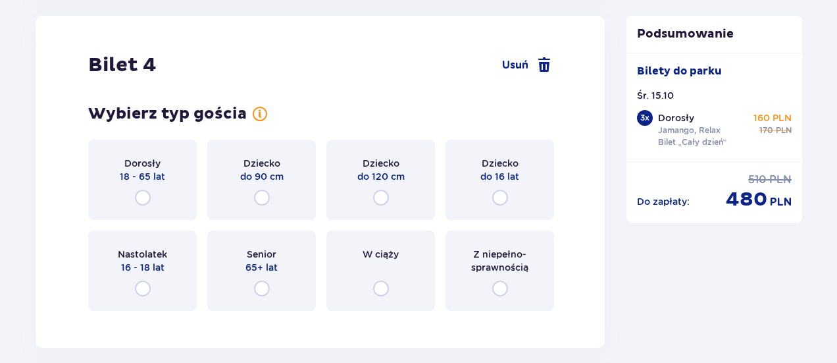
click at [163, 143] on div "Dorosły 18 - 65 lat" at bounding box center [142, 180] width 109 height 80
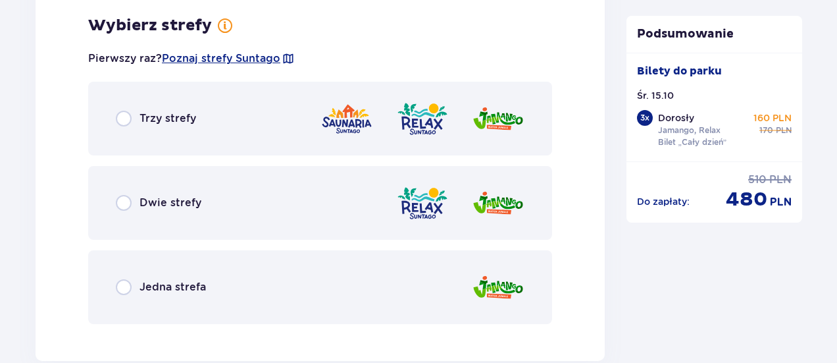
click at [246, 205] on div "Dwie strefy" at bounding box center [320, 203] width 464 height 74
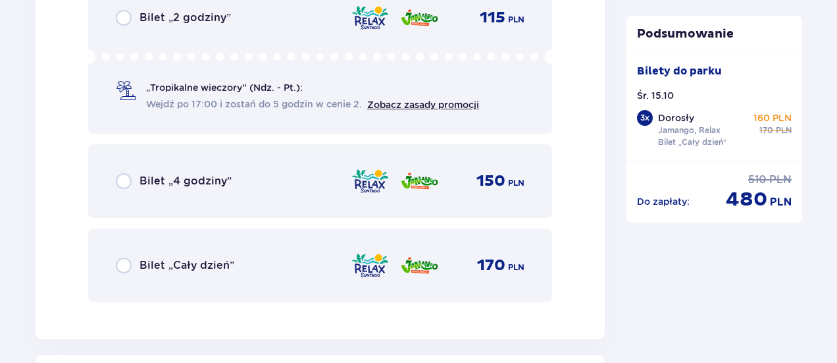
click at [213, 269] on span "Bilet „Cały dzień”" at bounding box center [187, 265] width 95 height 14
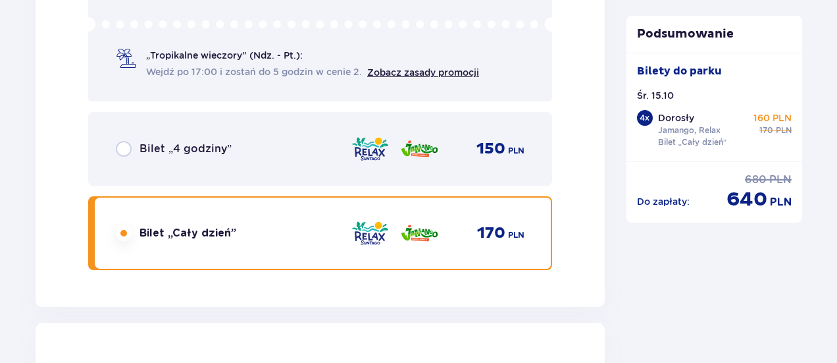
scroll to position [4819, 0]
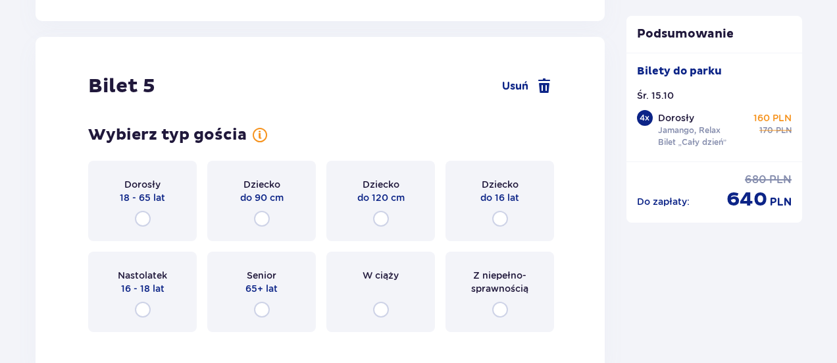
click at [526, 206] on div "Dziecko do 16 lat" at bounding box center [500, 201] width 109 height 80
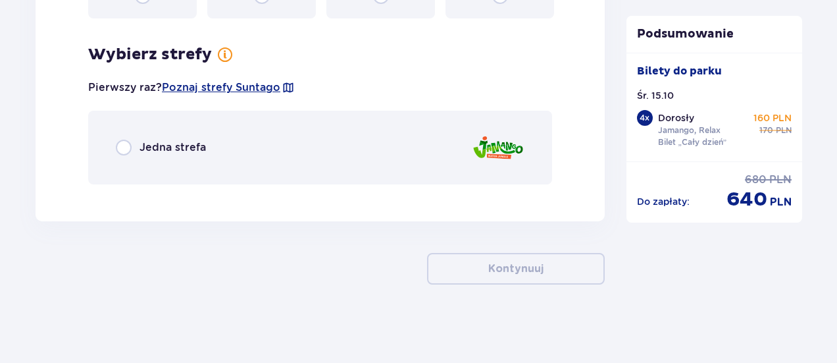
click at [257, 155] on div "Jedna strefa" at bounding box center [320, 148] width 464 height 74
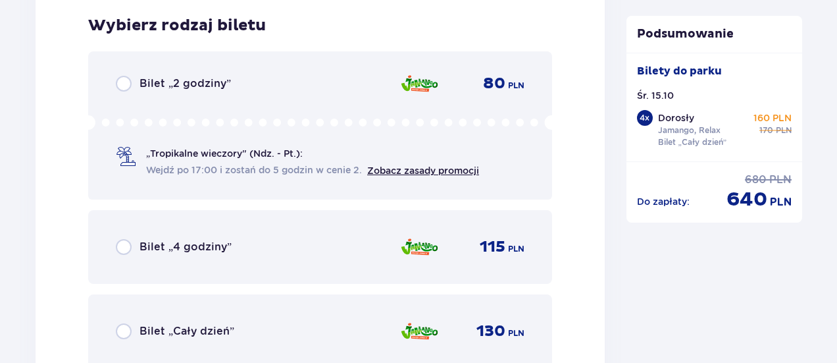
scroll to position [5458, 0]
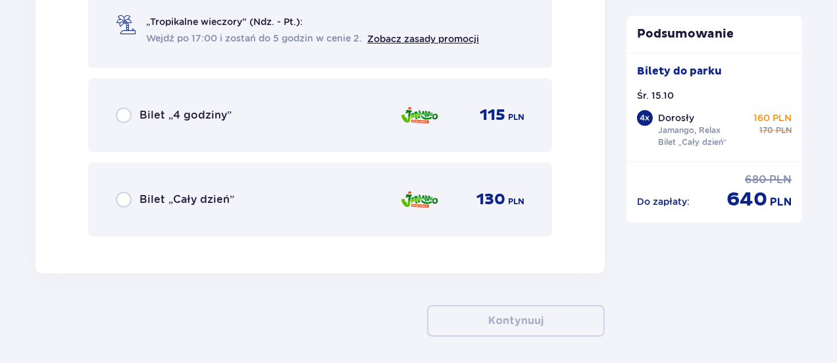
click at [307, 203] on div "Bilet „Cały dzień” 130 PLN" at bounding box center [320, 200] width 409 height 28
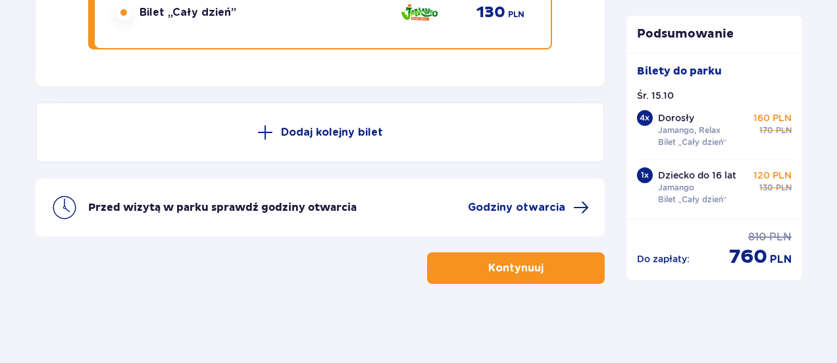
click at [525, 258] on button "Kontynuuj" at bounding box center [516, 268] width 178 height 32
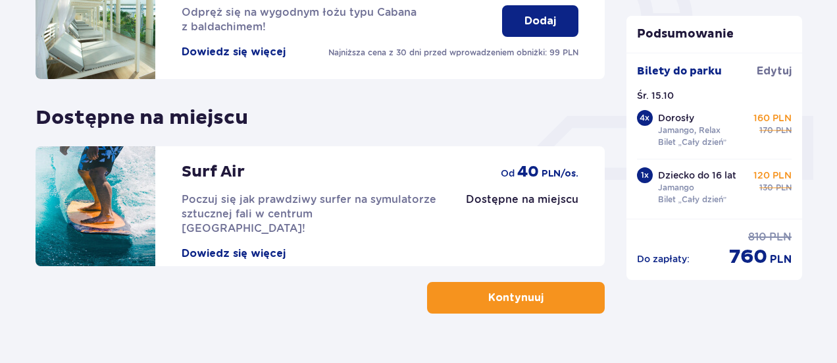
scroll to position [526, 0]
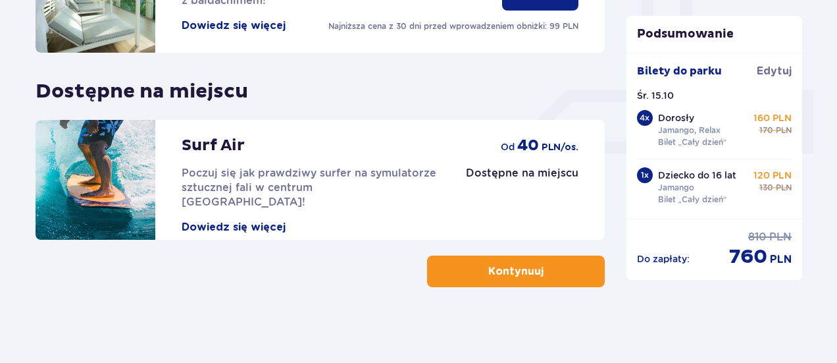
click at [509, 272] on p "Kontynuuj" at bounding box center [515, 271] width 55 height 14
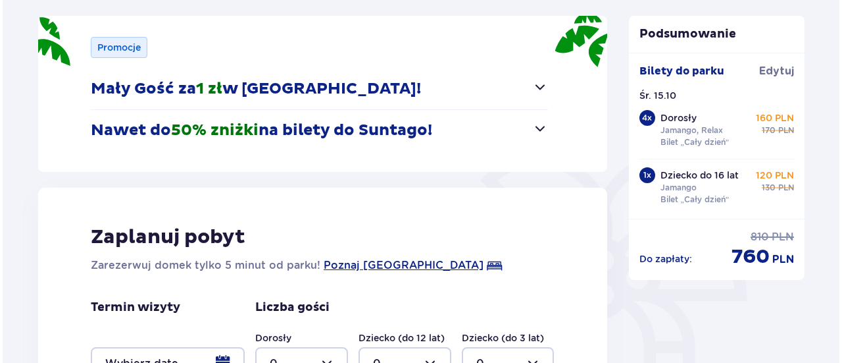
scroll to position [328, 0]
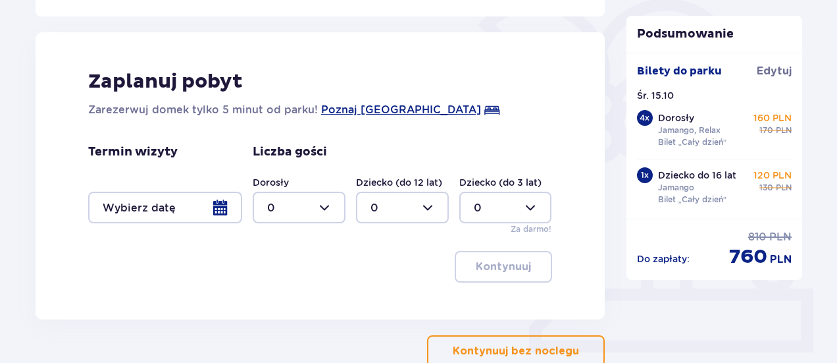
click at [186, 203] on div at bounding box center [165, 208] width 154 height 32
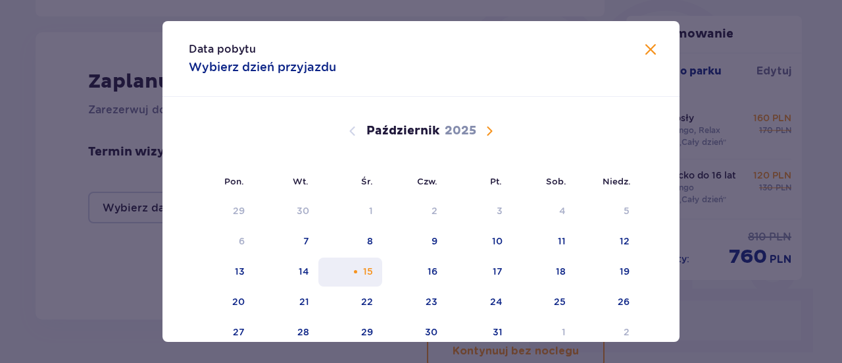
click at [371, 267] on div "15" at bounding box center [351, 271] width 64 height 29
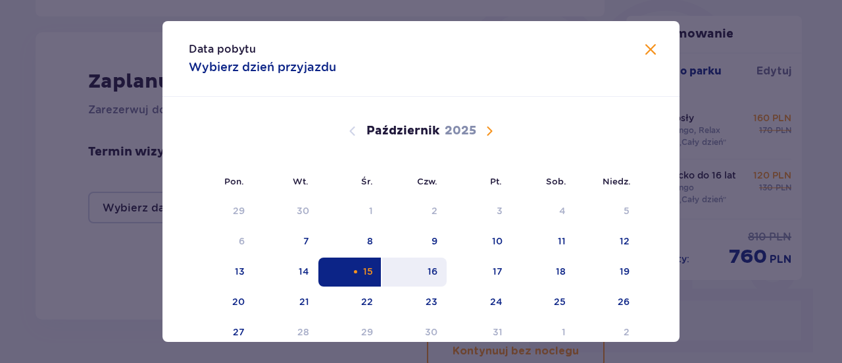
click at [417, 267] on div "16" at bounding box center [414, 271] width 65 height 29
type input "[DATE] - [DATE]"
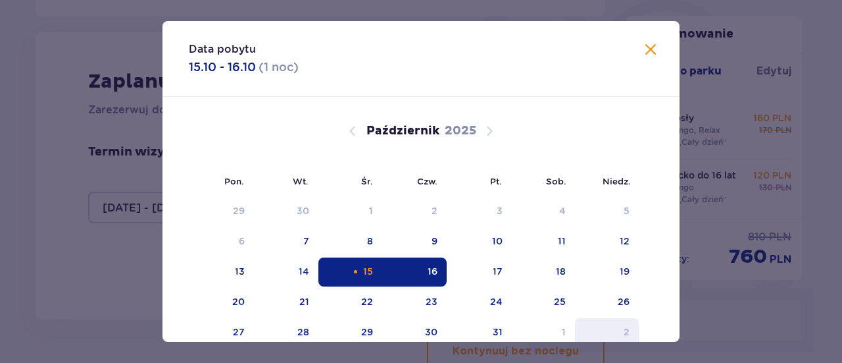
scroll to position [63, 0]
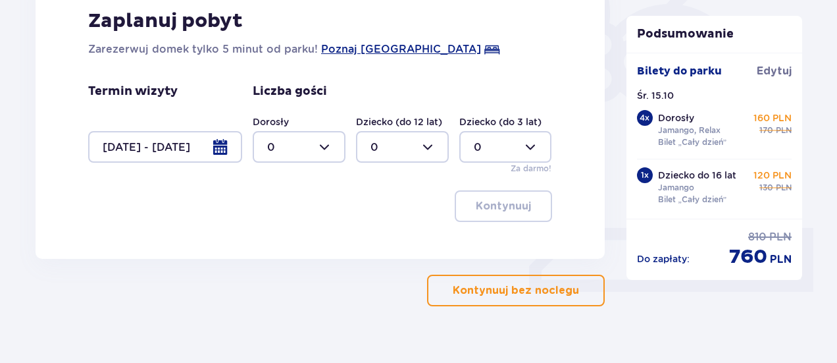
scroll to position [409, 0]
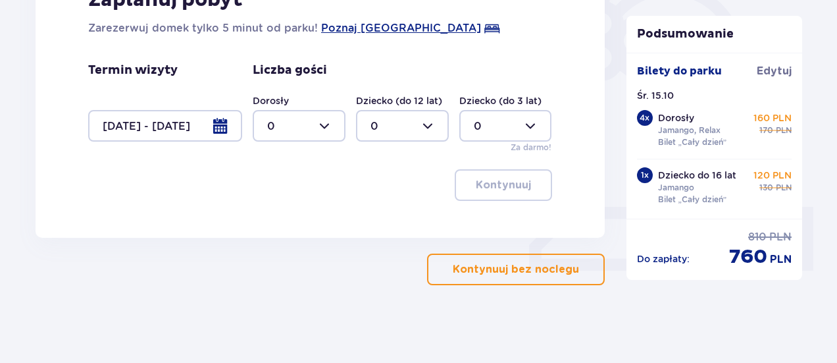
click at [317, 126] on div at bounding box center [299, 126] width 93 height 32
click at [274, 172] on div "5" at bounding box center [299, 172] width 64 height 14
type input "5"
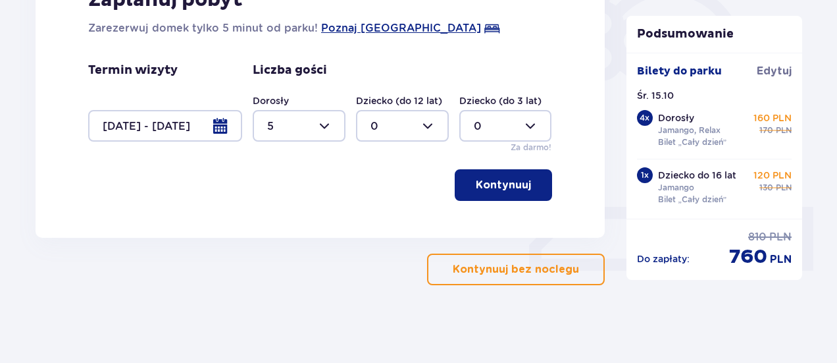
click at [503, 188] on p "Kontynuuj" at bounding box center [503, 185] width 55 height 14
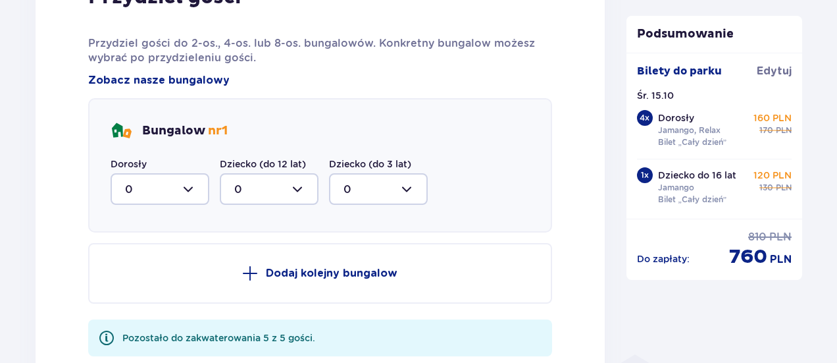
scroll to position [778, 0]
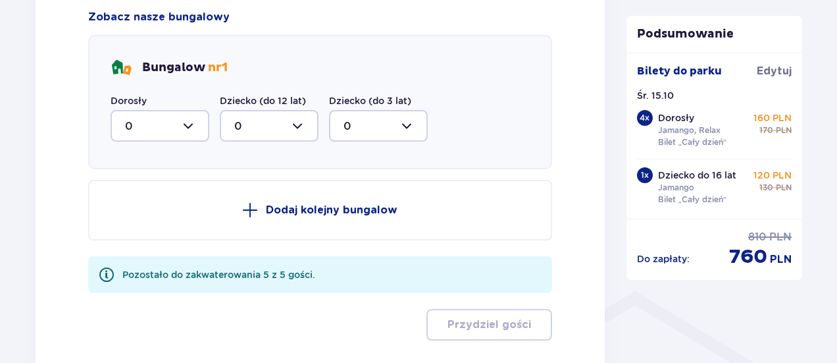
click at [139, 124] on div at bounding box center [160, 126] width 99 height 32
click at [150, 251] on div "5" at bounding box center [160, 254] width 70 height 14
type input "5"
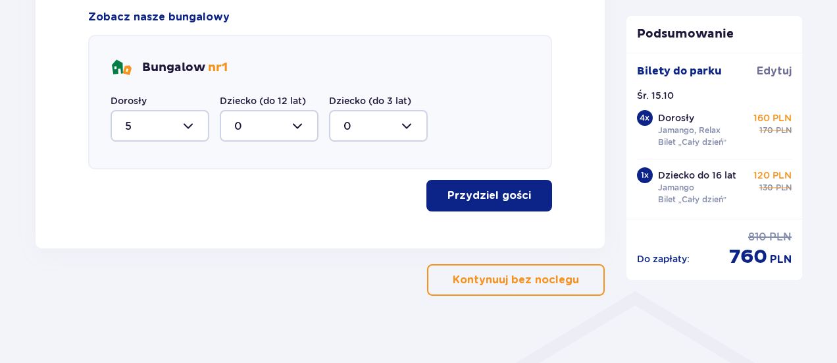
click at [478, 193] on p "Przydziel gości" at bounding box center [490, 195] width 84 height 14
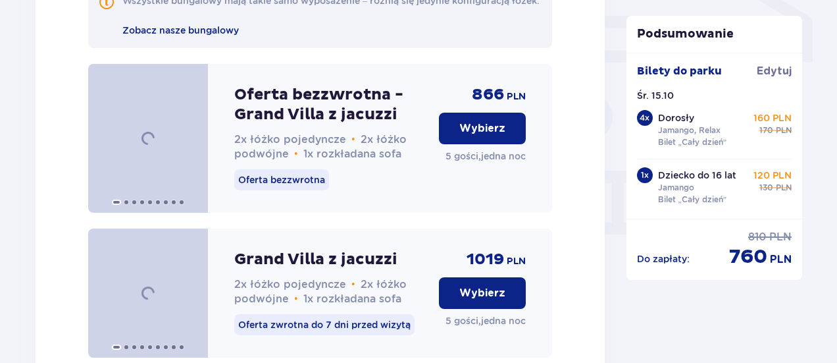
scroll to position [1091, 0]
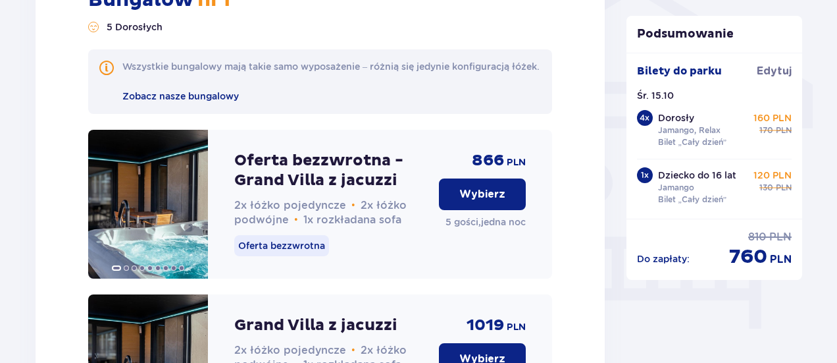
click at [490, 201] on p "Wybierz" at bounding box center [482, 194] width 46 height 14
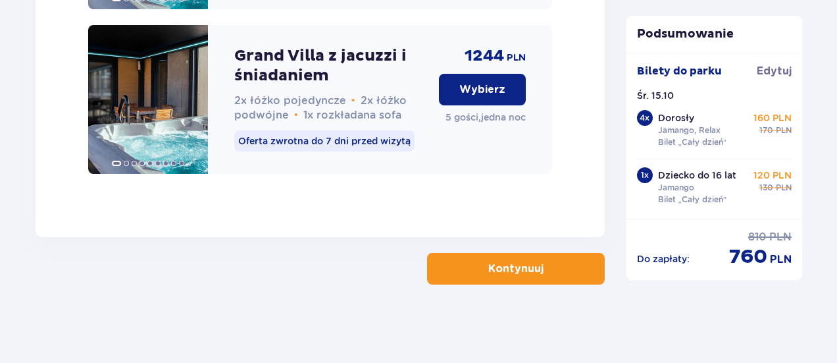
click at [554, 275] on button "Kontynuuj" at bounding box center [516, 269] width 178 height 32
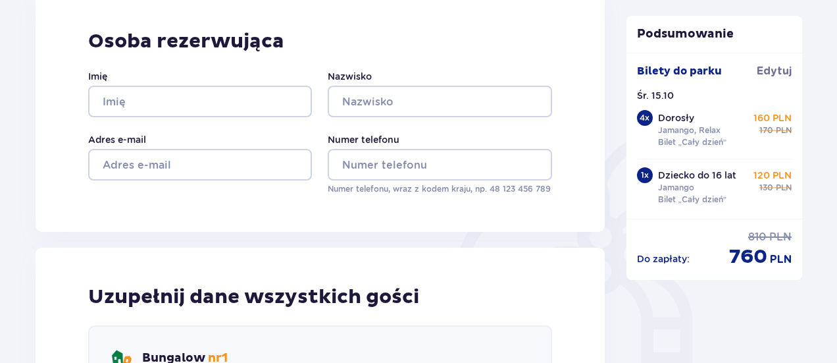
scroll to position [125, 0]
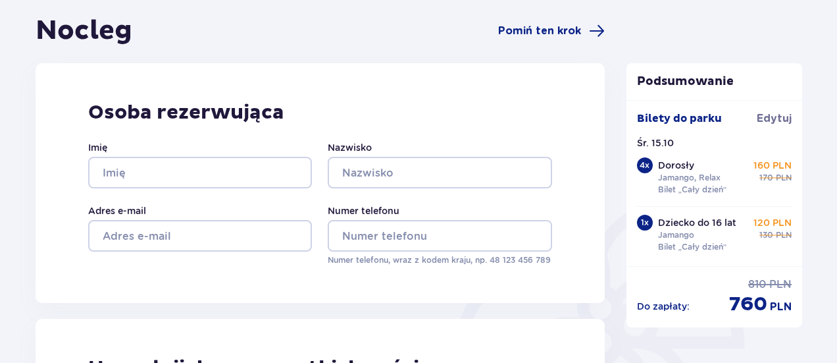
click at [233, 153] on div "Imię" at bounding box center [200, 164] width 224 height 47
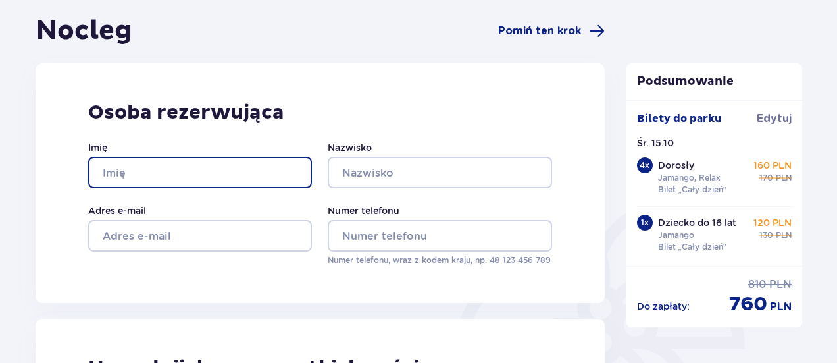
click at [229, 172] on input "Imię" at bounding box center [200, 173] width 224 height 32
type input "Kamila"
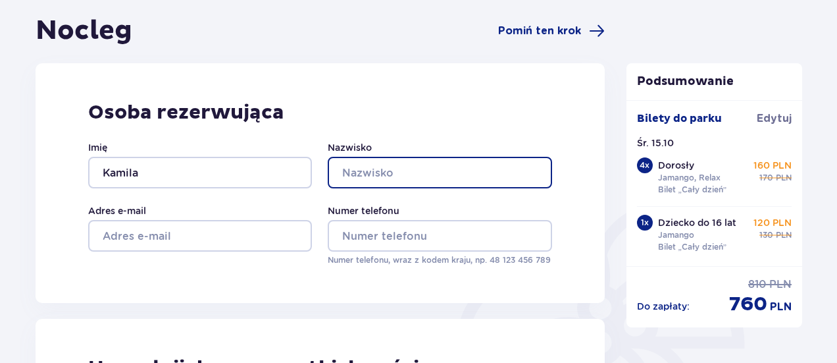
type input "Kozłowska"
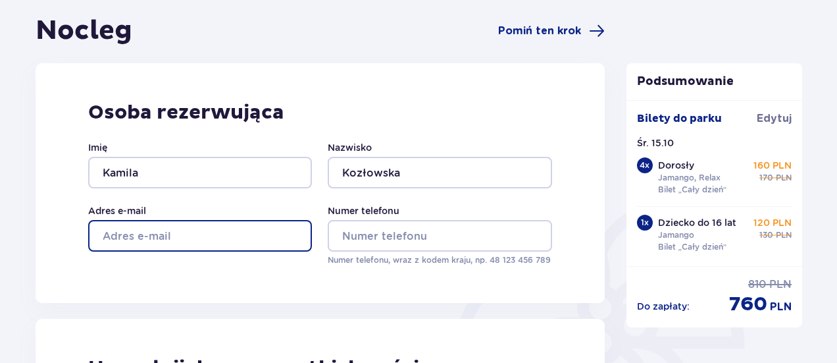
click at [225, 228] on input "Adres e-mail" at bounding box center [200, 236] width 224 height 32
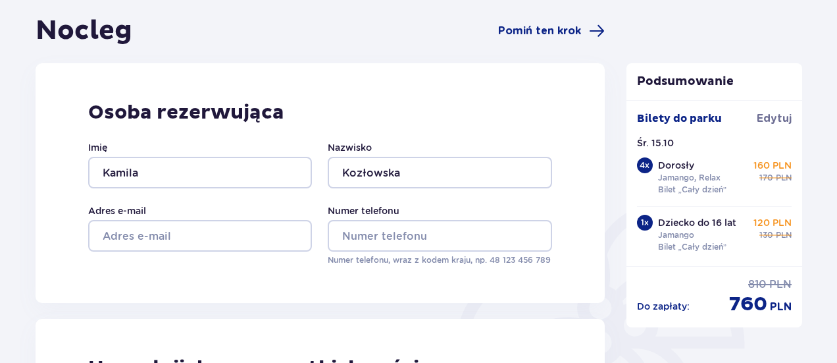
click at [384, 73] on div "Osoba rezerwująca Imię [PERSON_NAME] Kozłowska Adres e-mail Numer telefonu Nume…" at bounding box center [320, 183] width 569 height 240
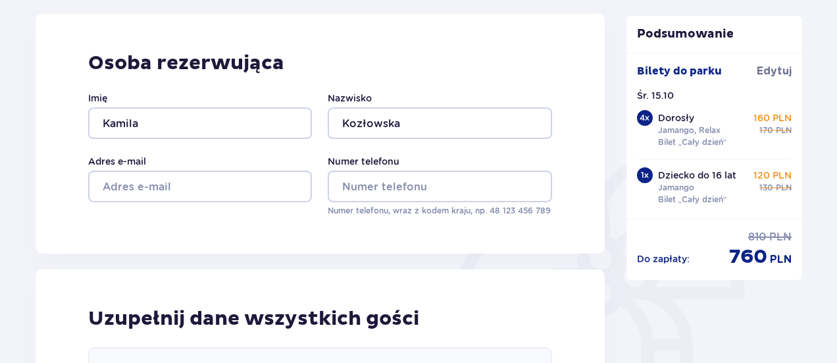
scroll to position [191, 0]
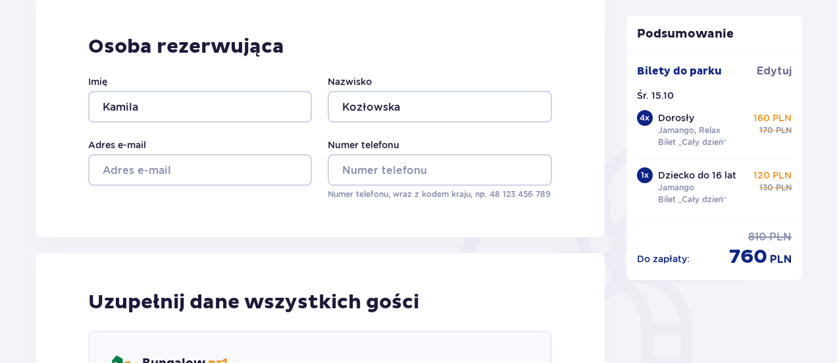
click at [259, 186] on div "Adres e-mail" at bounding box center [200, 169] width 224 height 62
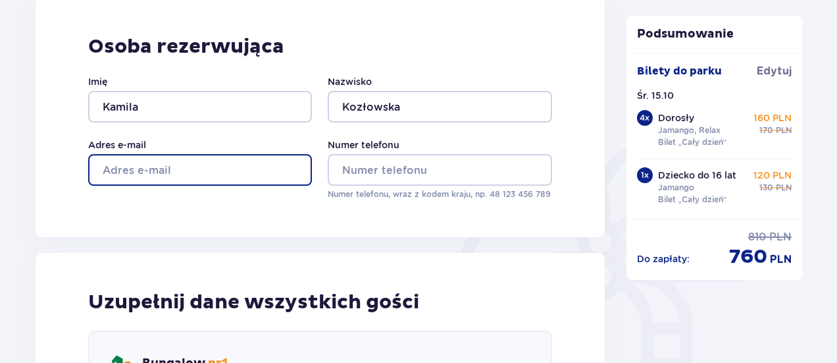
click at [254, 174] on input "Adres e-mail" at bounding box center [200, 170] width 224 height 32
type input "[EMAIL_ADDRESS][DOMAIN_NAME]"
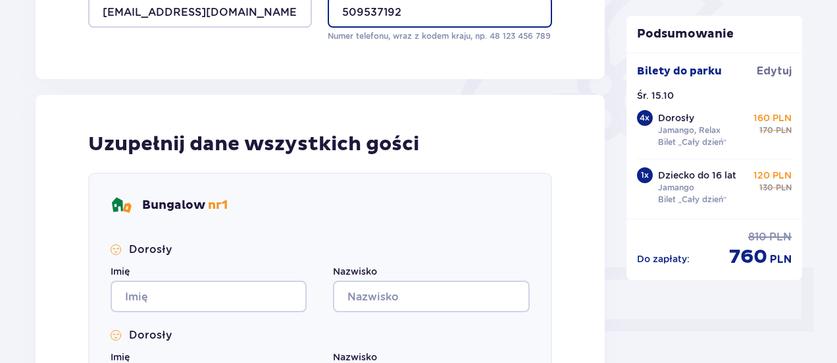
scroll to position [454, 0]
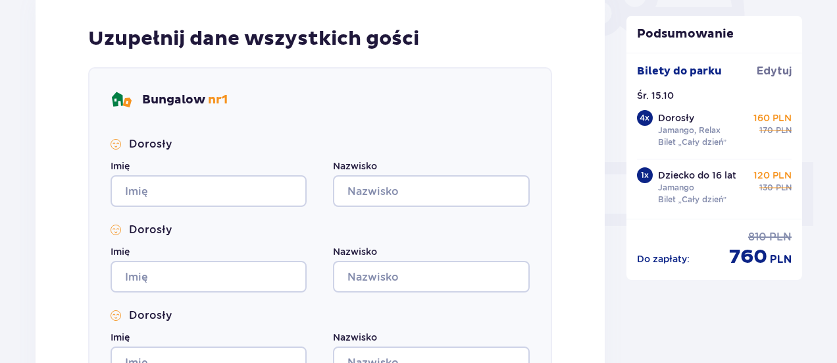
type input "509537192"
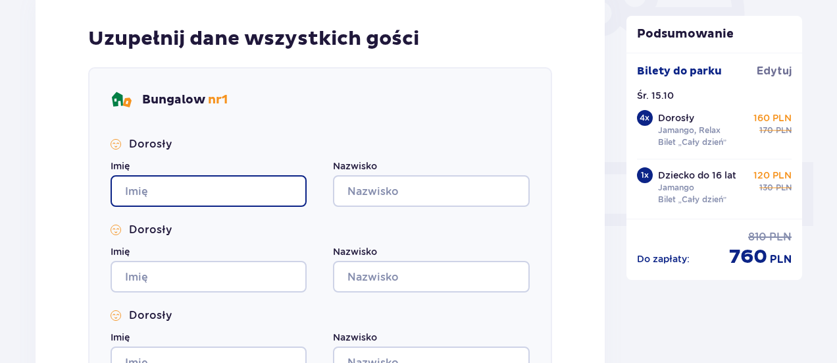
click at [255, 192] on input "Imię" at bounding box center [209, 191] width 196 height 32
type input "Kamila"
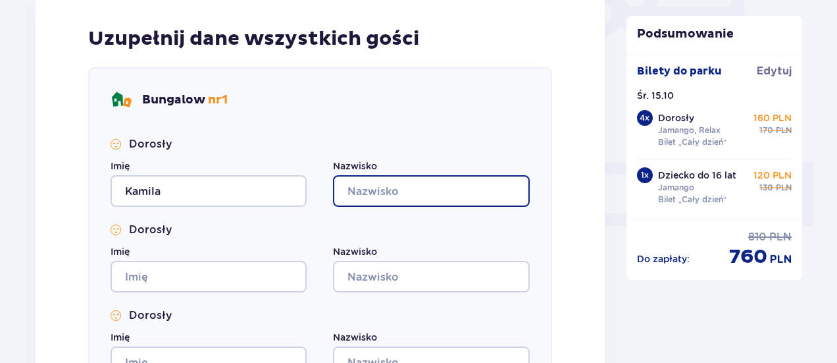
type input "Kozłowska"
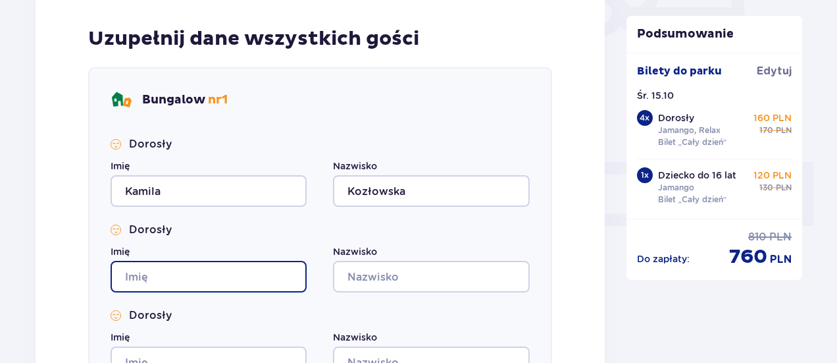
type input "Kamila"
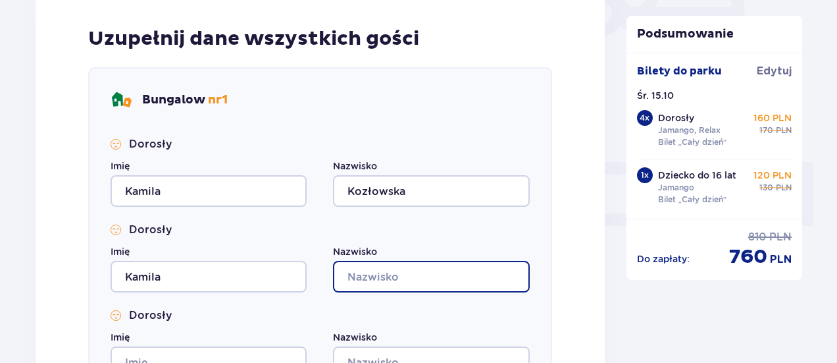
type input "Kozłowska"
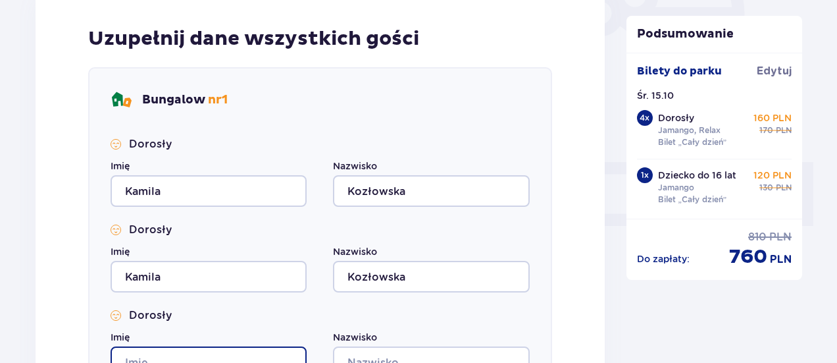
type input "Kamila"
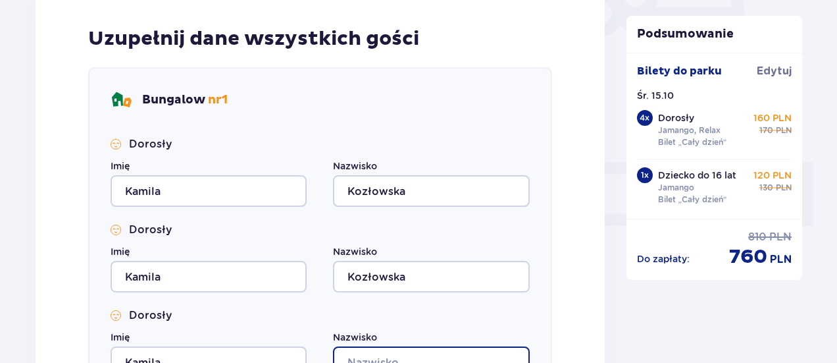
type input "Kozłowska"
type input "Kamila"
type input "Kozłowska"
type input "Kamila"
type input "Kozłowska"
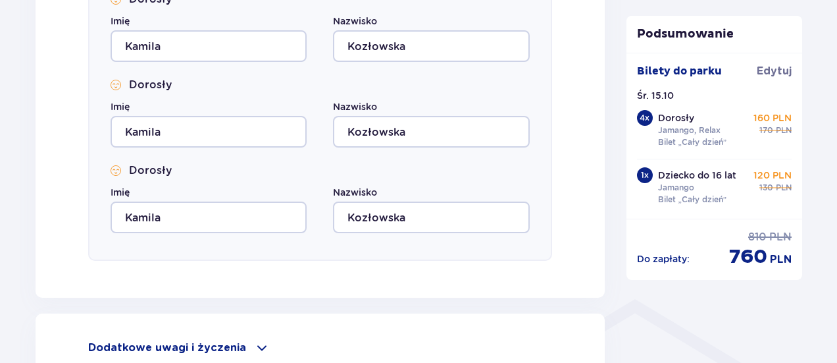
scroll to position [915, 0]
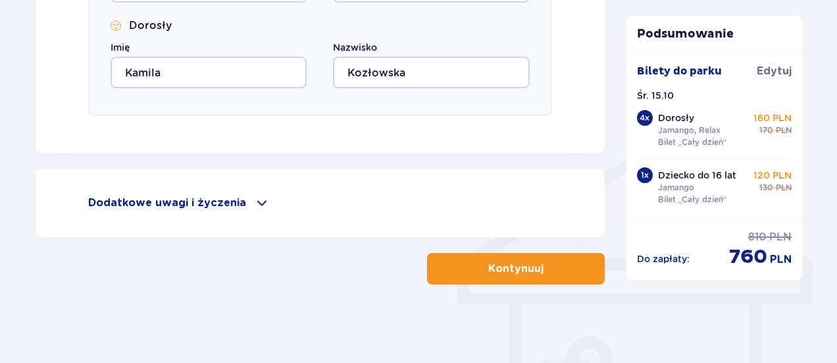
click at [553, 261] on button "Kontynuuj" at bounding box center [516, 269] width 178 height 32
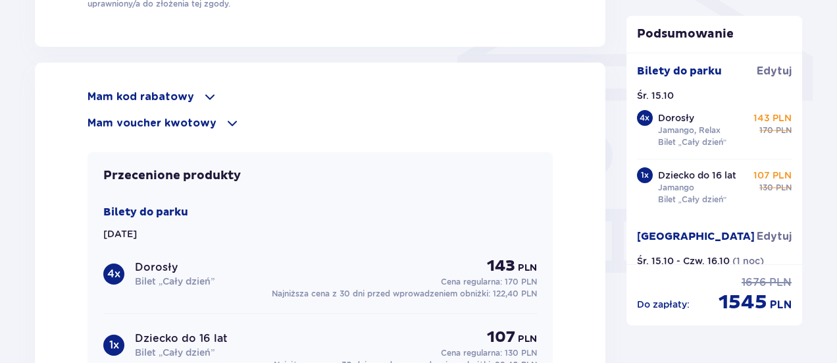
scroll to position [1316, 0]
